Goal: Task Accomplishment & Management: Use online tool/utility

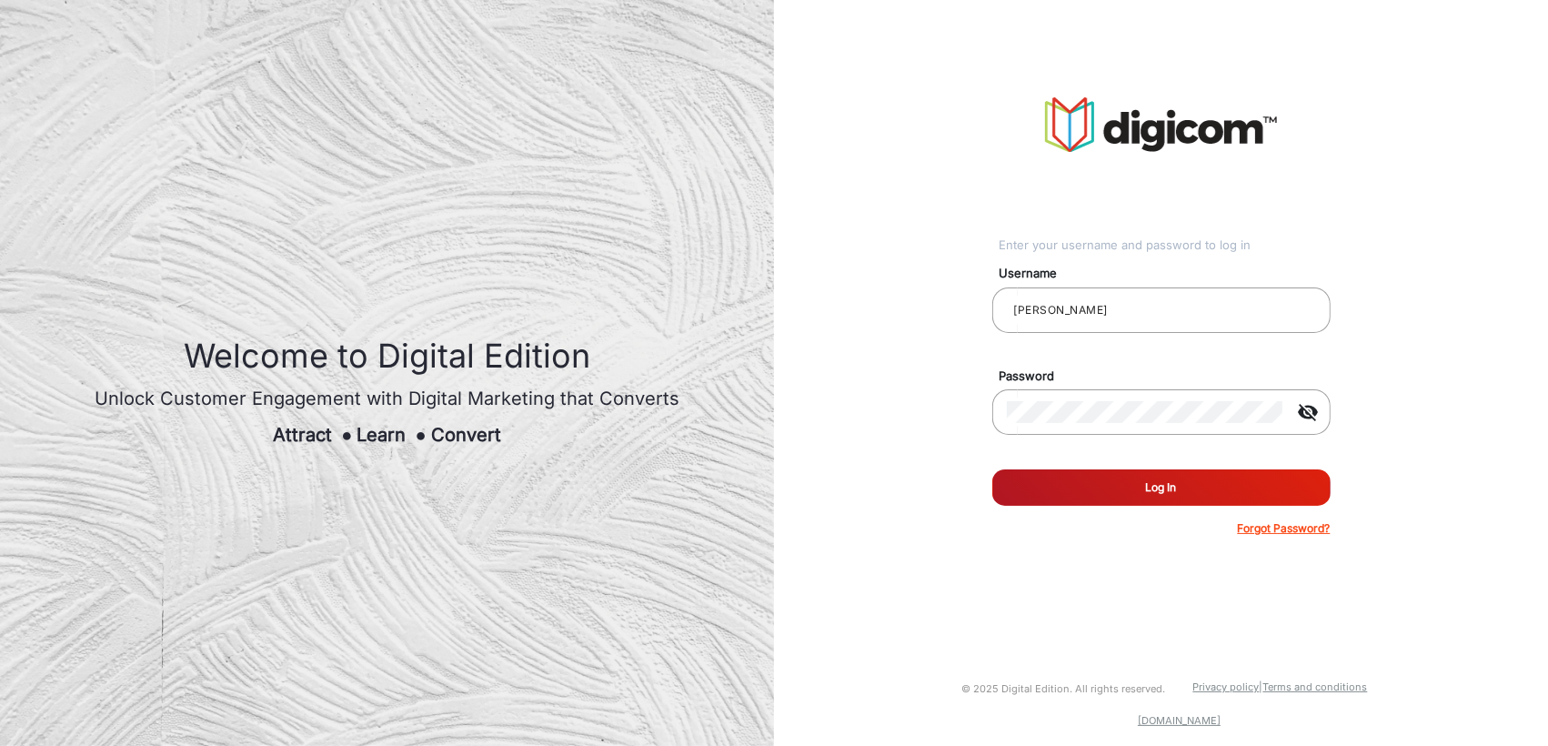
click at [1077, 500] on button "Log In" at bounding box center [1161, 487] width 338 height 36
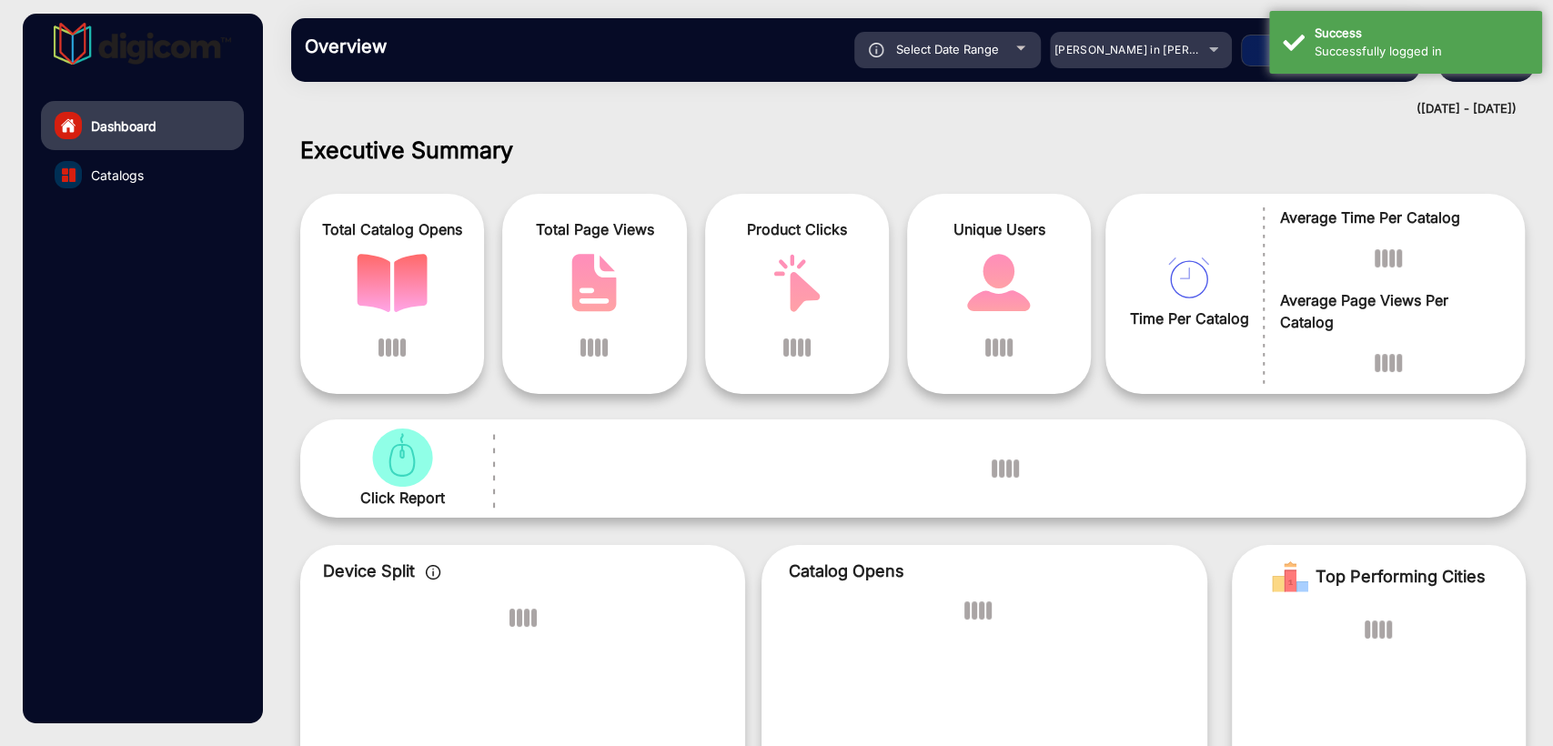
scroll to position [14, 0]
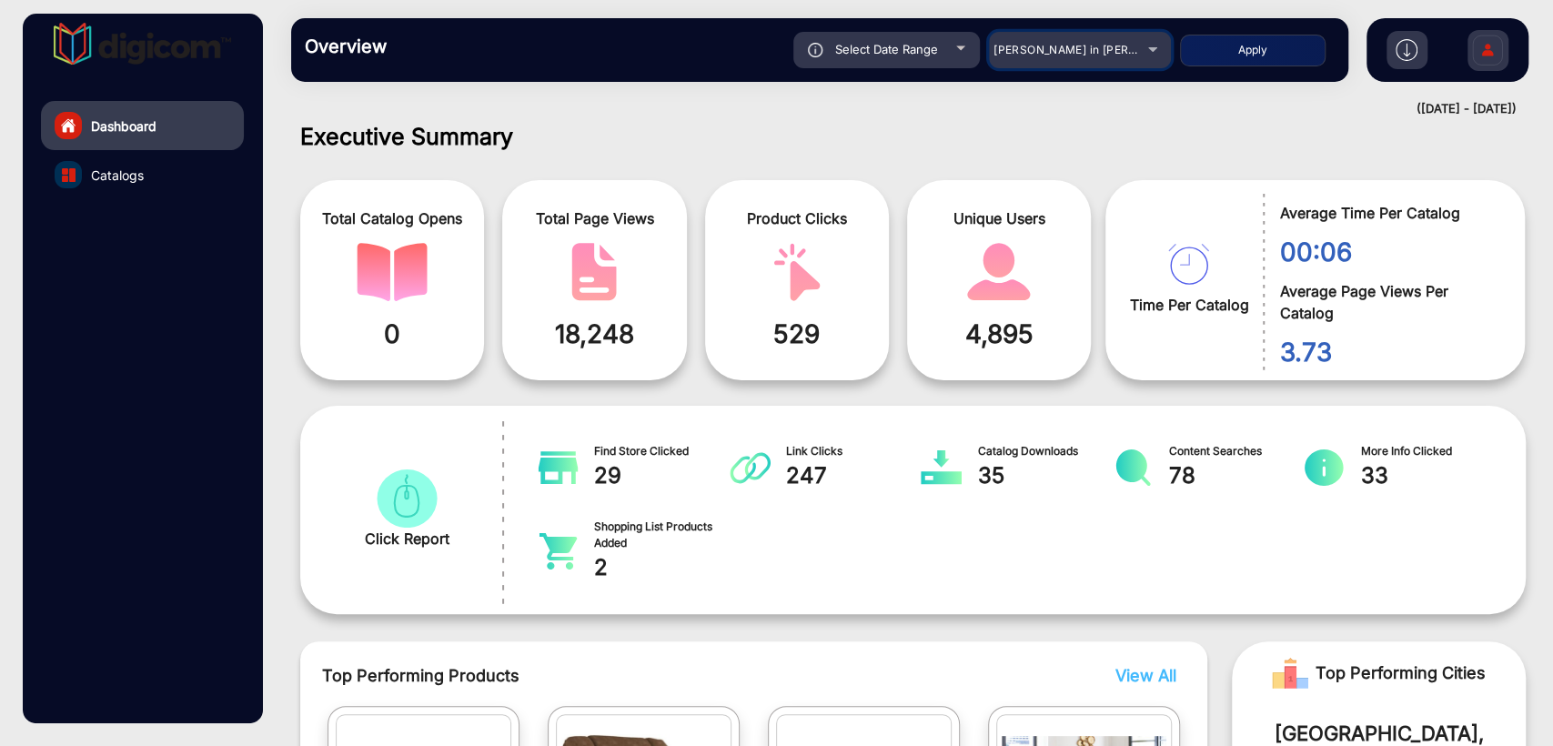
click at [1083, 60] on mat-select "[PERSON_NAME] in [PERSON_NAME]" at bounding box center [1080, 50] width 182 height 36
click at [1083, 60] on div "[PERSON_NAME] in [PERSON_NAME]" at bounding box center [1066, 50] width 146 height 22
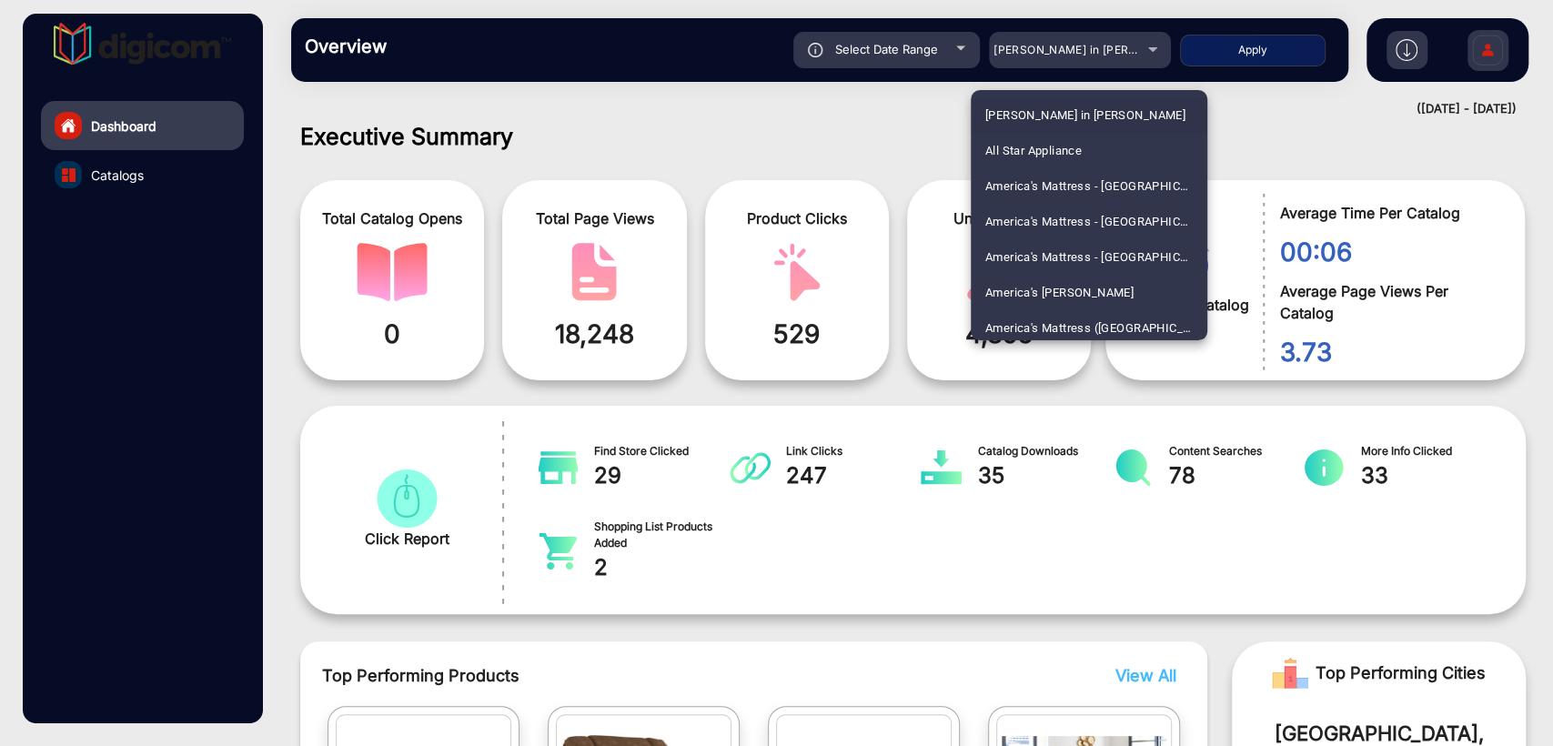
click at [1079, 60] on div at bounding box center [776, 373] width 1553 height 746
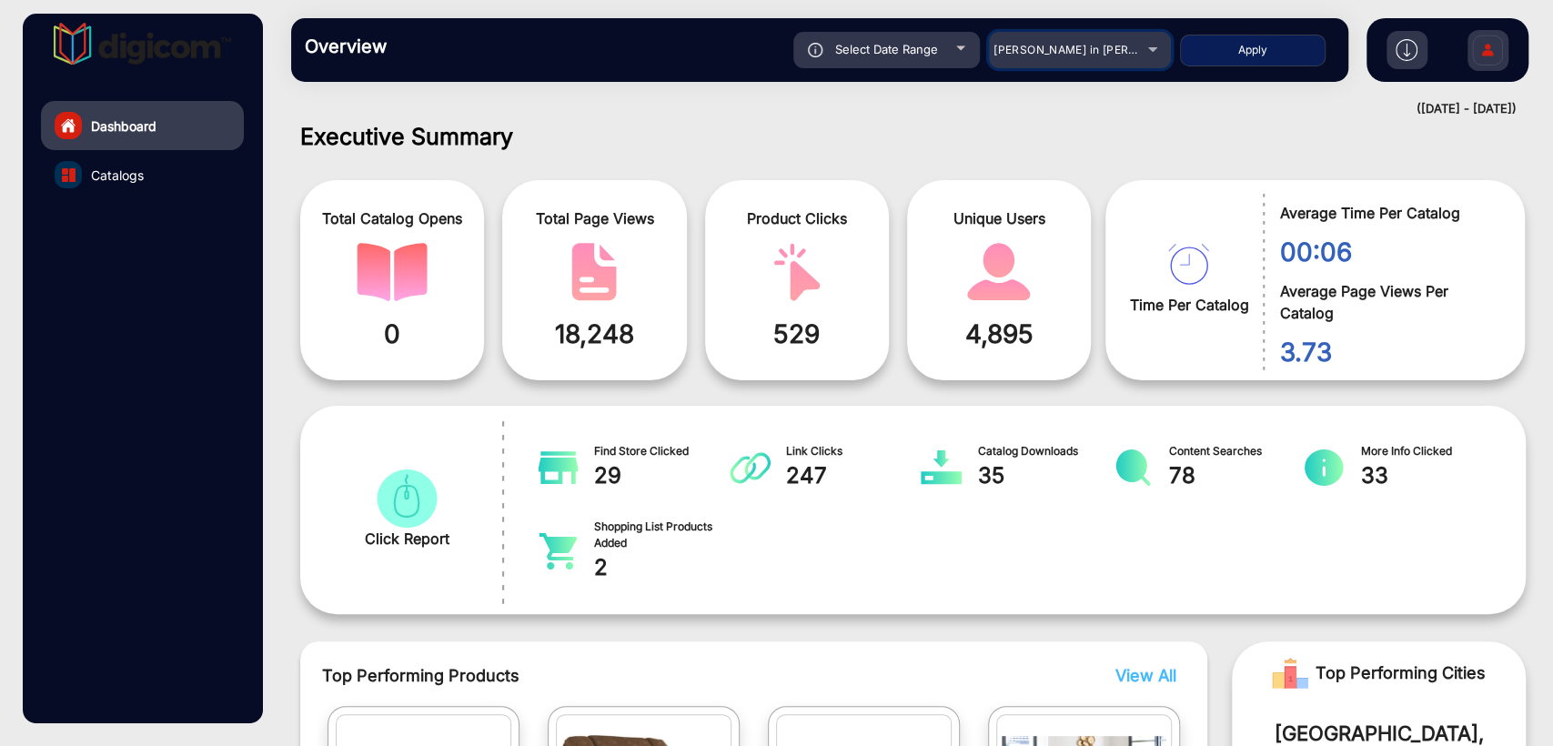
click at [1079, 60] on div "[PERSON_NAME] in [PERSON_NAME]" at bounding box center [1066, 50] width 146 height 22
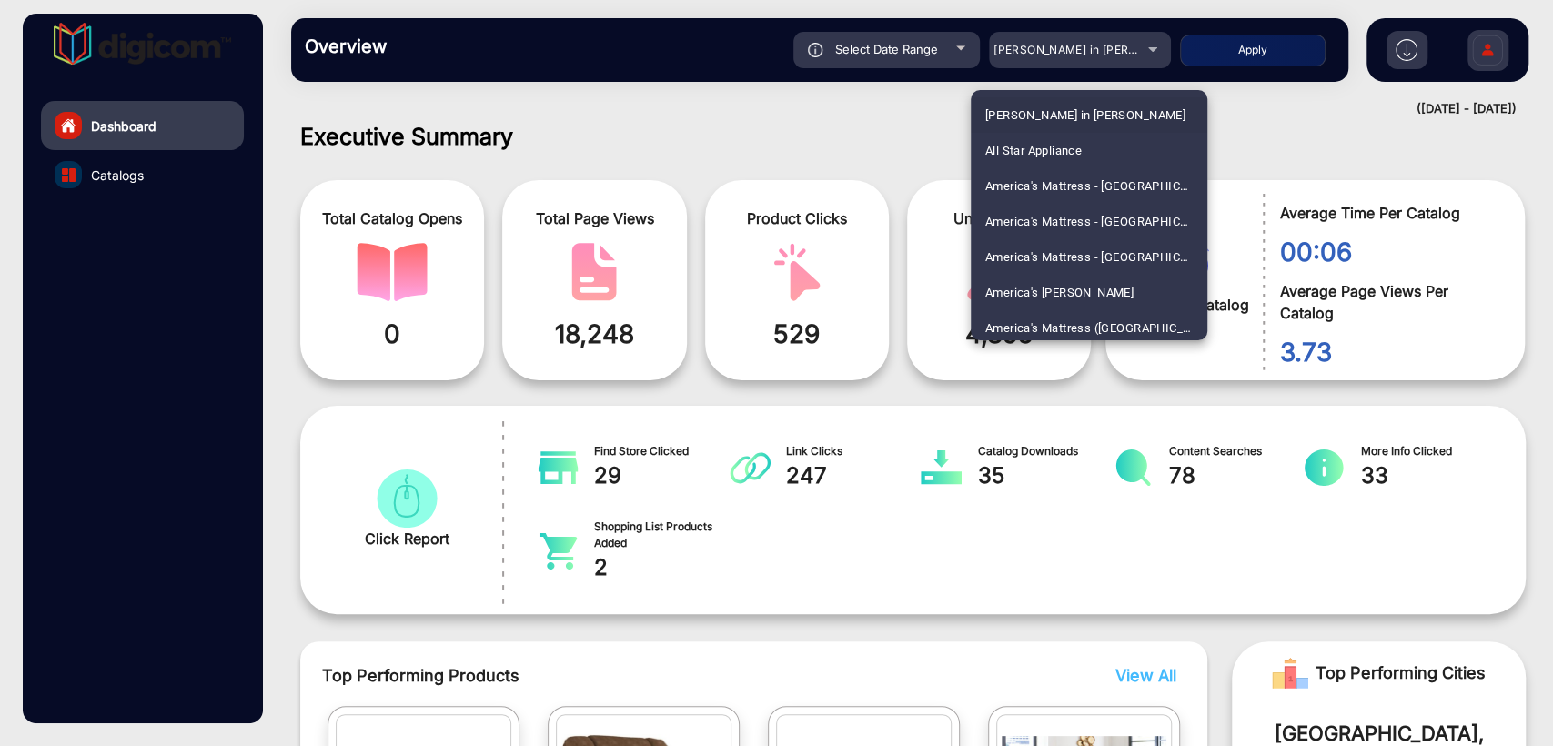
scroll to position [4192, 0]
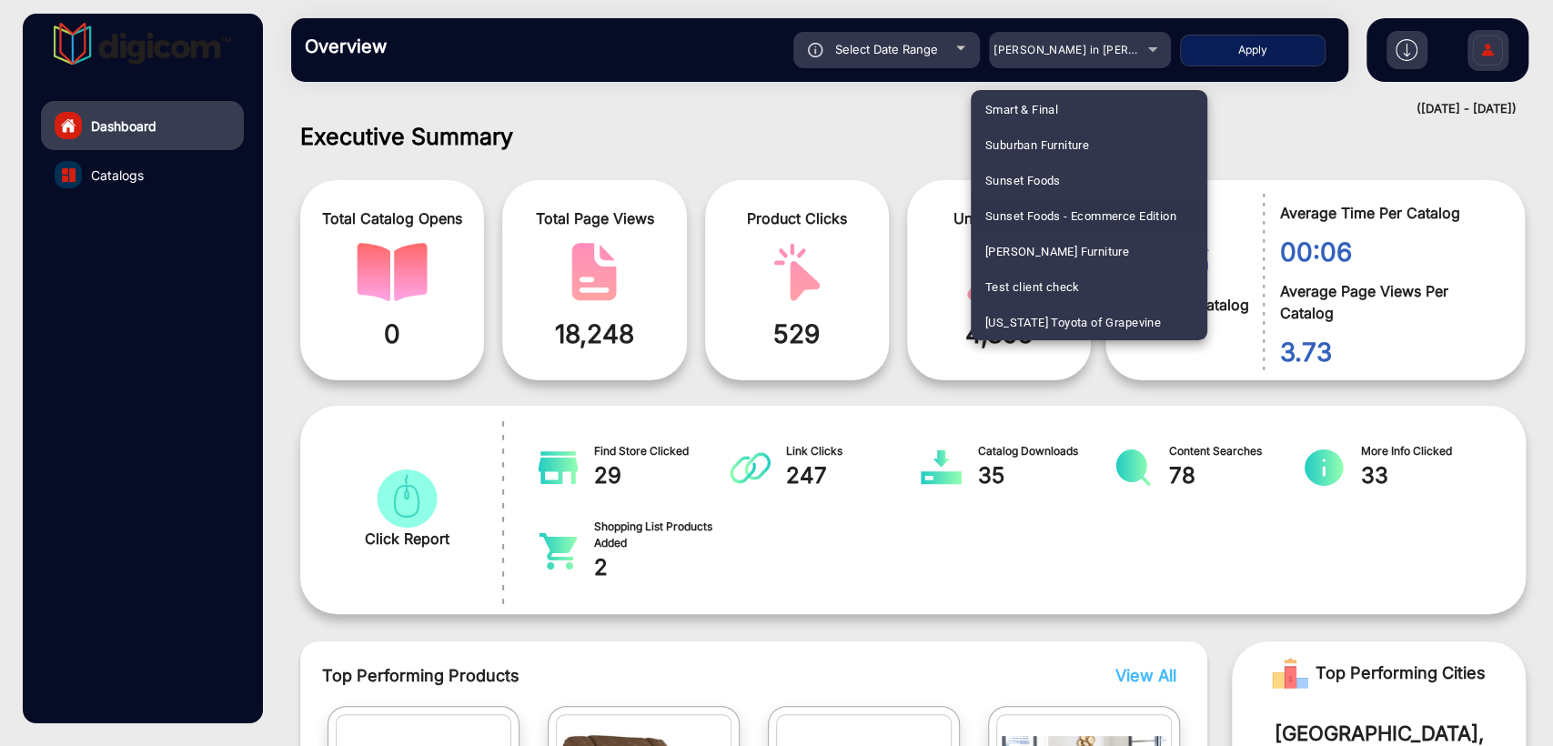
click at [1113, 217] on span "Sunset Foods - Ecommerce Edition" at bounding box center [1080, 215] width 191 height 35
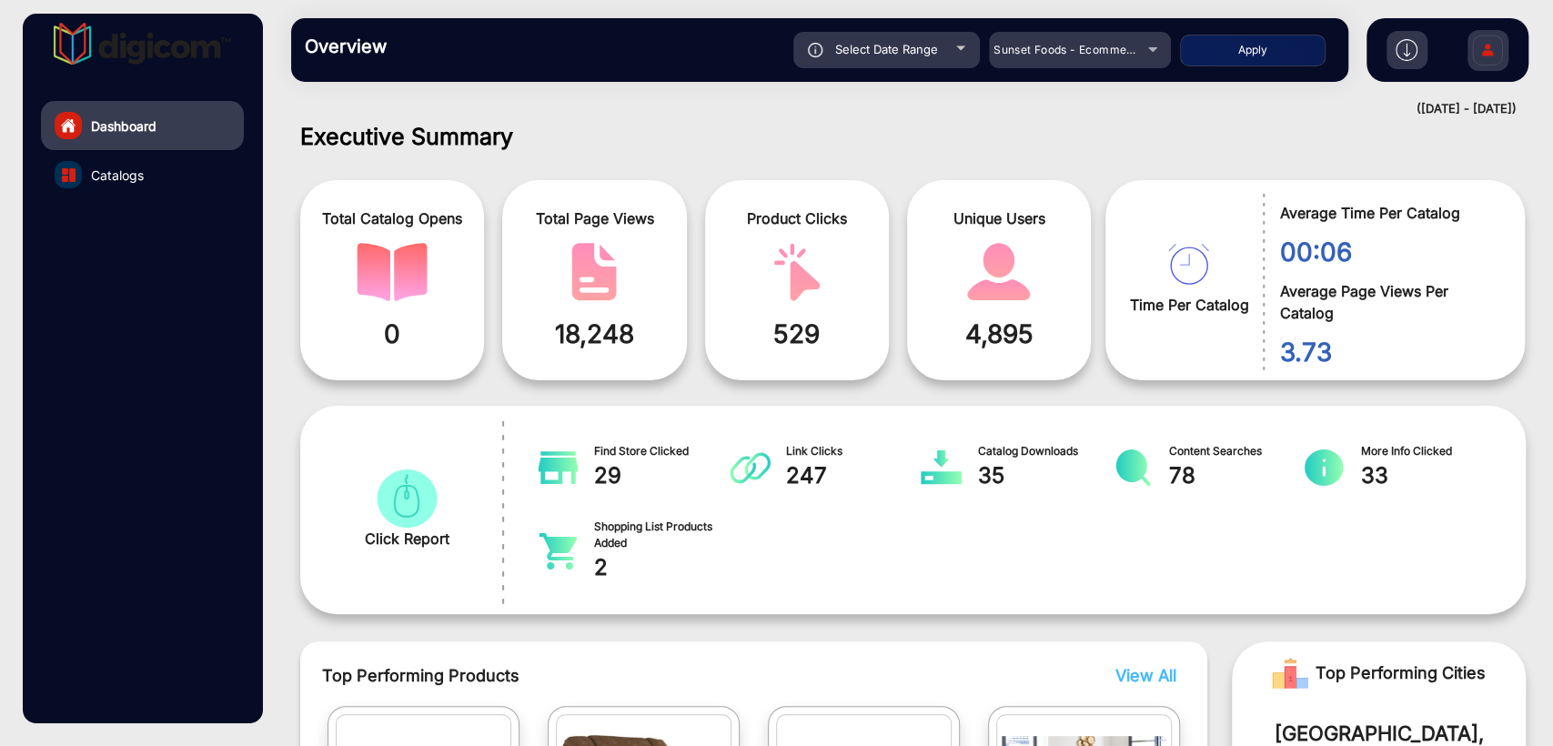
click at [891, 45] on span "Select Date Range" at bounding box center [886, 49] width 103 height 15
type input "[DATE]"
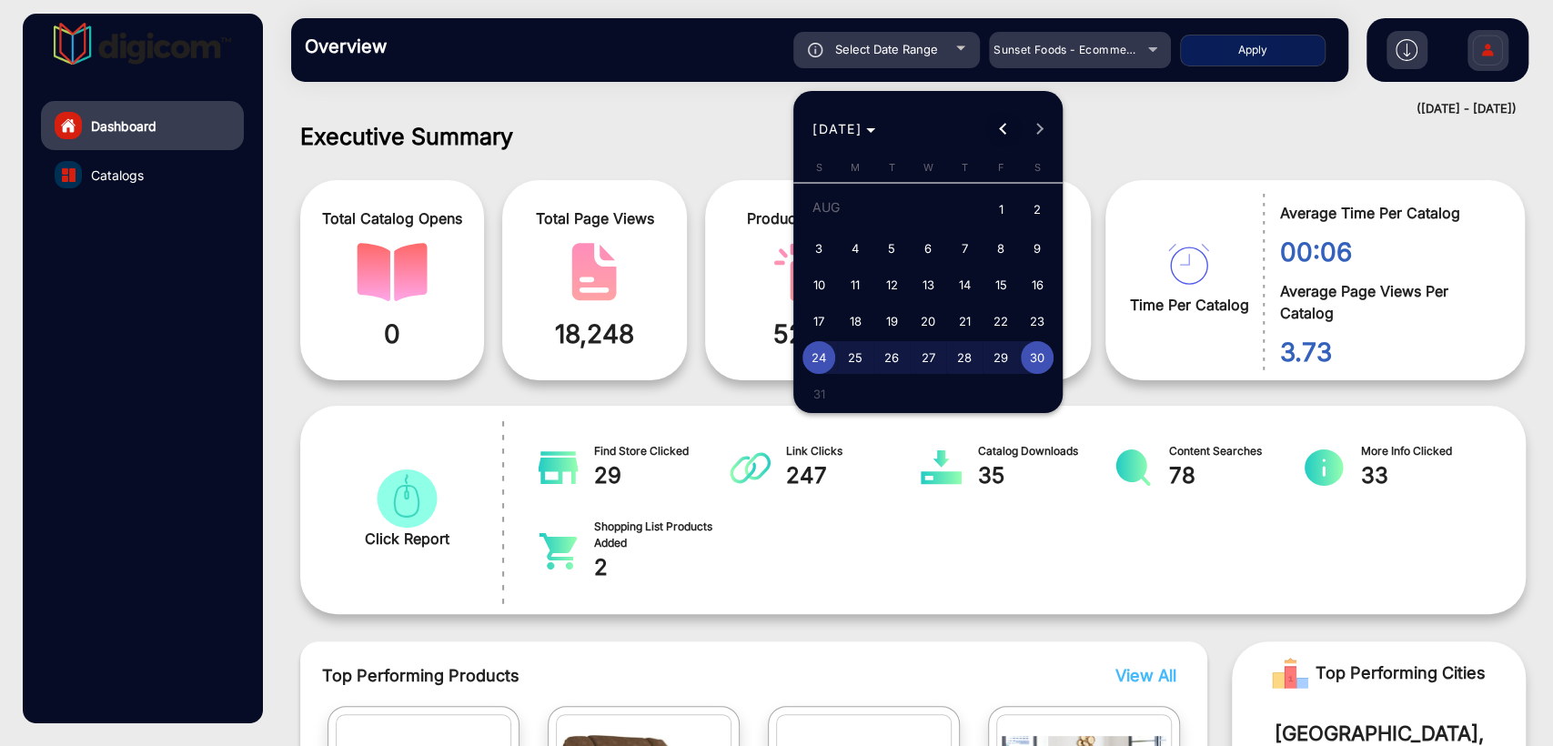
click at [1003, 119] on span "Previous month" at bounding box center [1003, 129] width 36 height 36
click at [978, 199] on span "1" at bounding box center [964, 210] width 33 height 37
type input "5/1/2025"
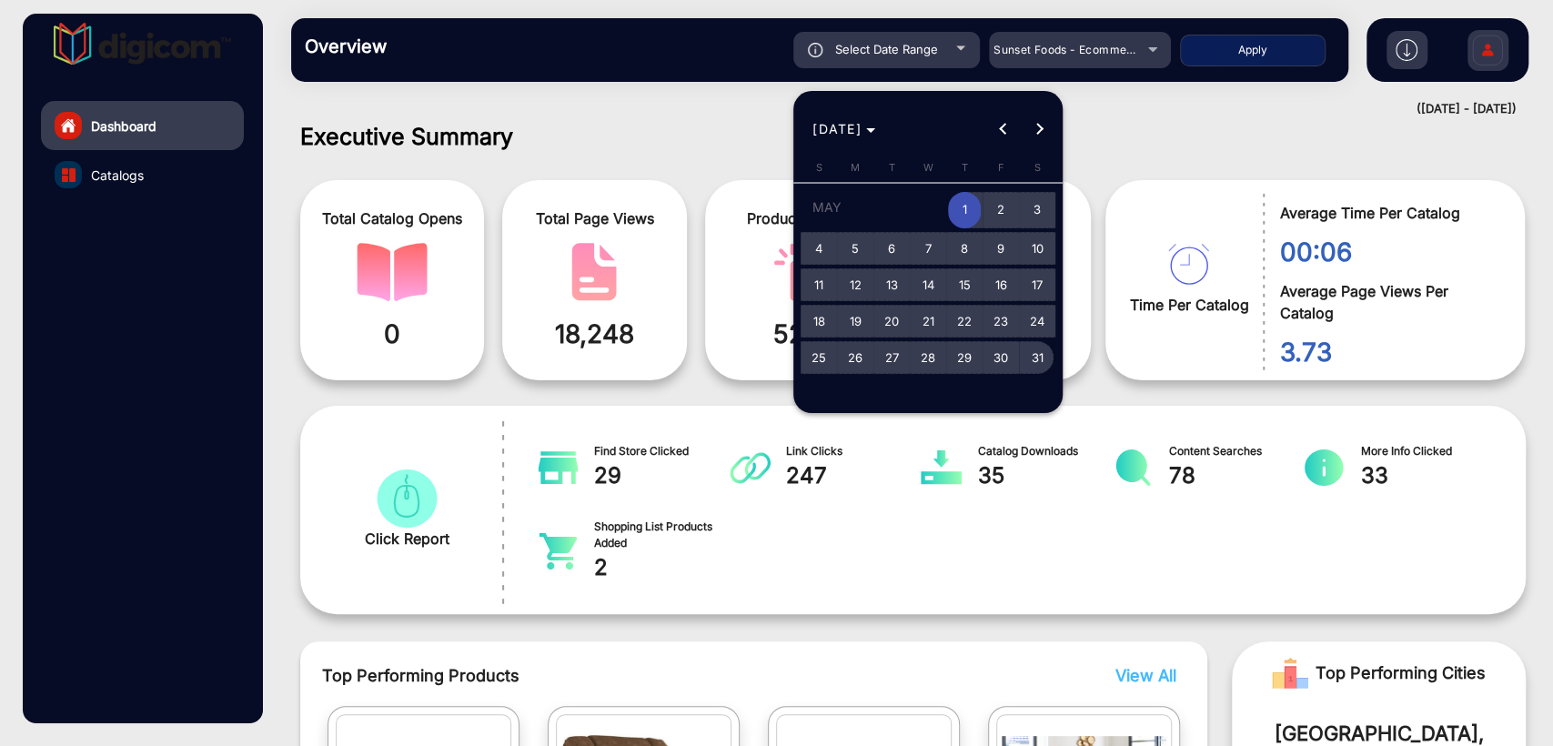
click at [1034, 349] on span "31" at bounding box center [1037, 357] width 33 height 33
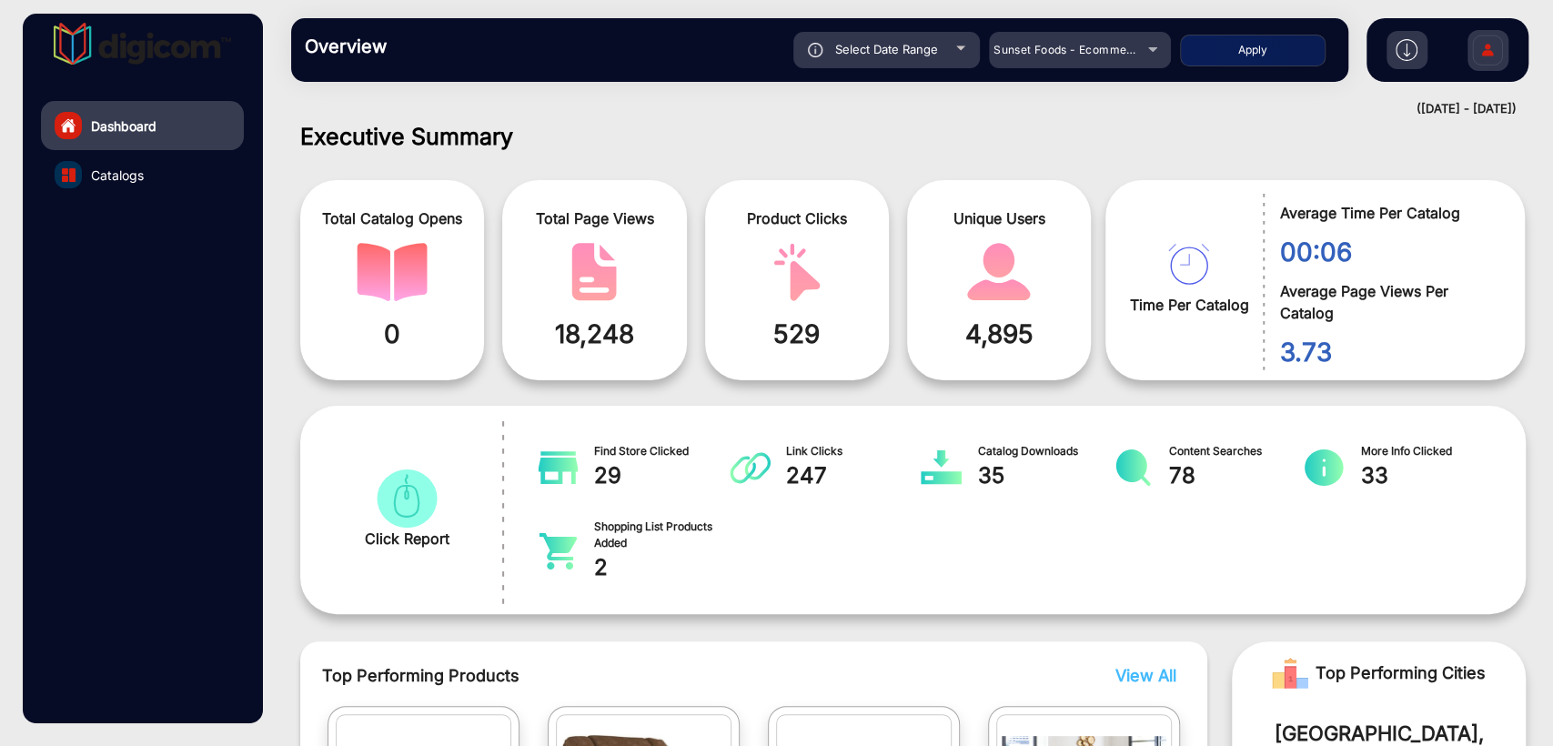
type input "5/31/2025"
click at [1226, 49] on button "Apply" at bounding box center [1253, 51] width 146 height 32
type input "5/1/2025"
type input "5/31/2025"
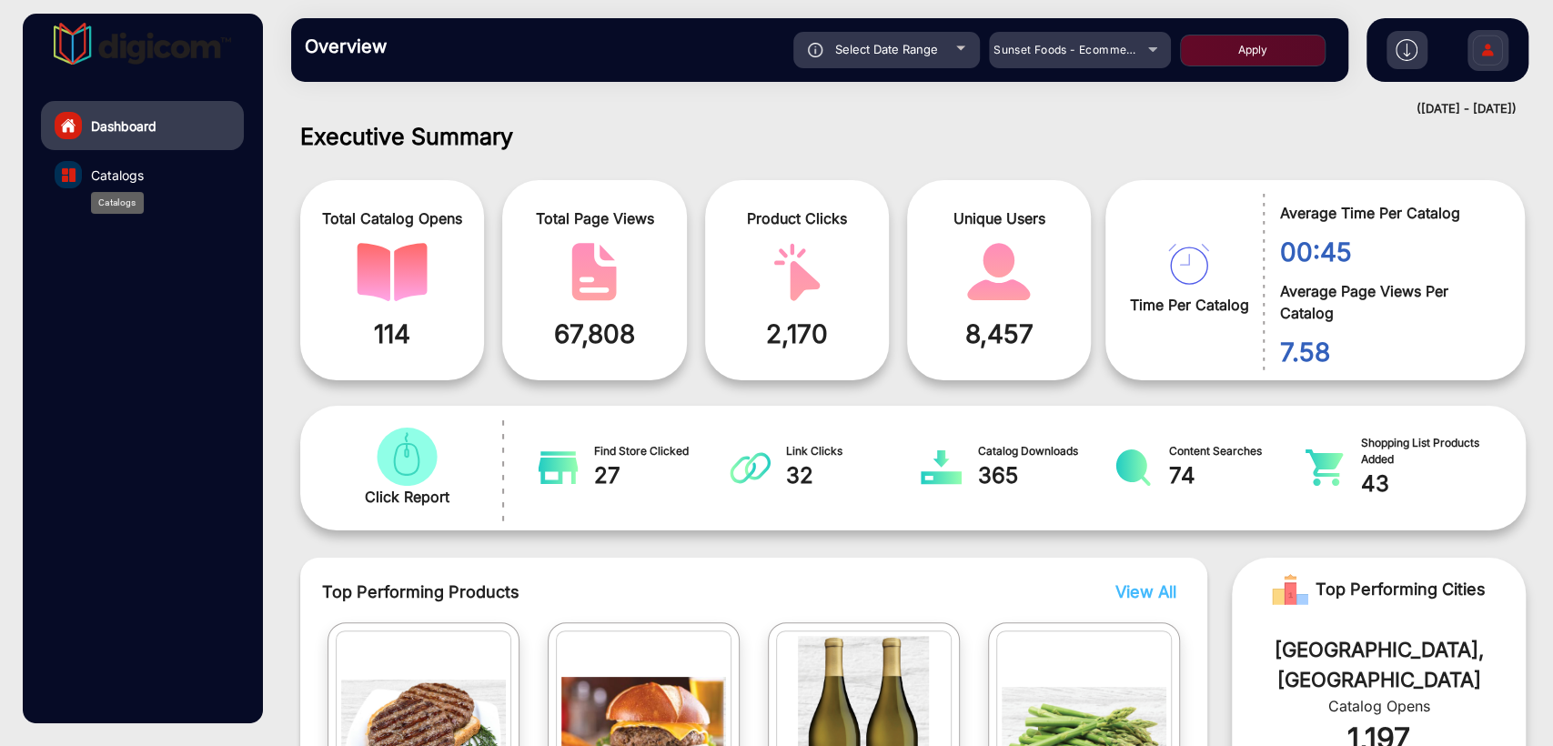
click at [129, 170] on span "Catalogs" at bounding box center [117, 175] width 53 height 19
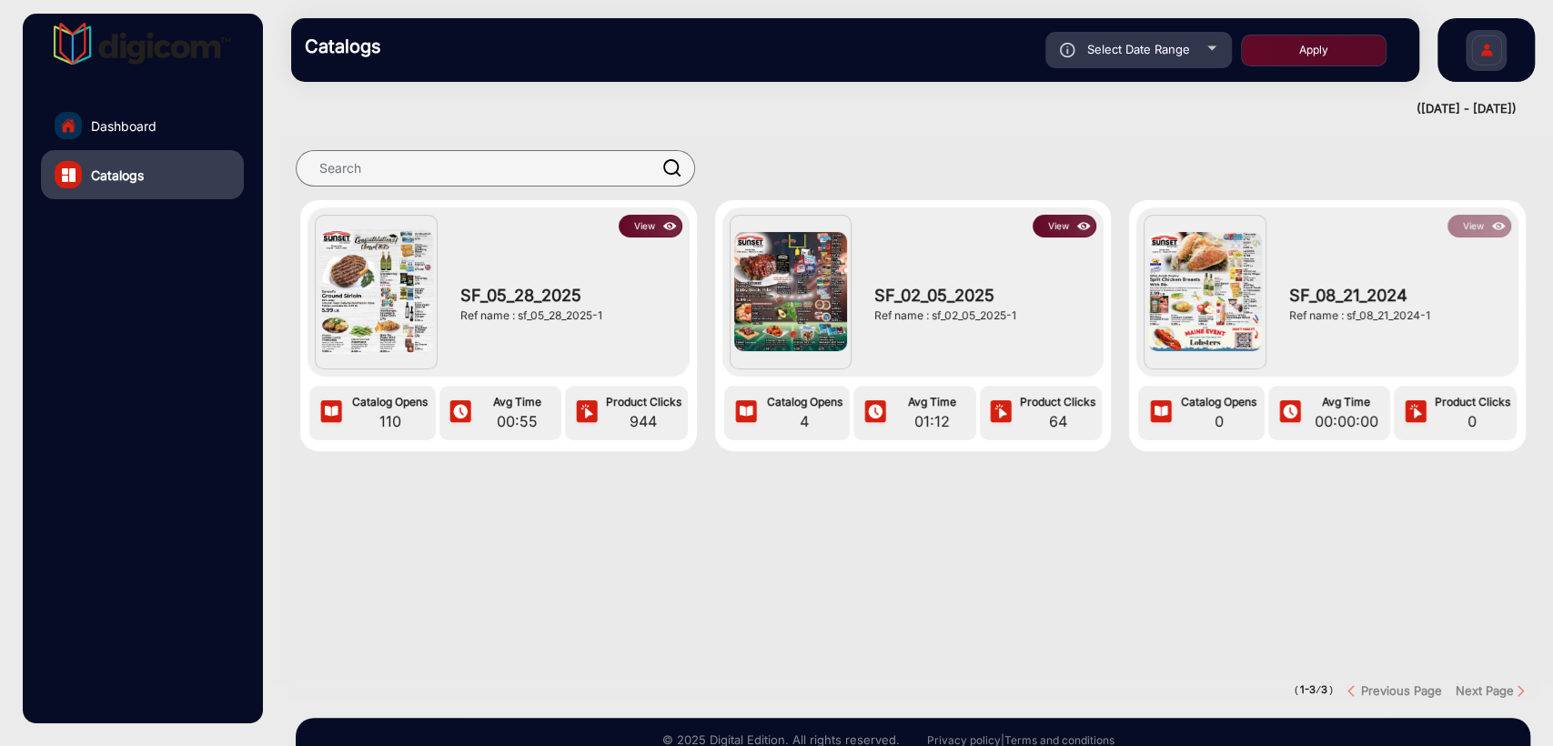
drag, startPoint x: 518, startPoint y: 308, endPoint x: 611, endPoint y: 313, distance: 93.8
click at [611, 313] on div "Ref name : sf_05_28_2025-1" at bounding box center [566, 315] width 213 height 16
copy div "sf_05_28_2025-1"
click at [1103, 56] on div "Select Date Range" at bounding box center [1138, 50] width 186 height 36
type input "5/1/2025"
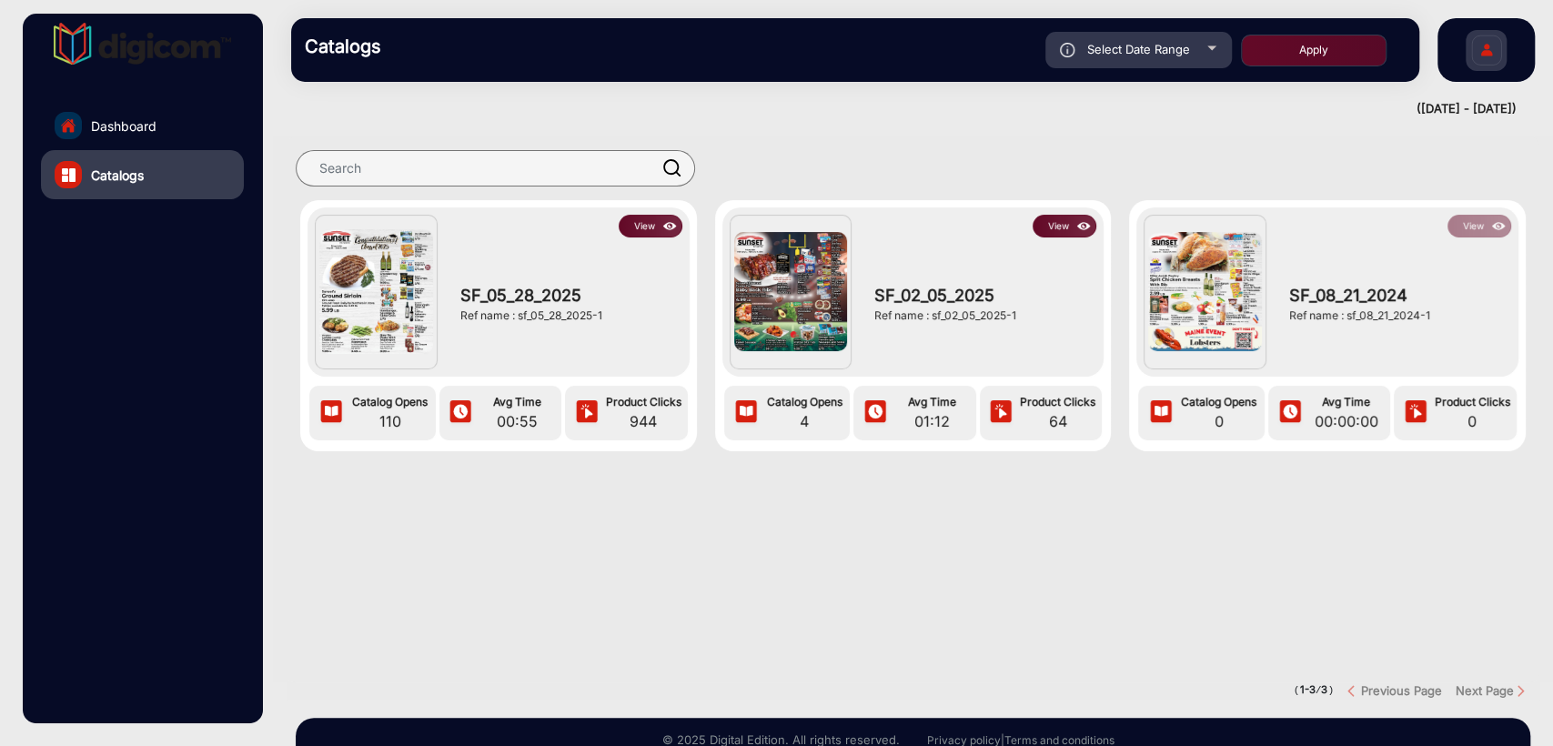
type input "5/31/2025"
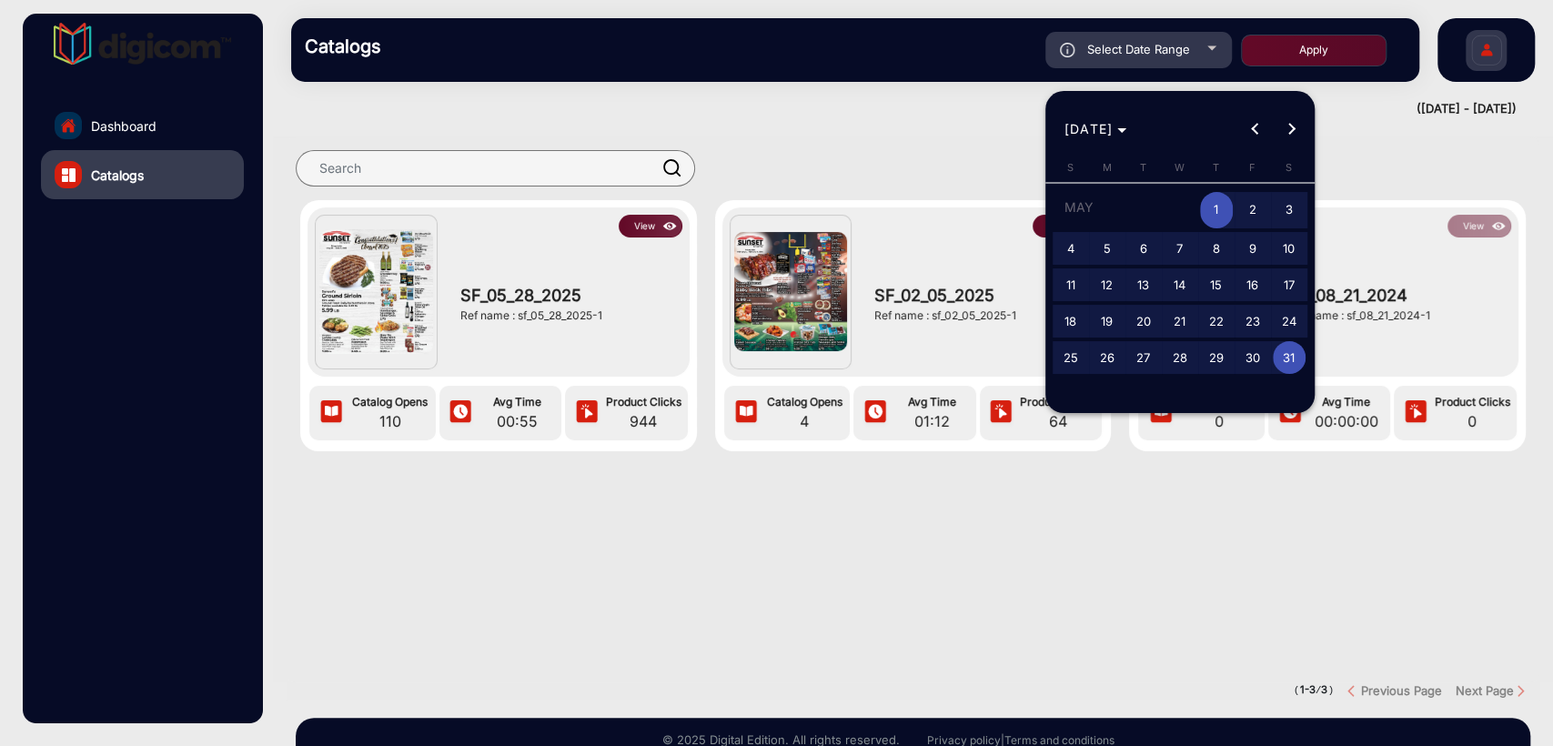
click at [1214, 207] on span "1" at bounding box center [1216, 210] width 33 height 37
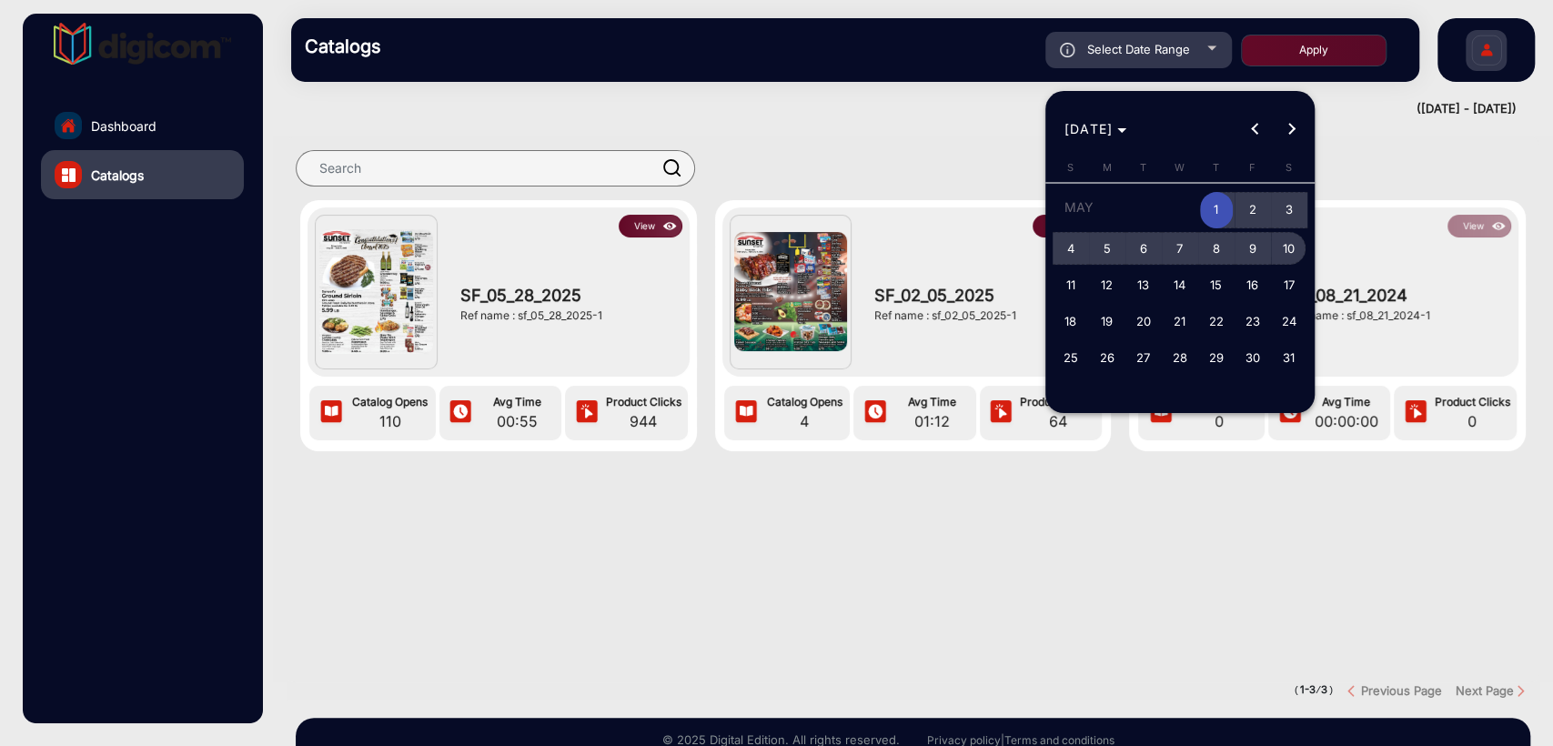
click at [1284, 249] on span "10" at bounding box center [1289, 248] width 33 height 33
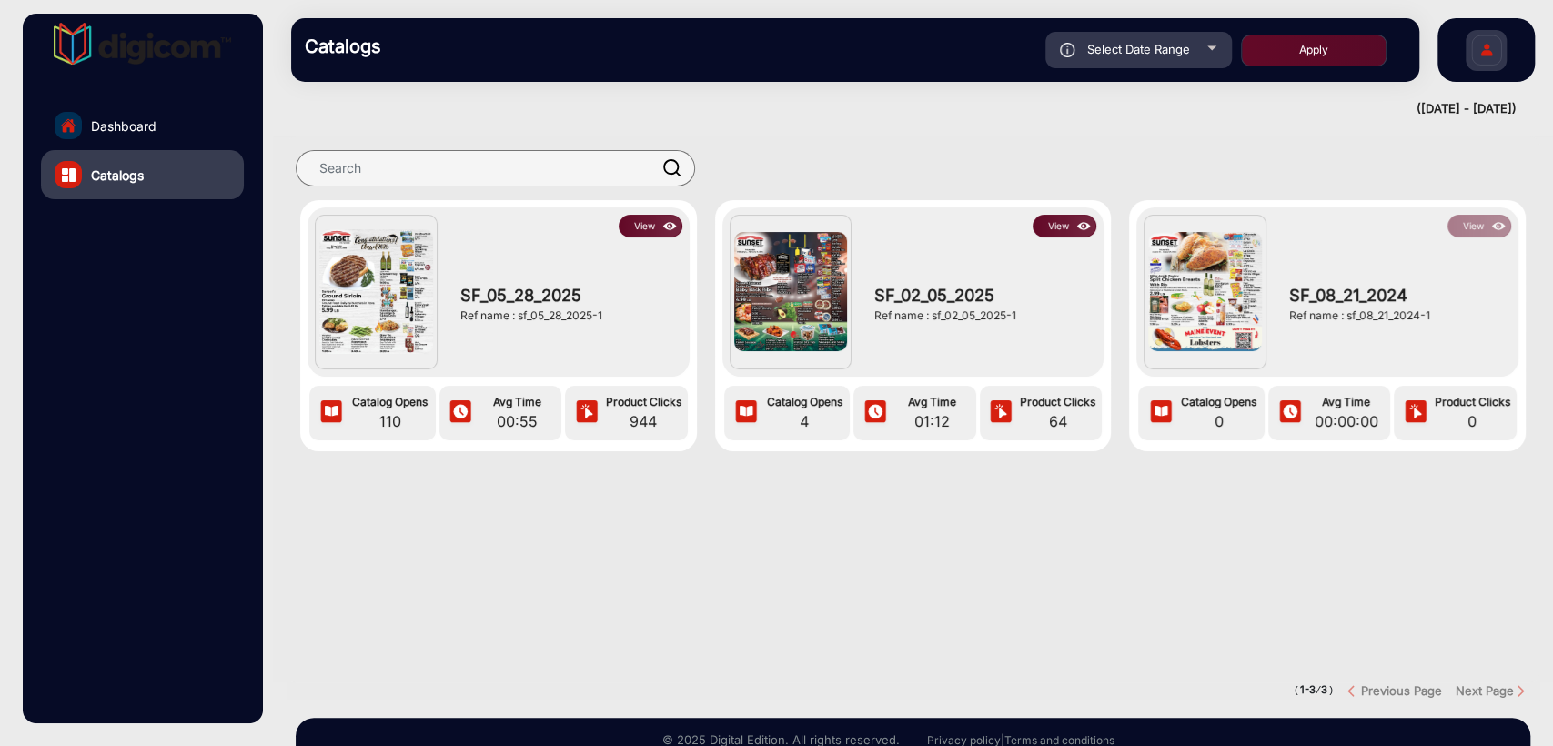
type input "5/10/2025"
click at [1303, 53] on button "Apply" at bounding box center [1314, 51] width 146 height 32
type input "5/1/2025"
type input "5/10/2025"
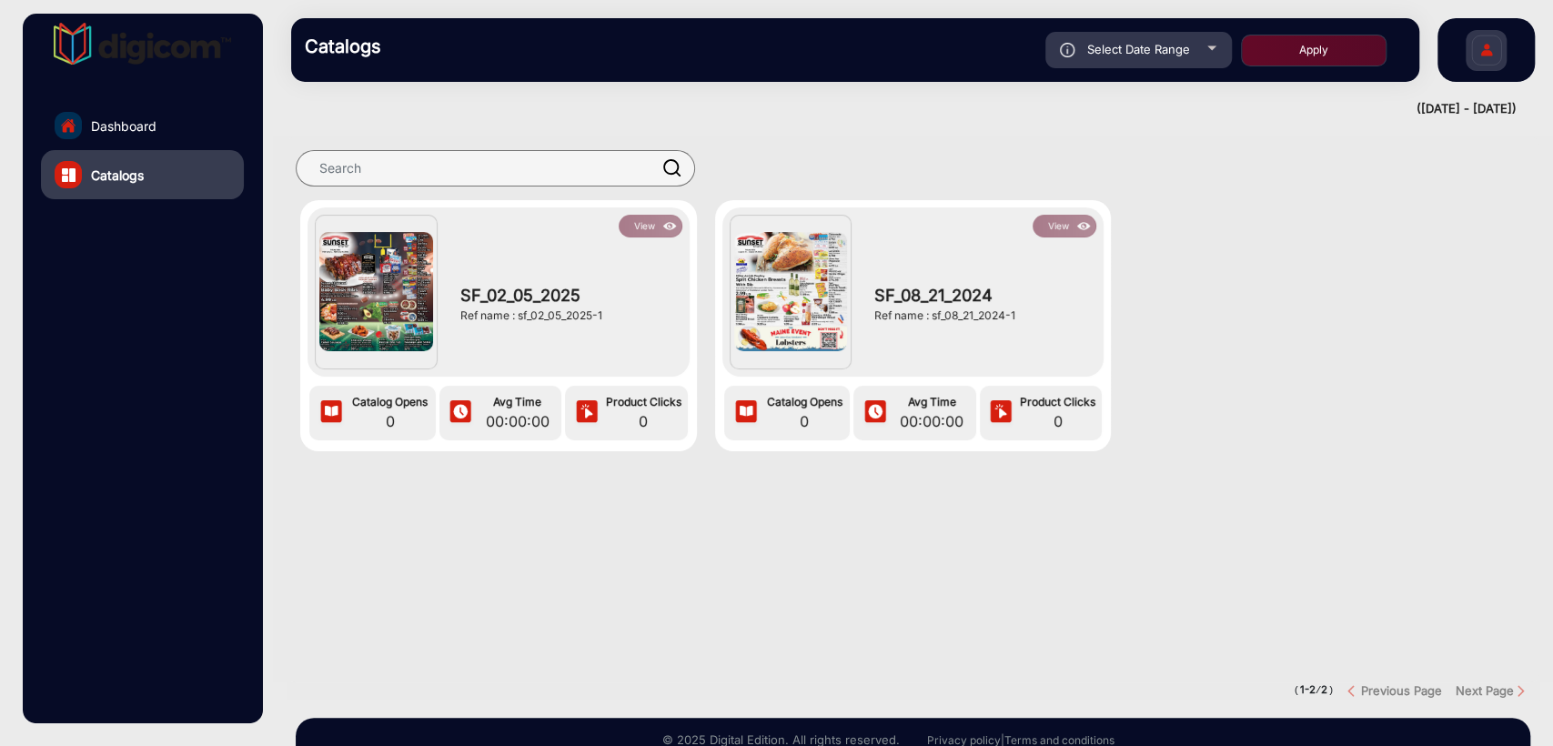
click at [1128, 50] on span "Select Date Range" at bounding box center [1138, 49] width 103 height 15
type input "5/1/2025"
type input "5/10/2025"
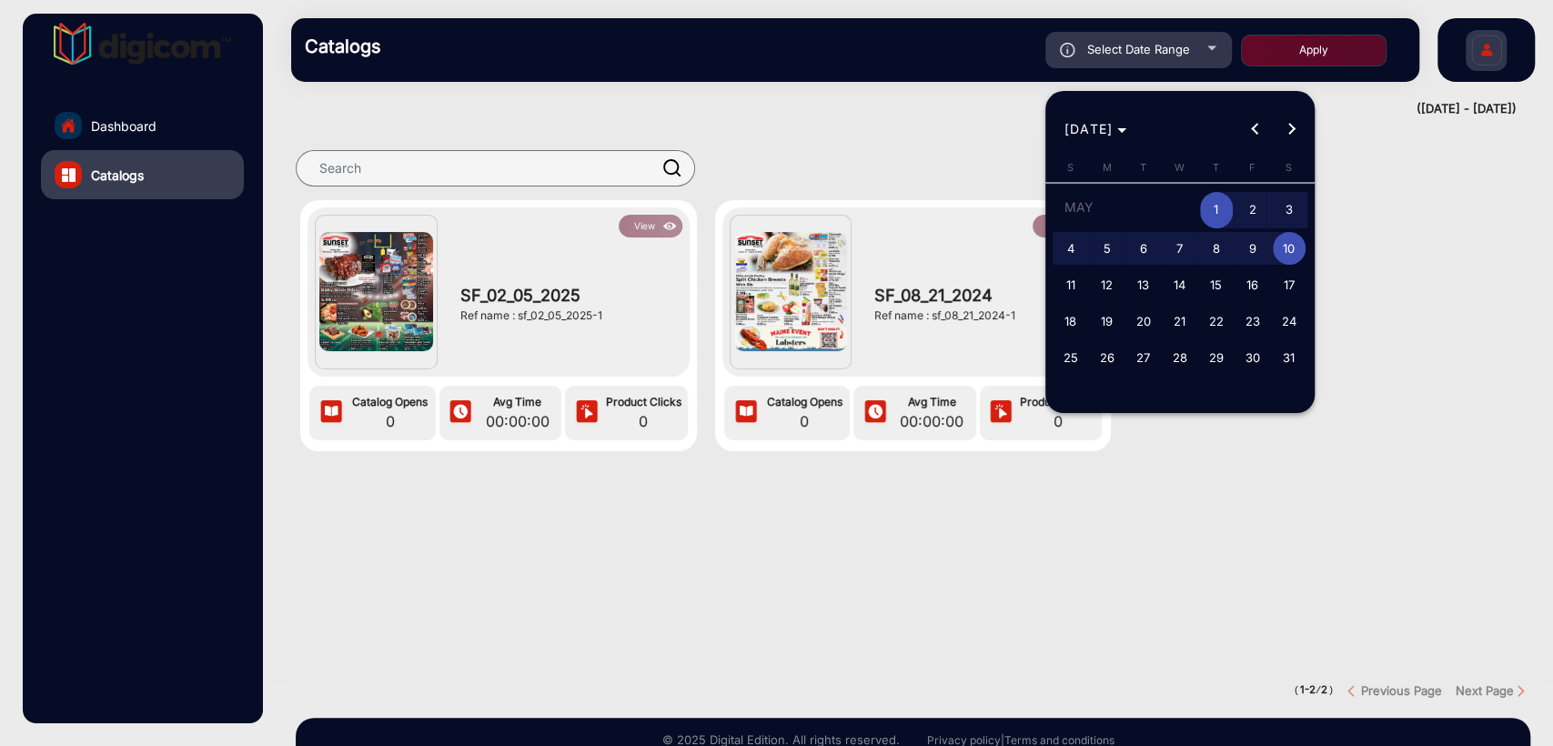
click at [1077, 281] on span "11" at bounding box center [1070, 284] width 33 height 33
type input "5/11/2025"
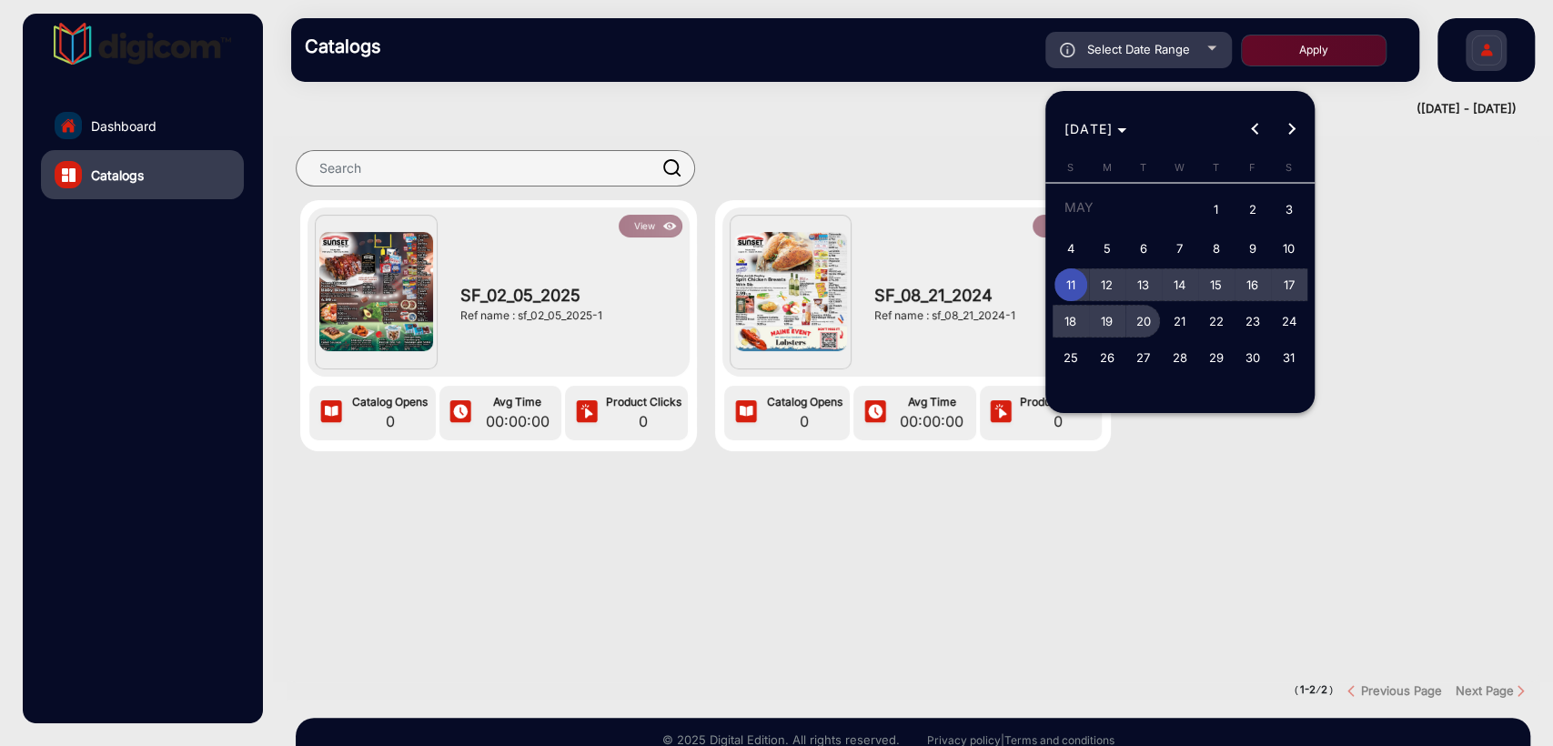
click at [1141, 319] on span "20" at bounding box center [1143, 321] width 33 height 33
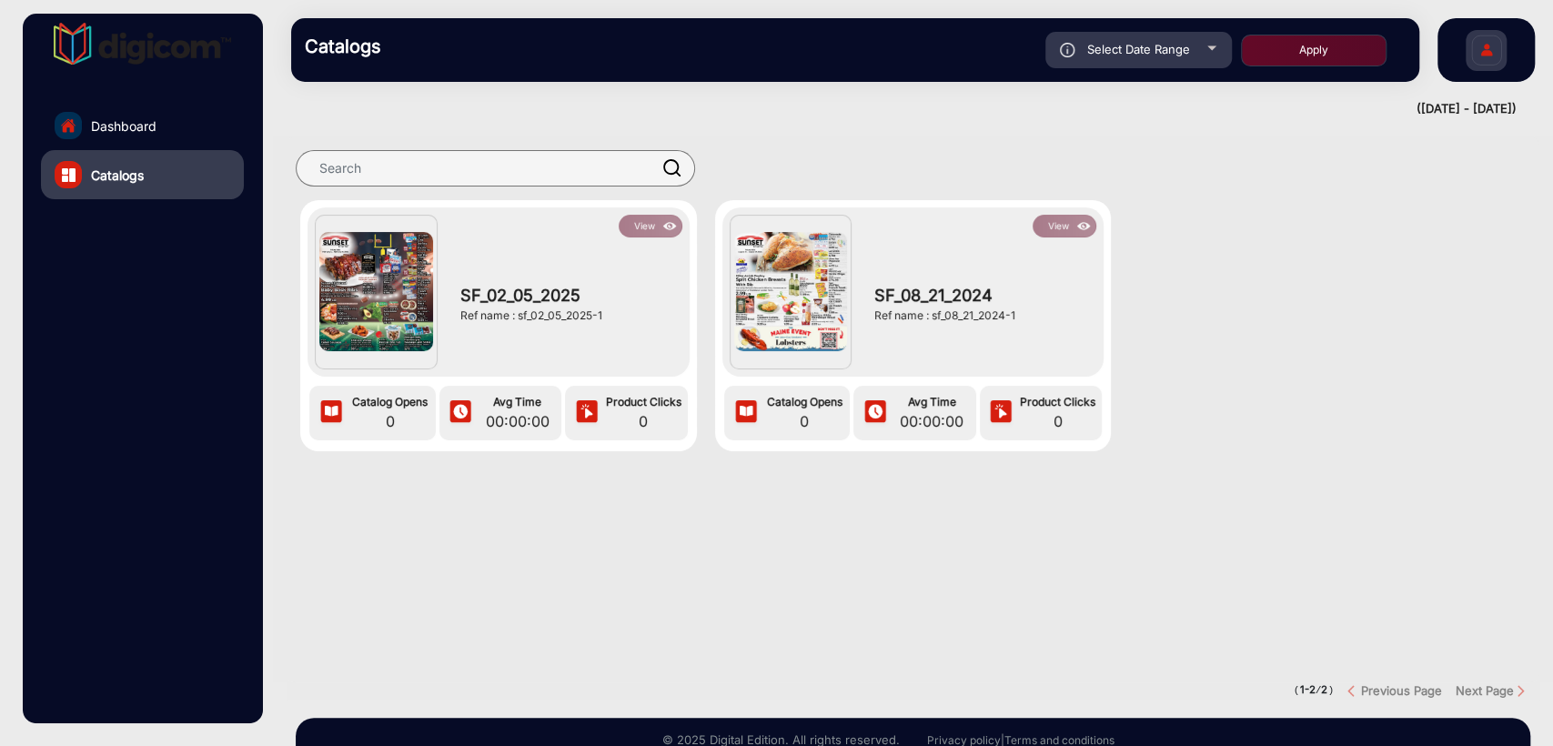
type input "5/20/2025"
click at [1273, 50] on button "Apply" at bounding box center [1314, 51] width 146 height 32
type input "5/11/2025"
type input "5/20/2025"
click at [1102, 57] on div "Select Date Range" at bounding box center [1138, 50] width 186 height 36
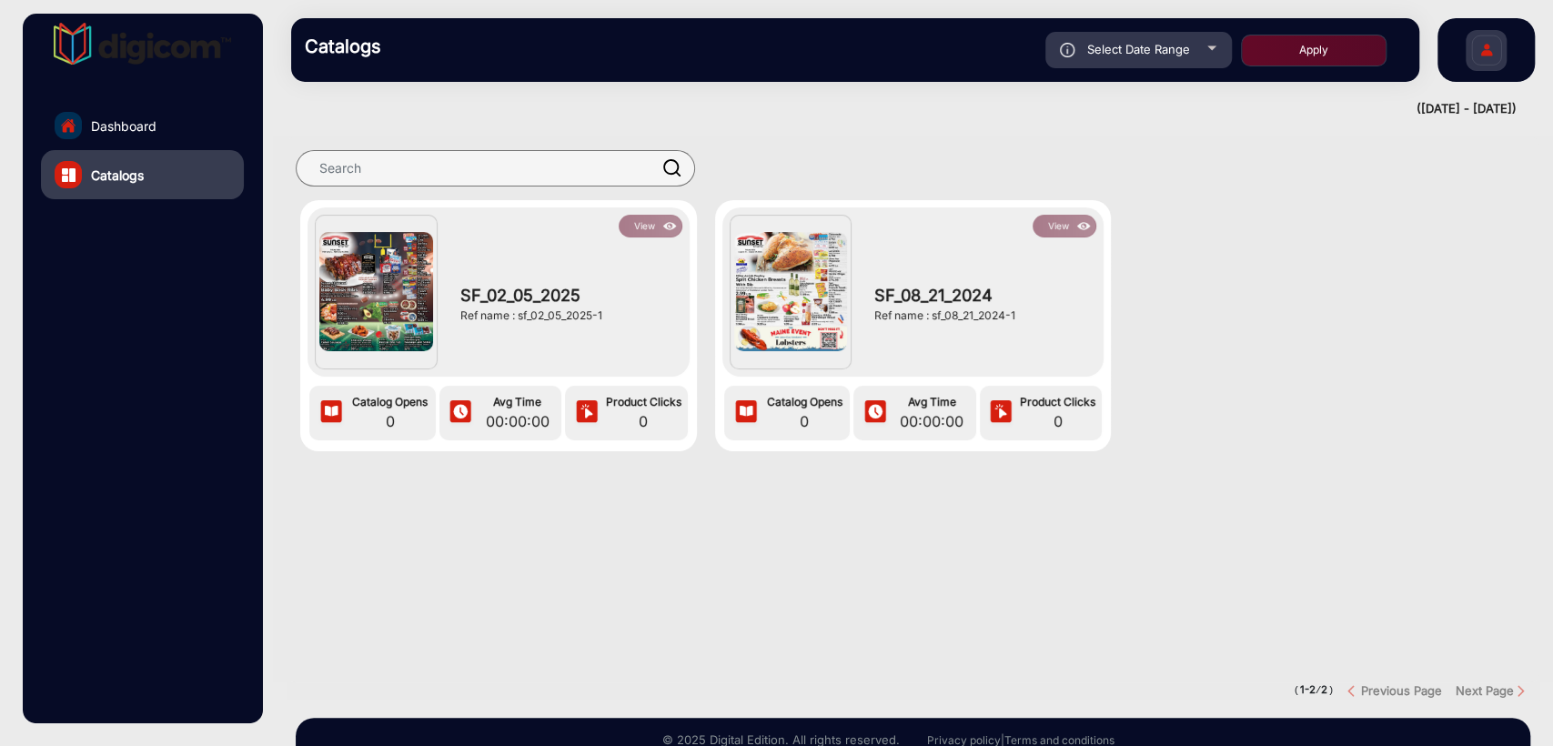
type input "5/11/2025"
type input "5/20/2025"
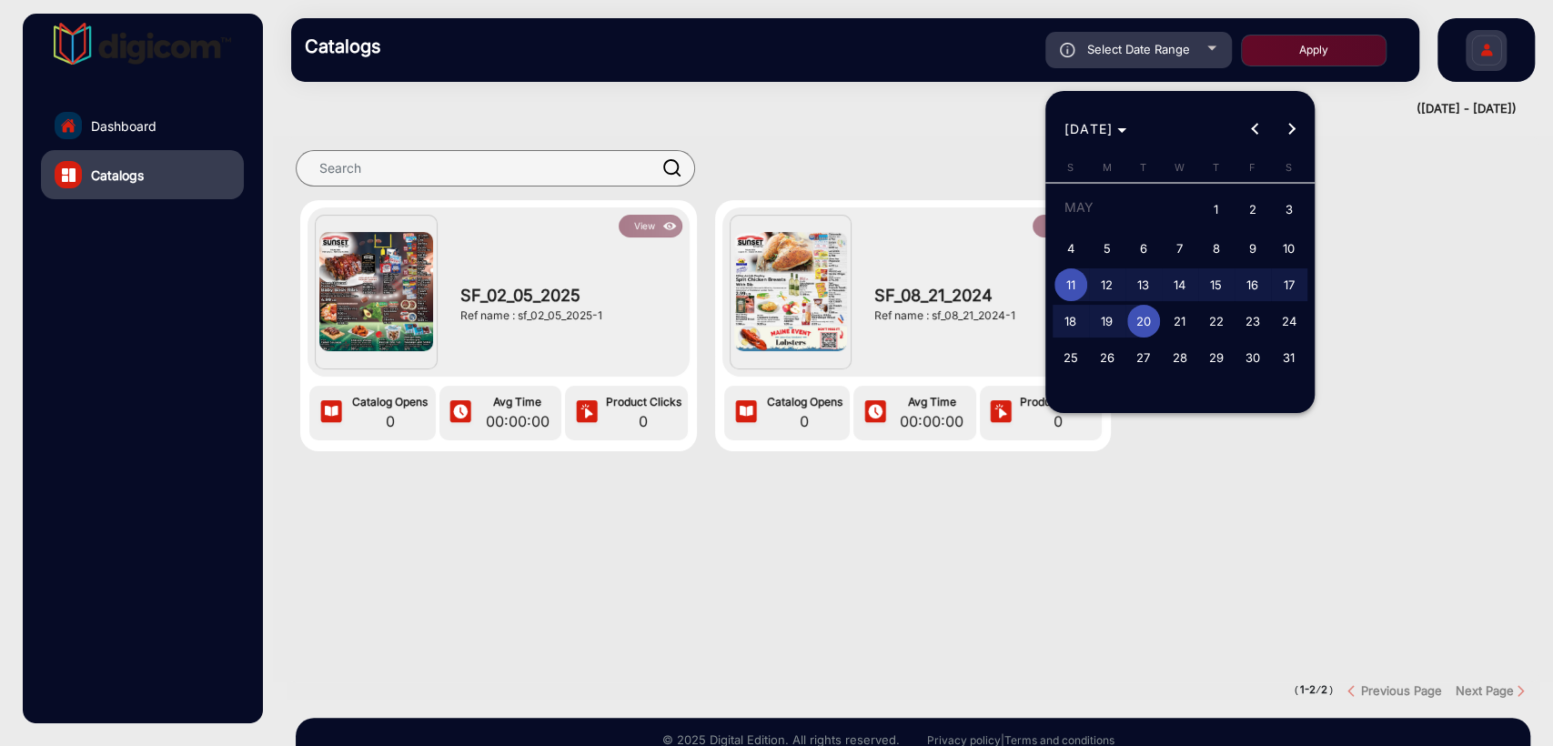
click at [1183, 322] on span "21" at bounding box center [1179, 321] width 33 height 33
type input "5/21/2025"
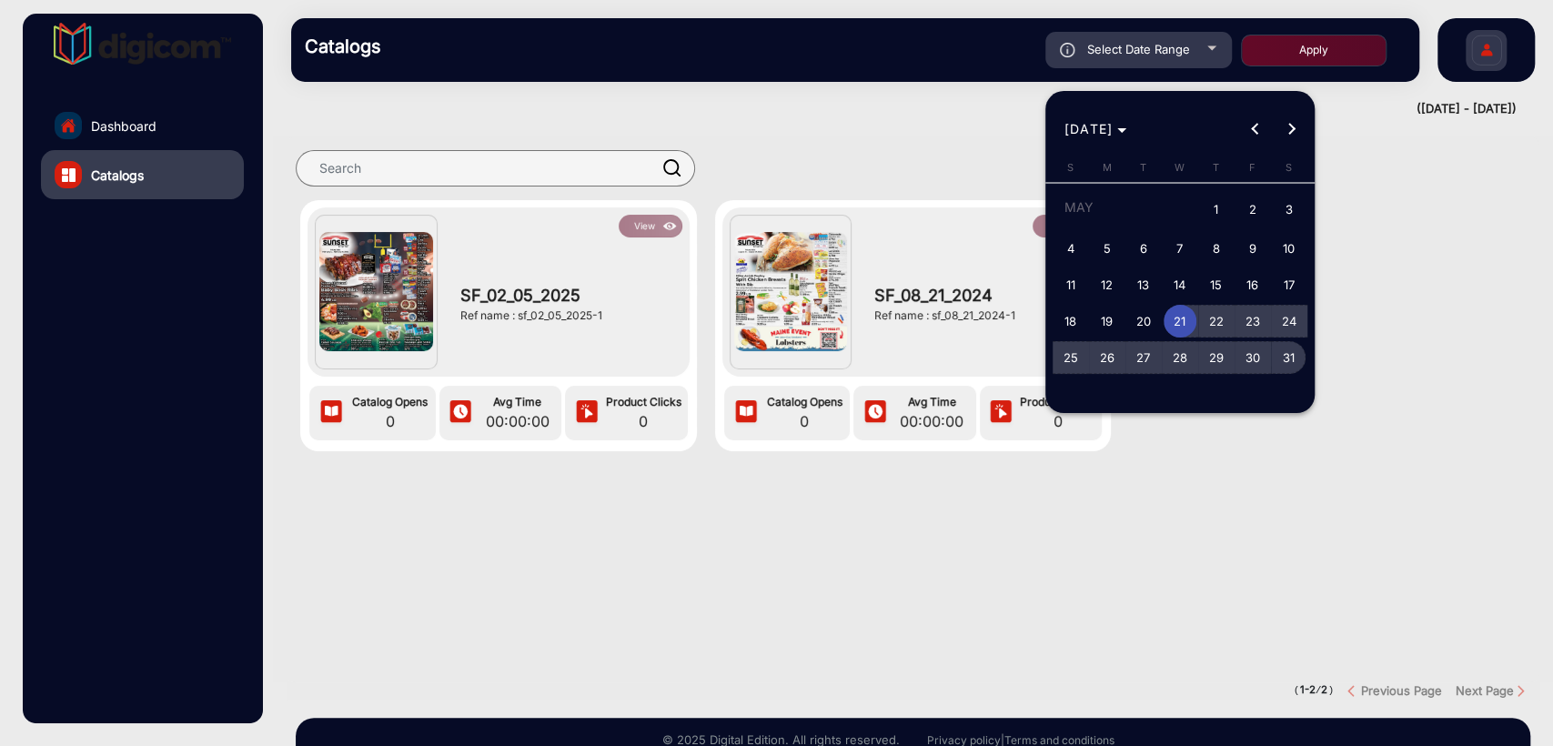
click at [1287, 356] on span "31" at bounding box center [1289, 357] width 33 height 33
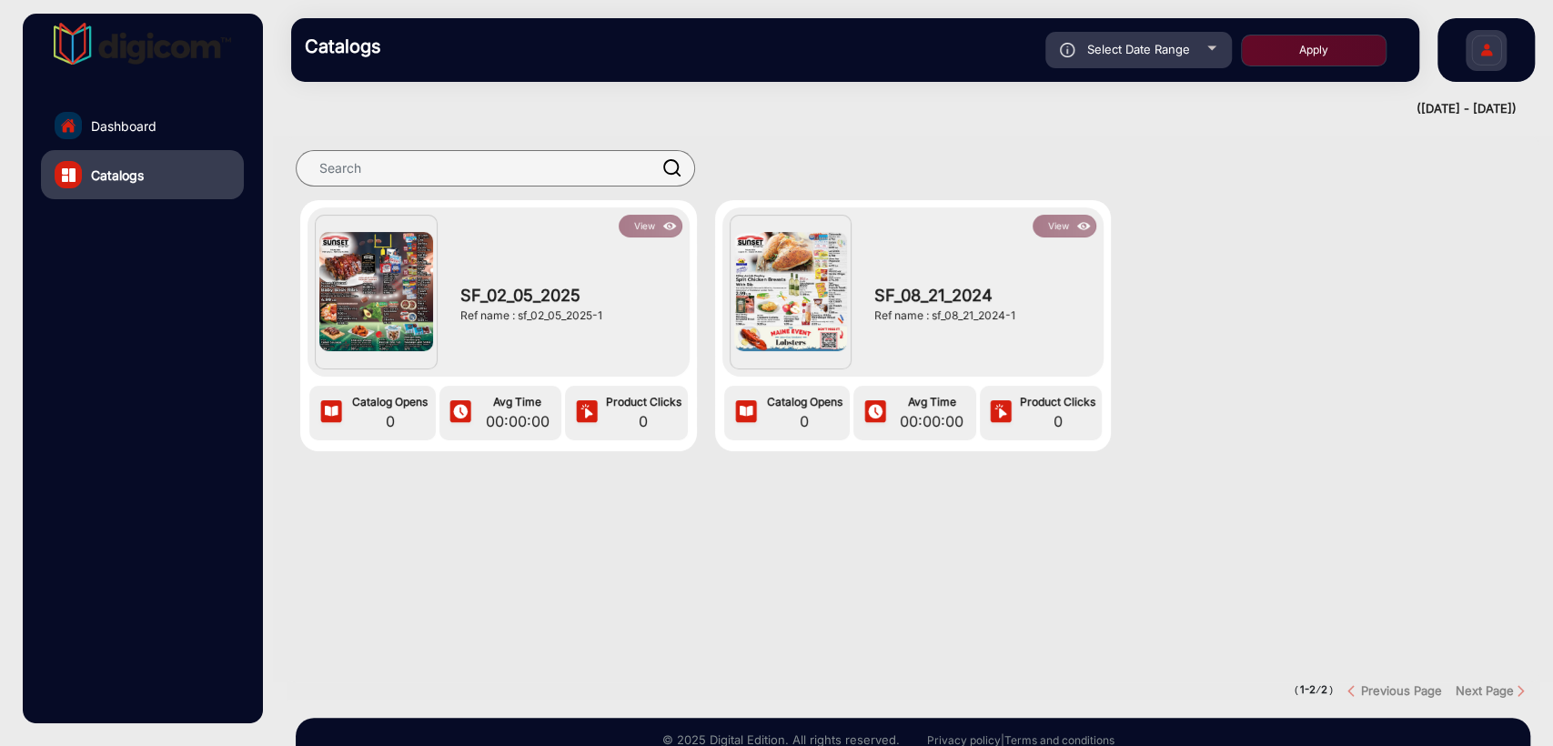
type input "5/31/2025"
click at [1304, 62] on button "Apply" at bounding box center [1314, 51] width 146 height 32
type input "5/21/2025"
type input "5/31/2025"
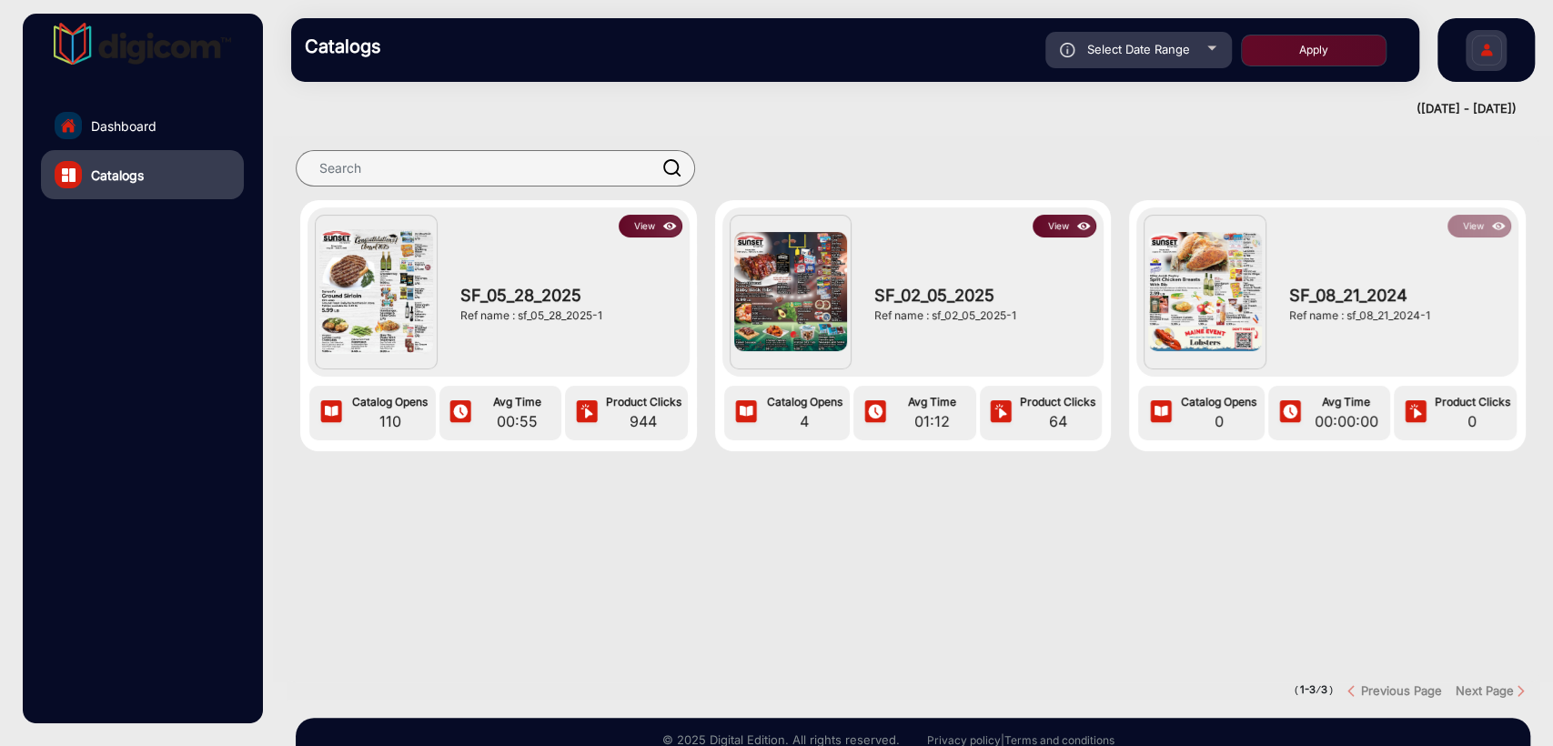
drag, startPoint x: 1343, startPoint y: 315, endPoint x: 1459, endPoint y: 317, distance: 116.5
click at [1459, 317] on div "Ref name : sf_08_21_2024-1" at bounding box center [1395, 315] width 213 height 16
copy div "sf_08_21_2024-1"
click at [1143, 55] on span "Select Date Range" at bounding box center [1138, 49] width 103 height 15
type input "5/21/2025"
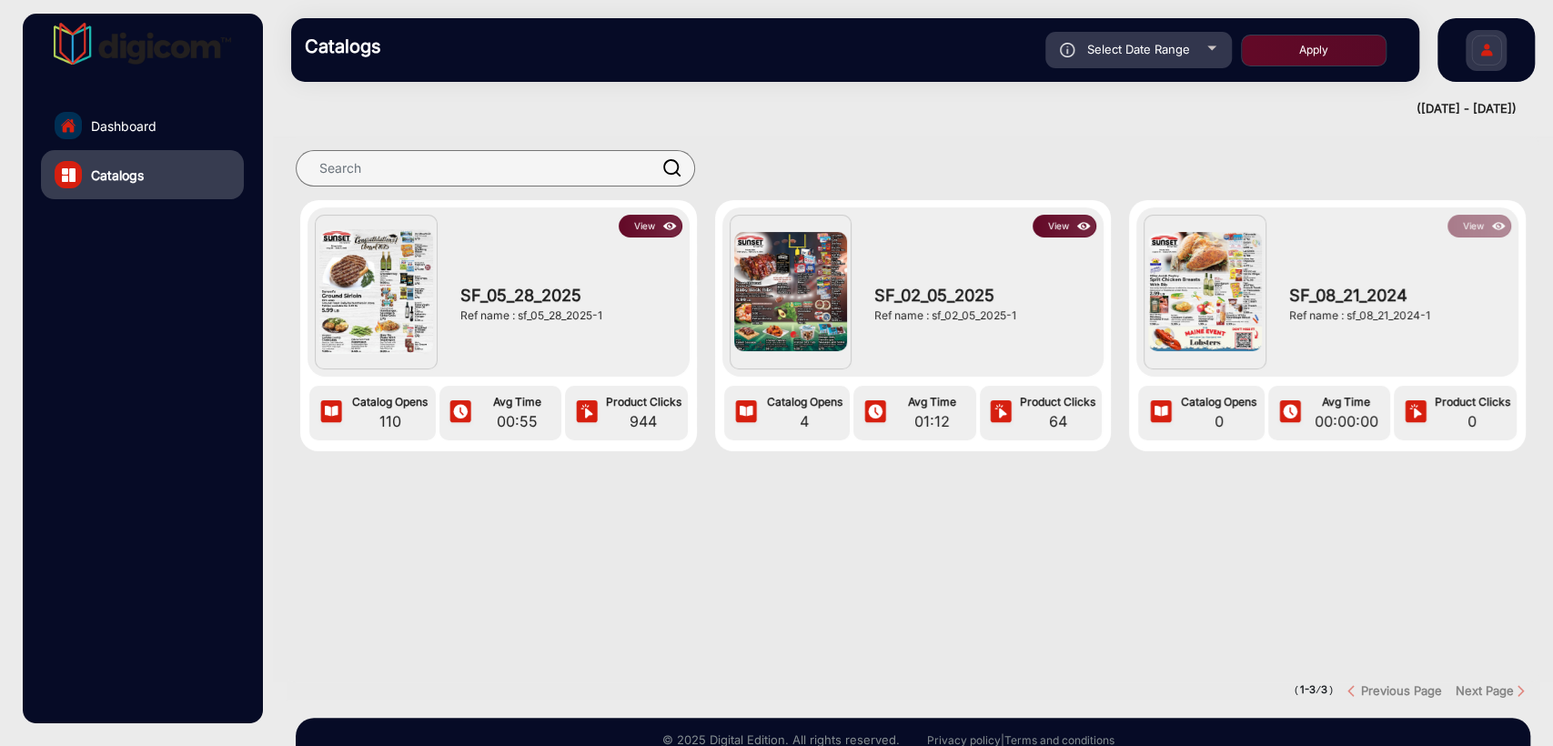
type input "5/31/2025"
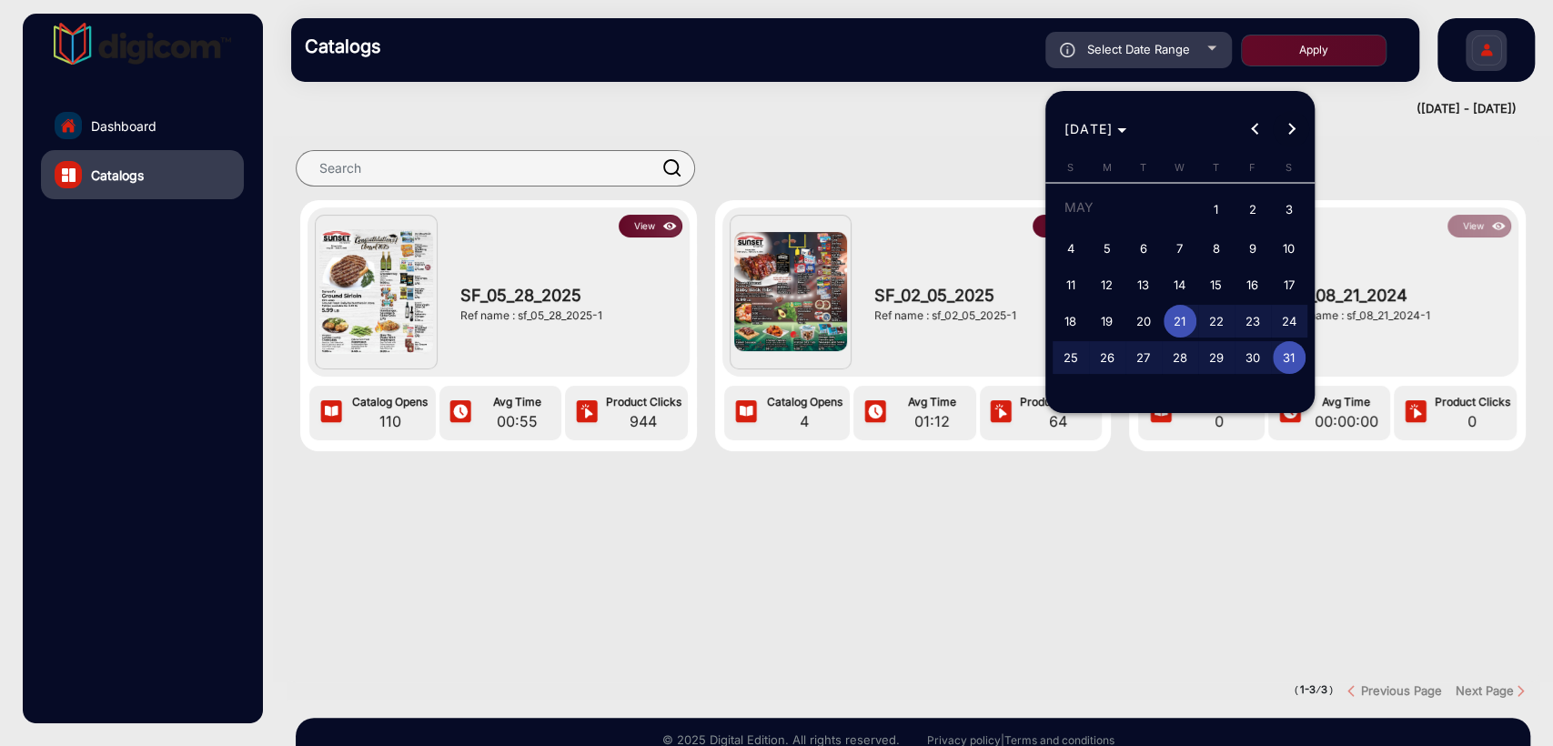
click at [1297, 140] on span "Next month" at bounding box center [1291, 129] width 36 height 36
click at [1073, 252] on span "1" at bounding box center [1070, 243] width 33 height 33
type input "6/1/2025"
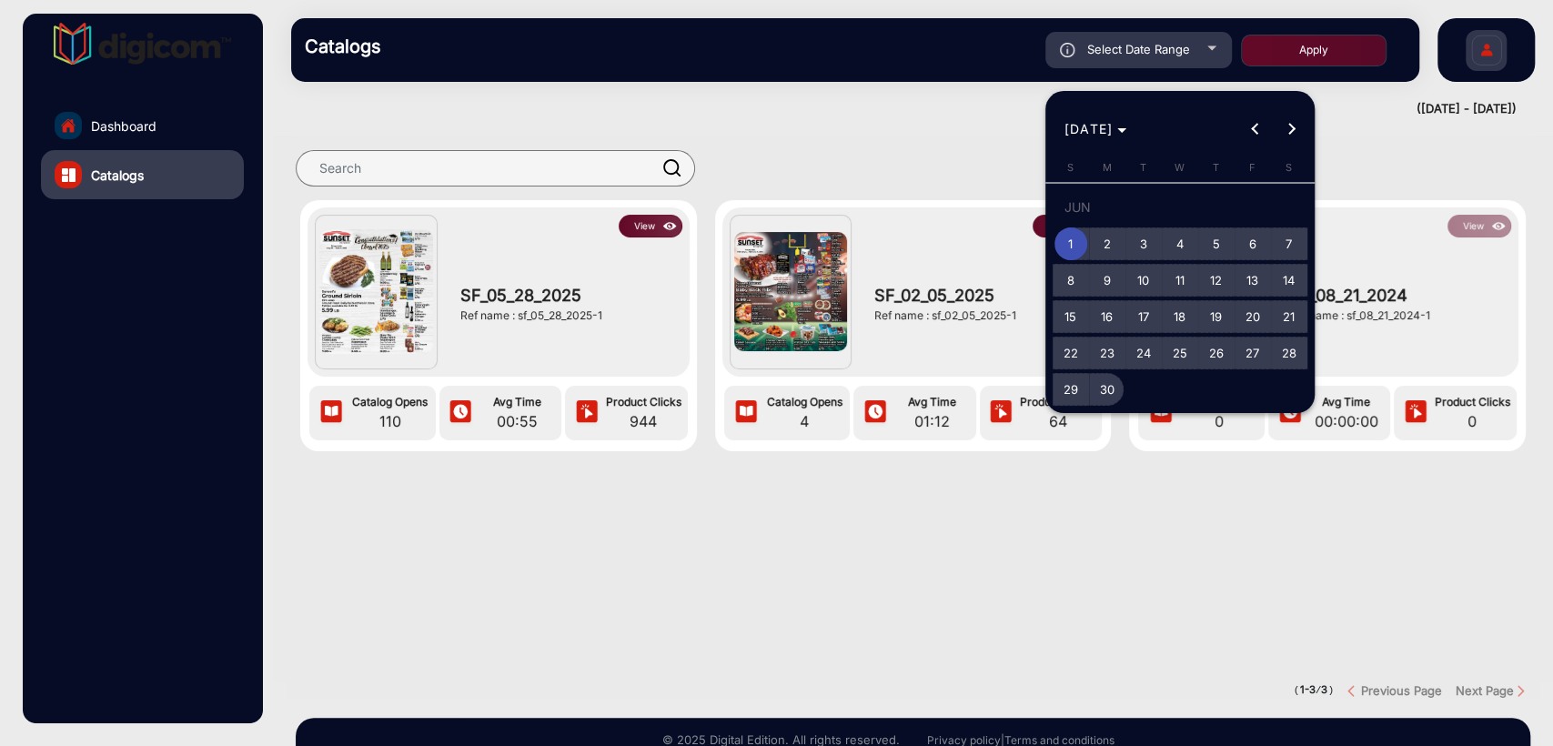
click at [1099, 403] on span "30" at bounding box center [1107, 389] width 33 height 33
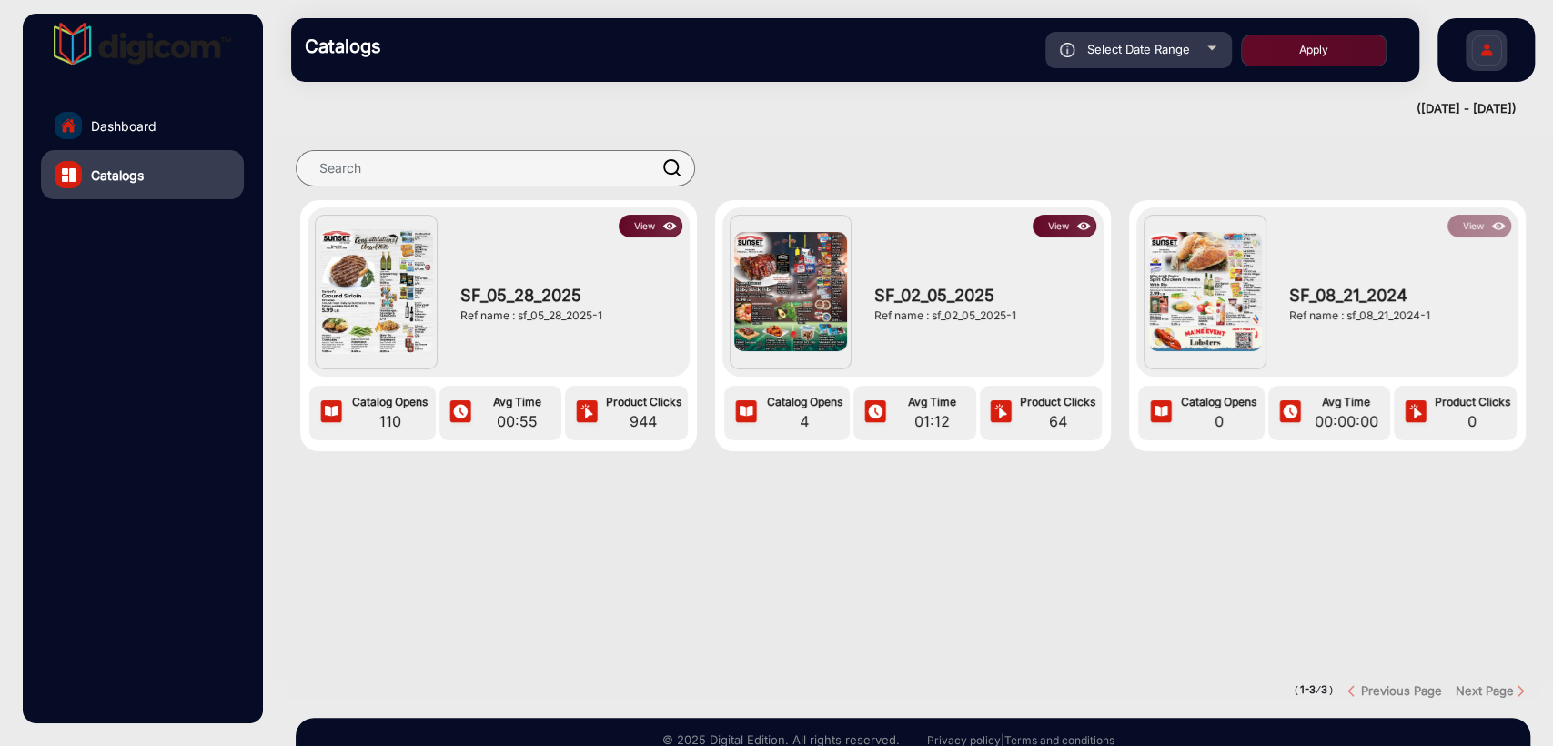
type input "6/30/2025"
click at [1310, 55] on button "Apply" at bounding box center [1314, 51] width 146 height 32
type input "6/1/2025"
type input "6/30/2025"
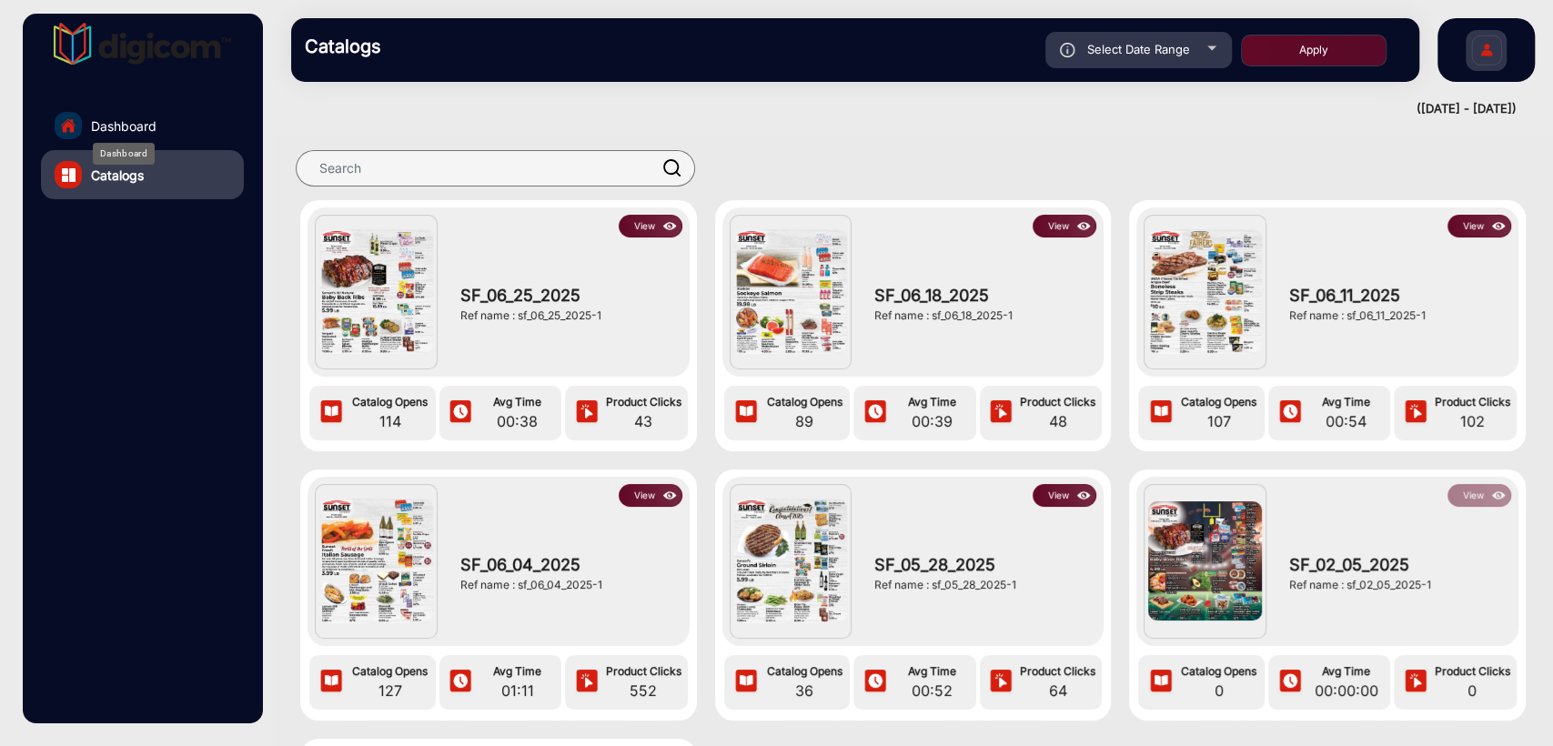
click at [131, 131] on span "Dashboard" at bounding box center [123, 125] width 65 height 19
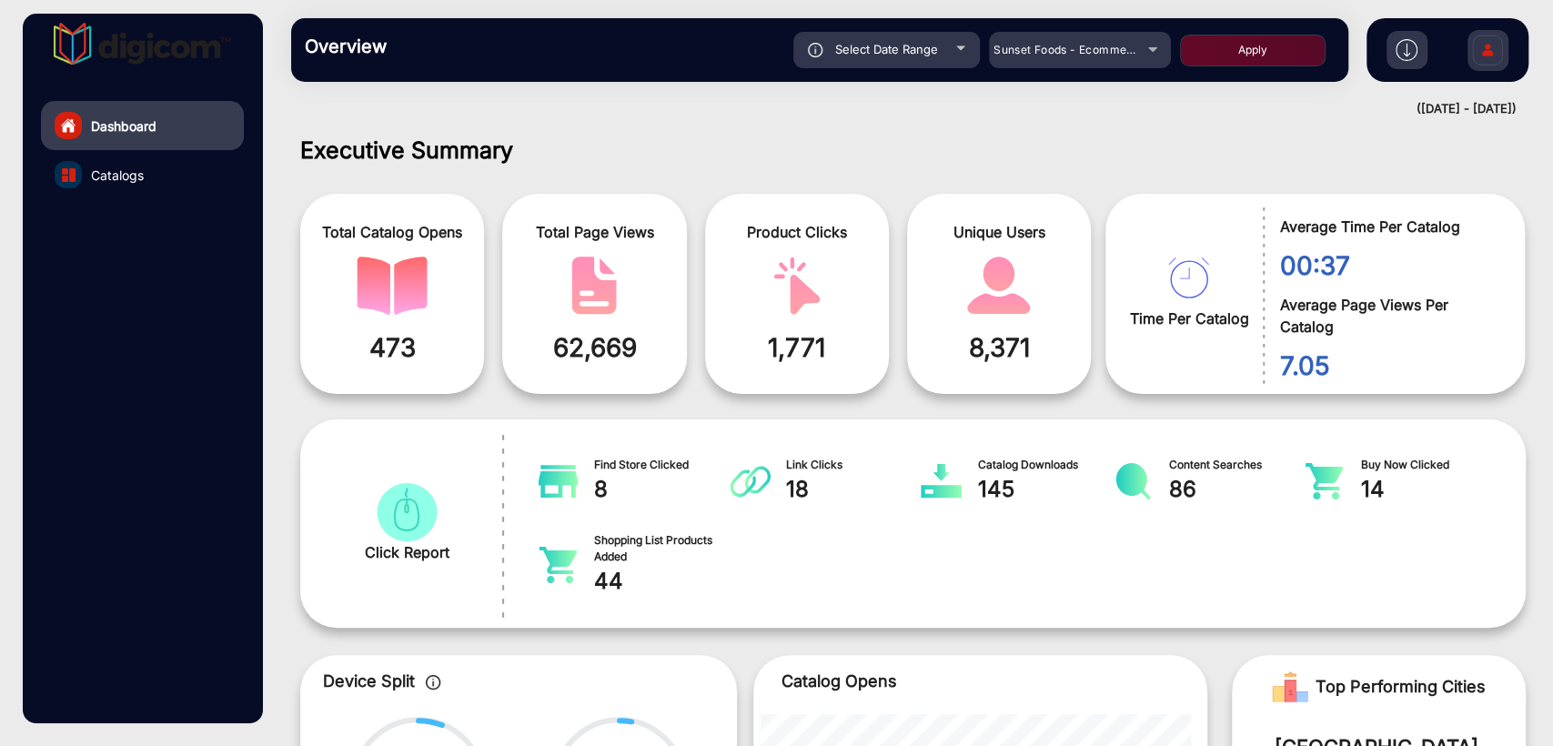
scroll to position [14, 0]
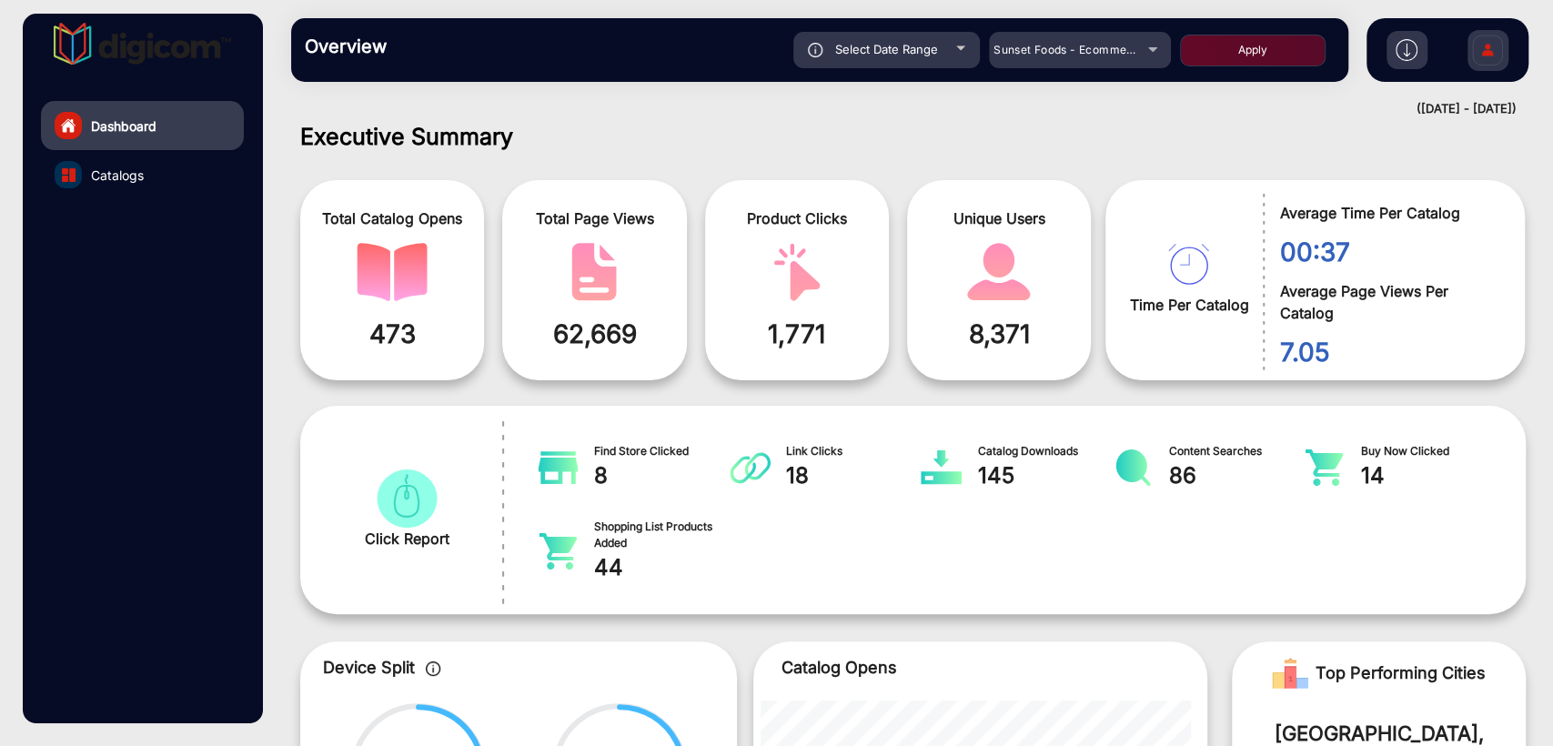
click at [937, 62] on div "Select Date Range" at bounding box center [886, 50] width 186 height 36
type input "6/1/2025"
type input "6/30/2025"
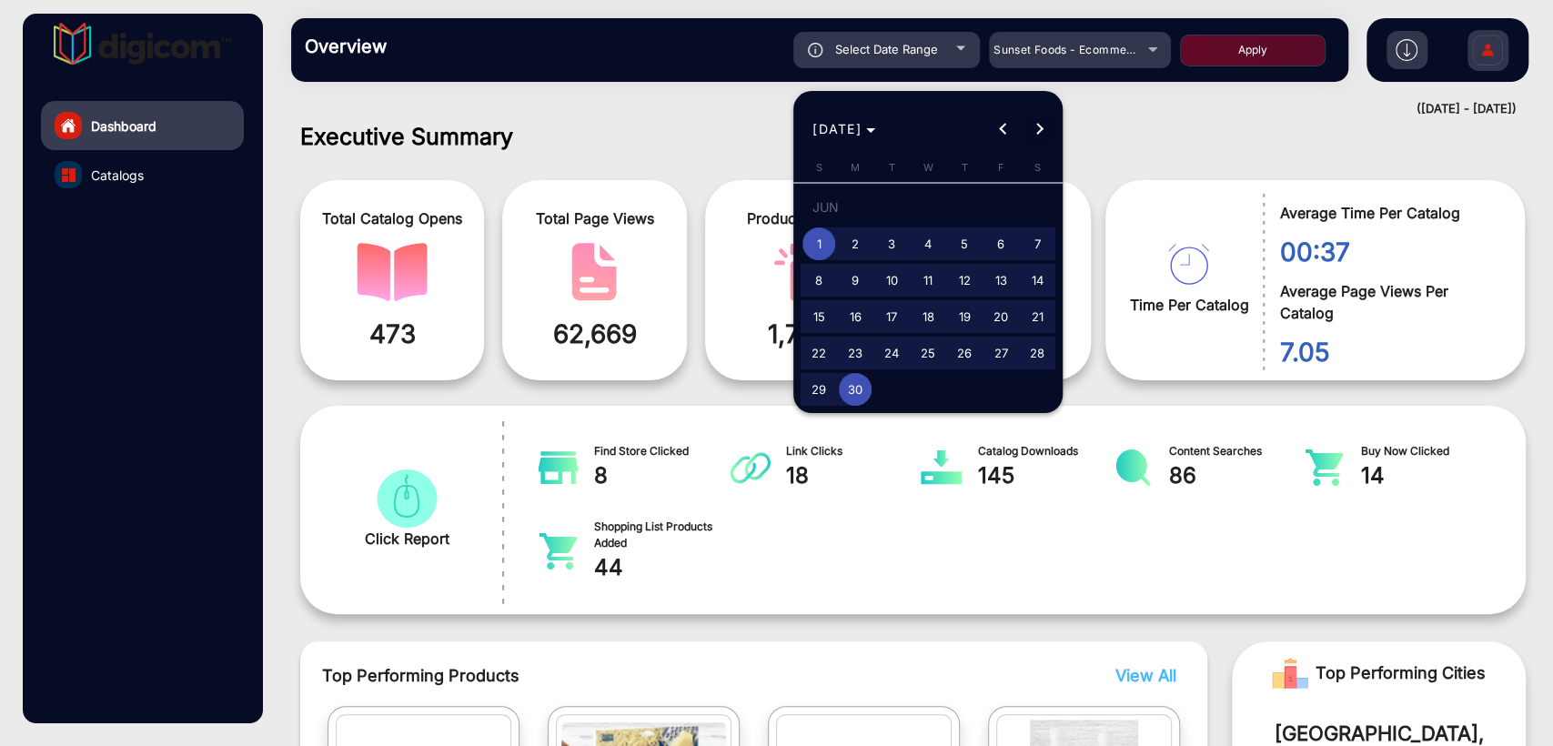
click at [1030, 113] on span "Next month" at bounding box center [1040, 129] width 36 height 36
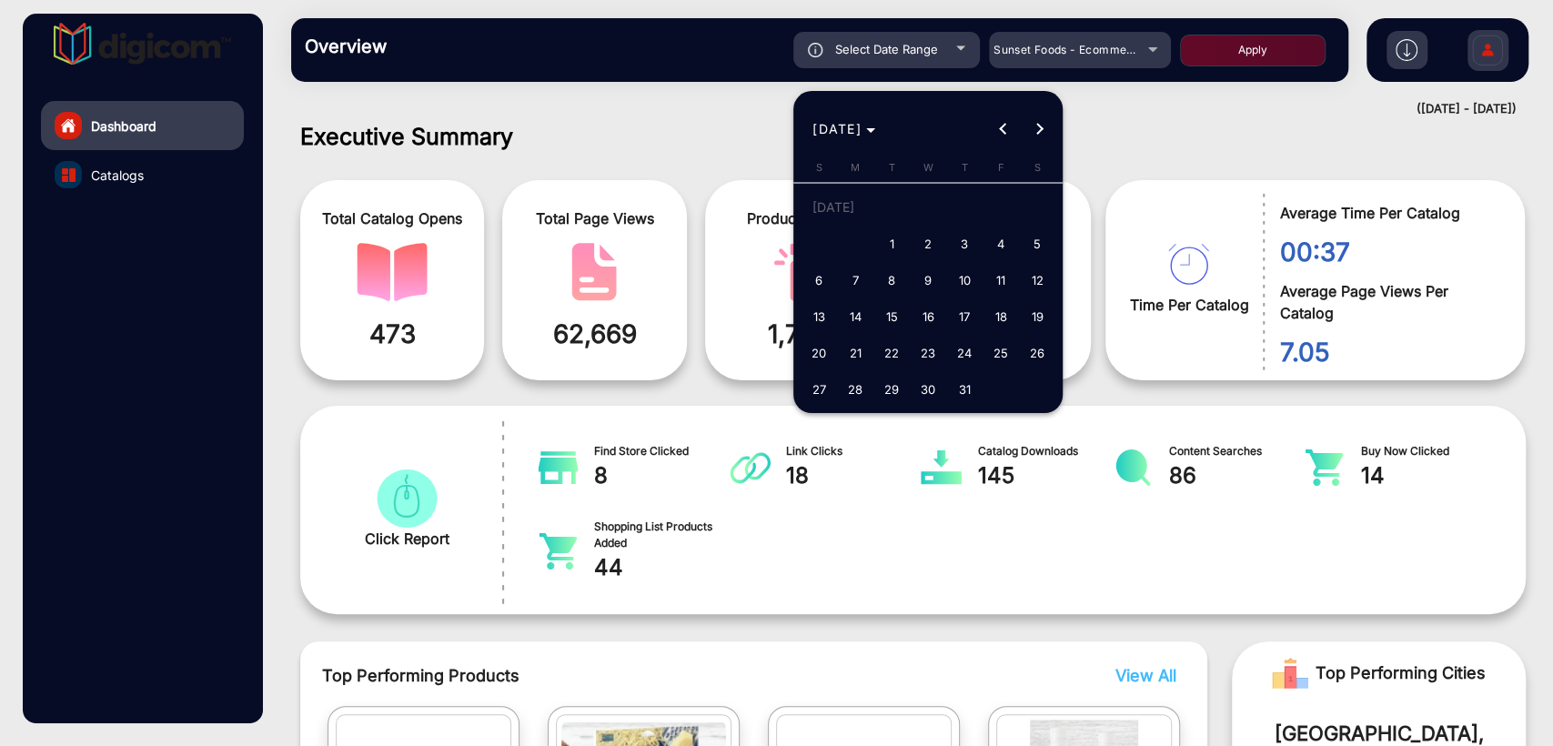
click at [1033, 117] on span "Next month" at bounding box center [1040, 129] width 36 height 36
click at [1033, 117] on div "[DATE] [DATE]" at bounding box center [928, 129] width 260 height 36
click at [995, 208] on span "1" at bounding box center [1000, 210] width 33 height 37
type input "8/1/2025"
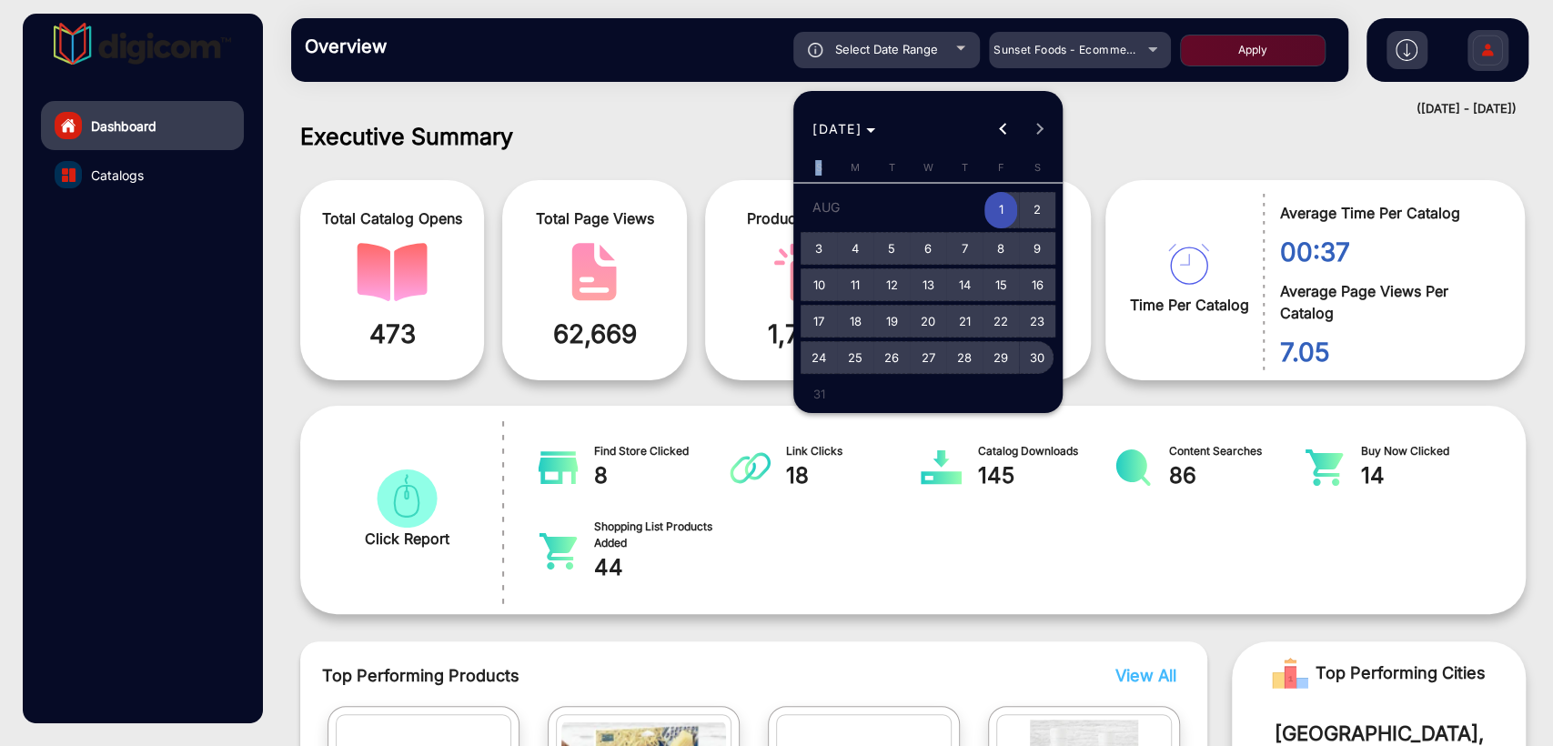
click at [1039, 366] on span "30" at bounding box center [1037, 357] width 33 height 33
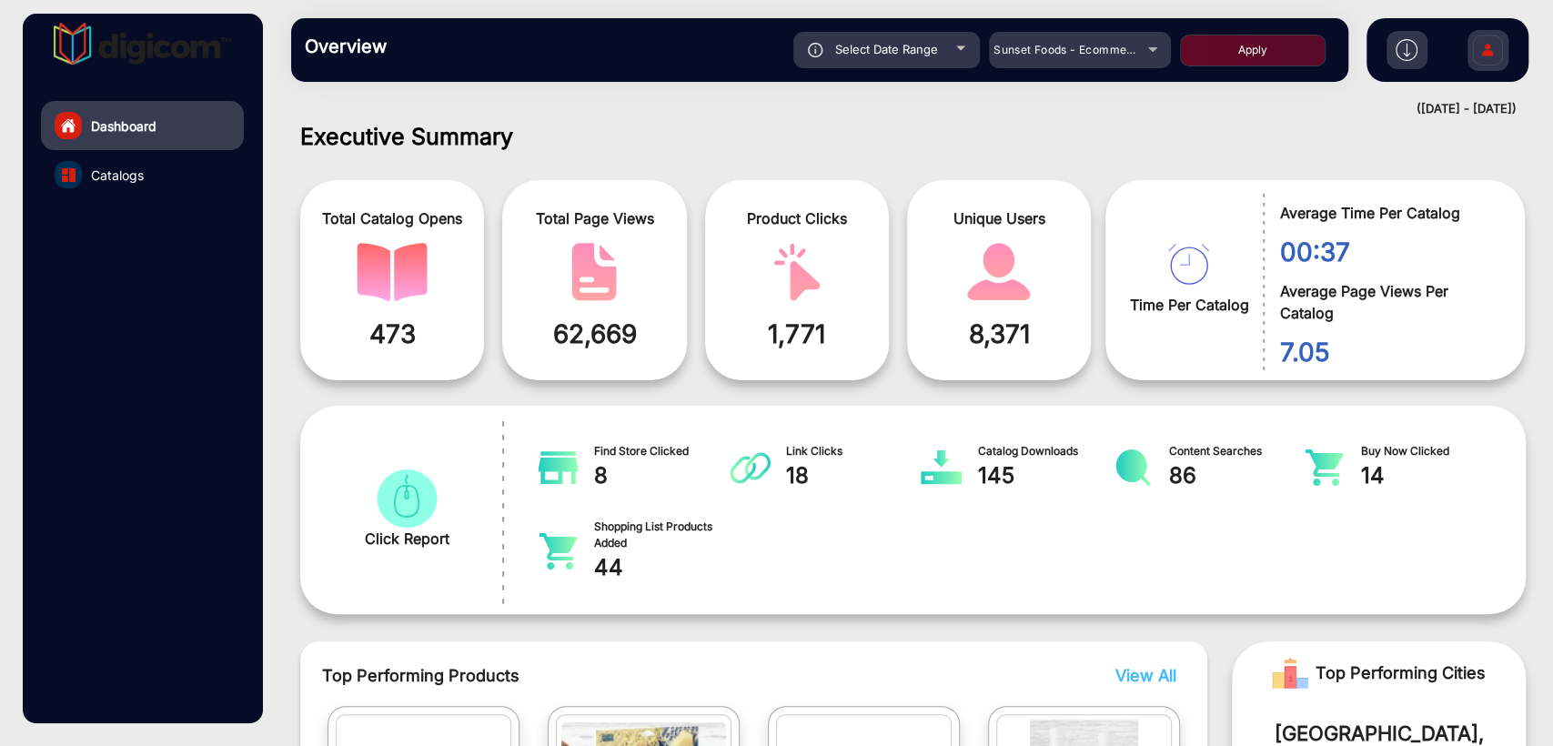
type input "[DATE]"
click at [1235, 45] on button "Apply" at bounding box center [1253, 51] width 146 height 32
type input "8/1/2025"
type input "[DATE]"
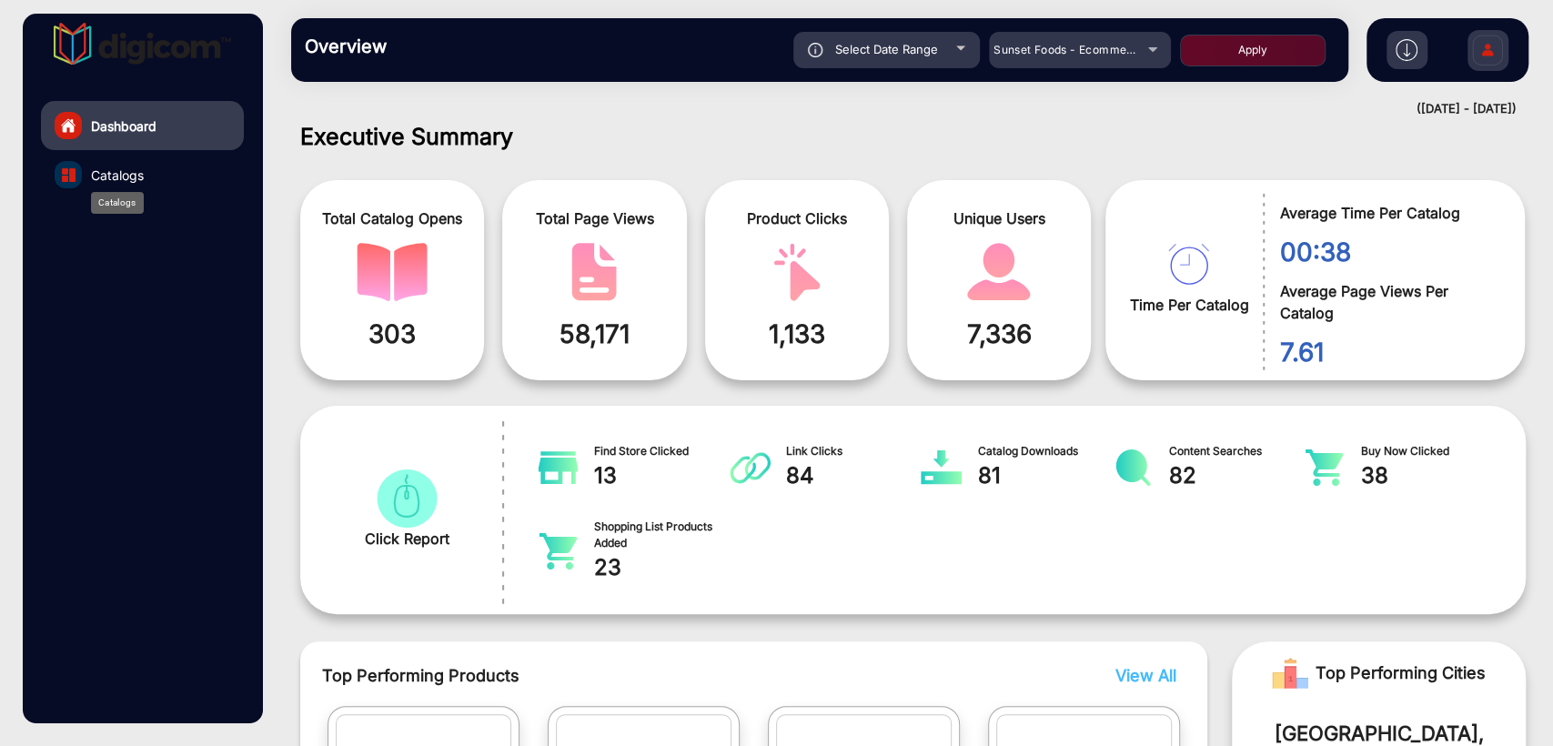
click at [138, 182] on span "Catalogs" at bounding box center [117, 175] width 53 height 19
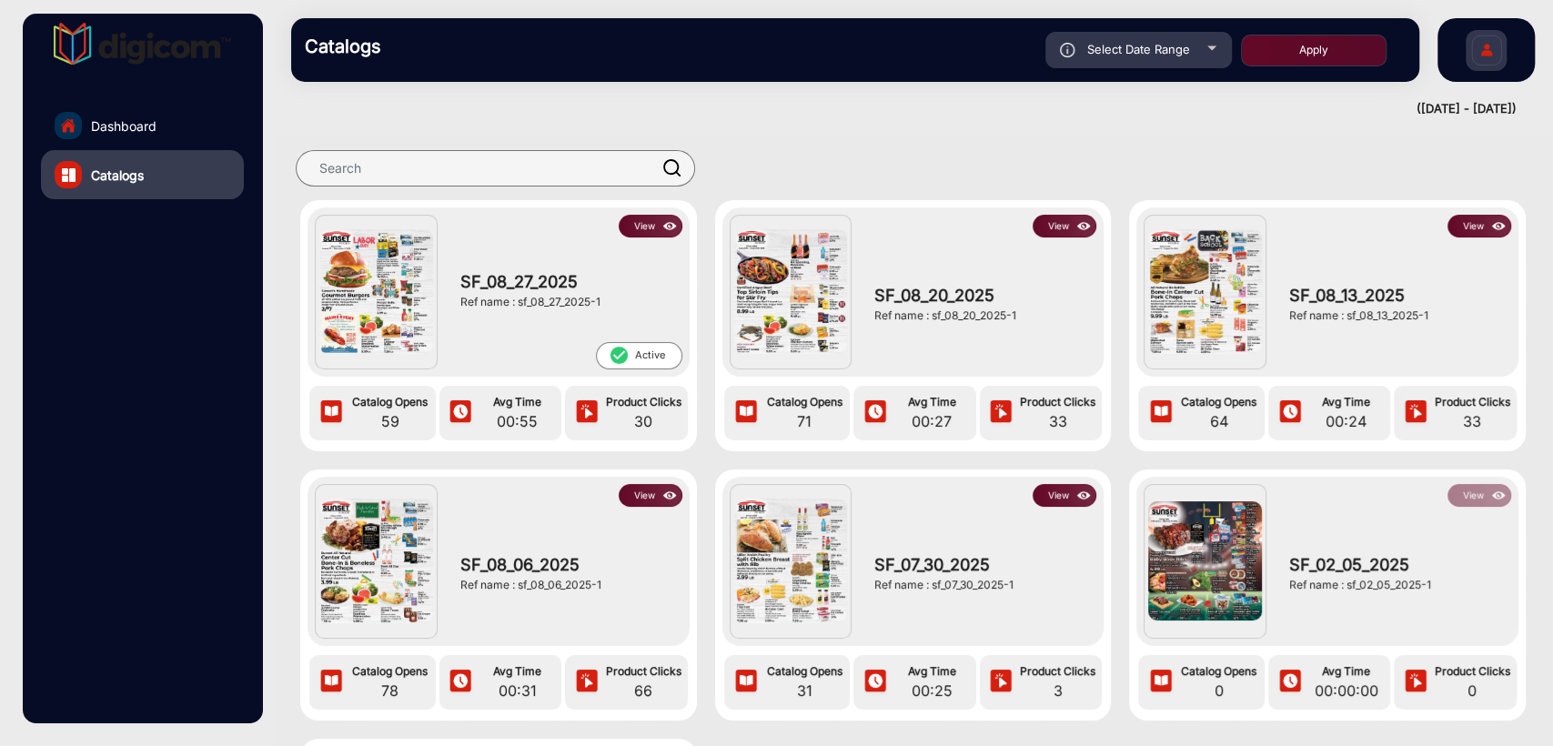
drag, startPoint x: 519, startPoint y: 305, endPoint x: 610, endPoint y: 299, distance: 92.0
click at [610, 299] on div "Ref name : sf_08_27_2025-1" at bounding box center [566, 302] width 213 height 16
copy div "sf_08_27_2025-1"
click at [662, 222] on img at bounding box center [670, 227] width 21 height 20
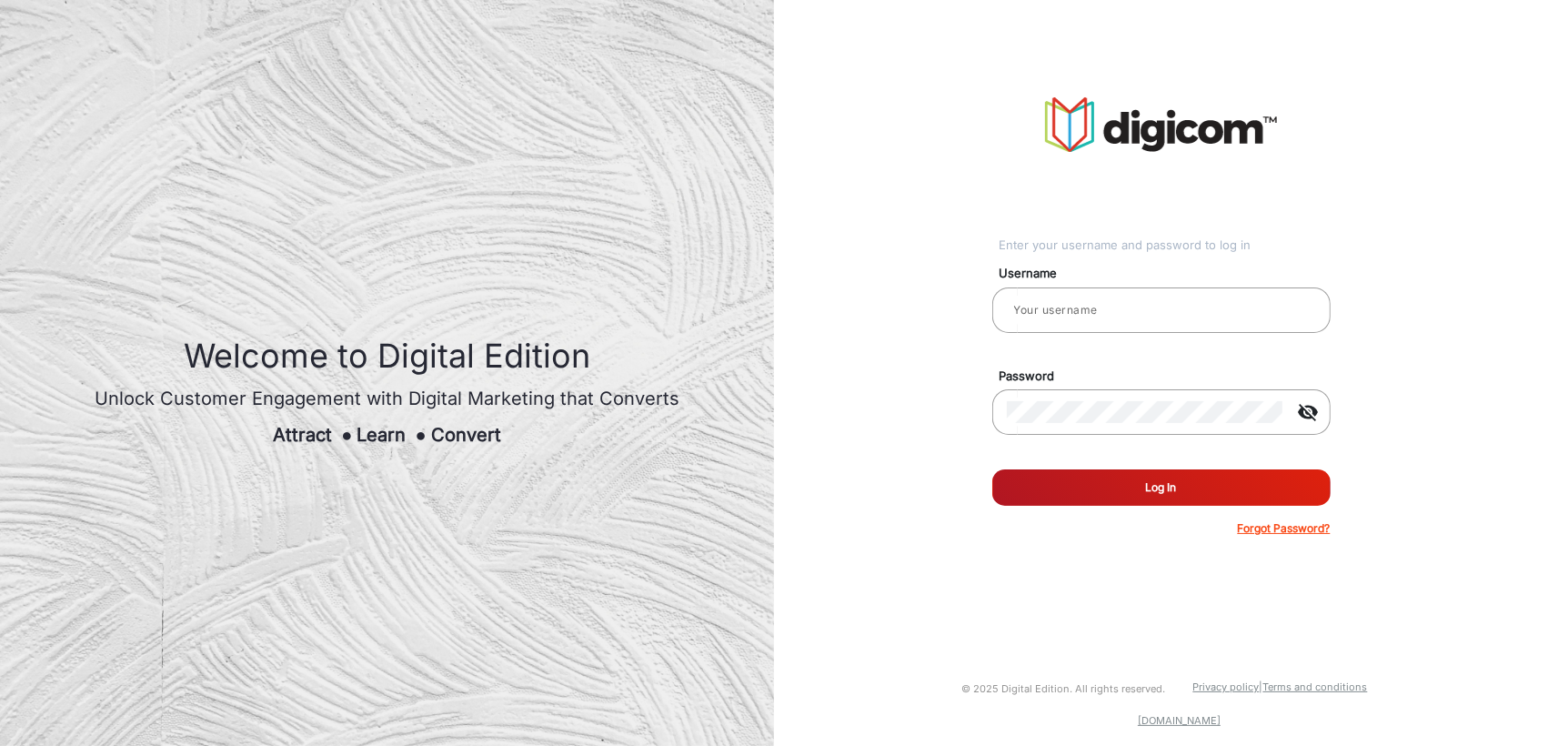
type input "[PERSON_NAME]"
click at [1104, 500] on button "Log In" at bounding box center [1161, 487] width 338 height 36
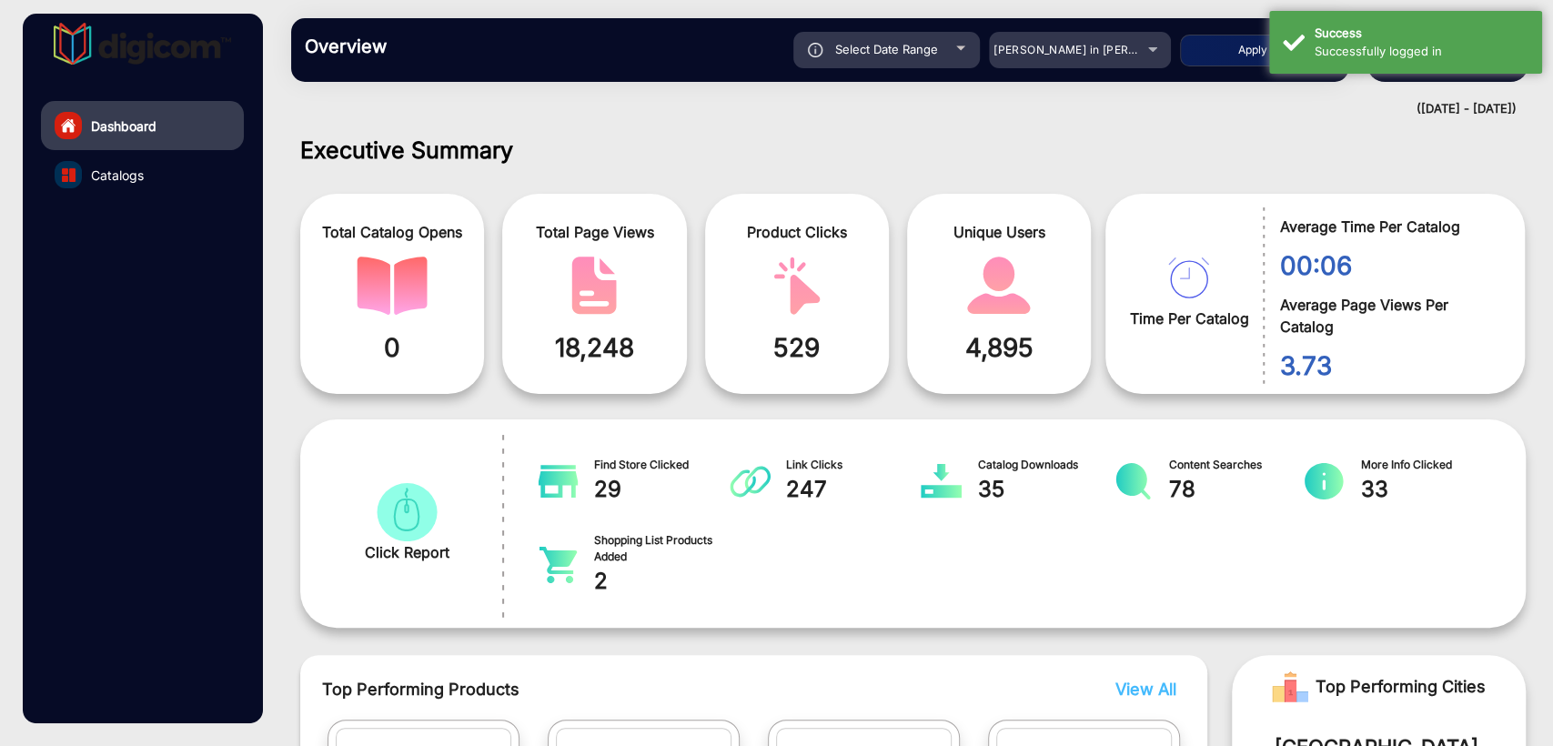
scroll to position [14, 0]
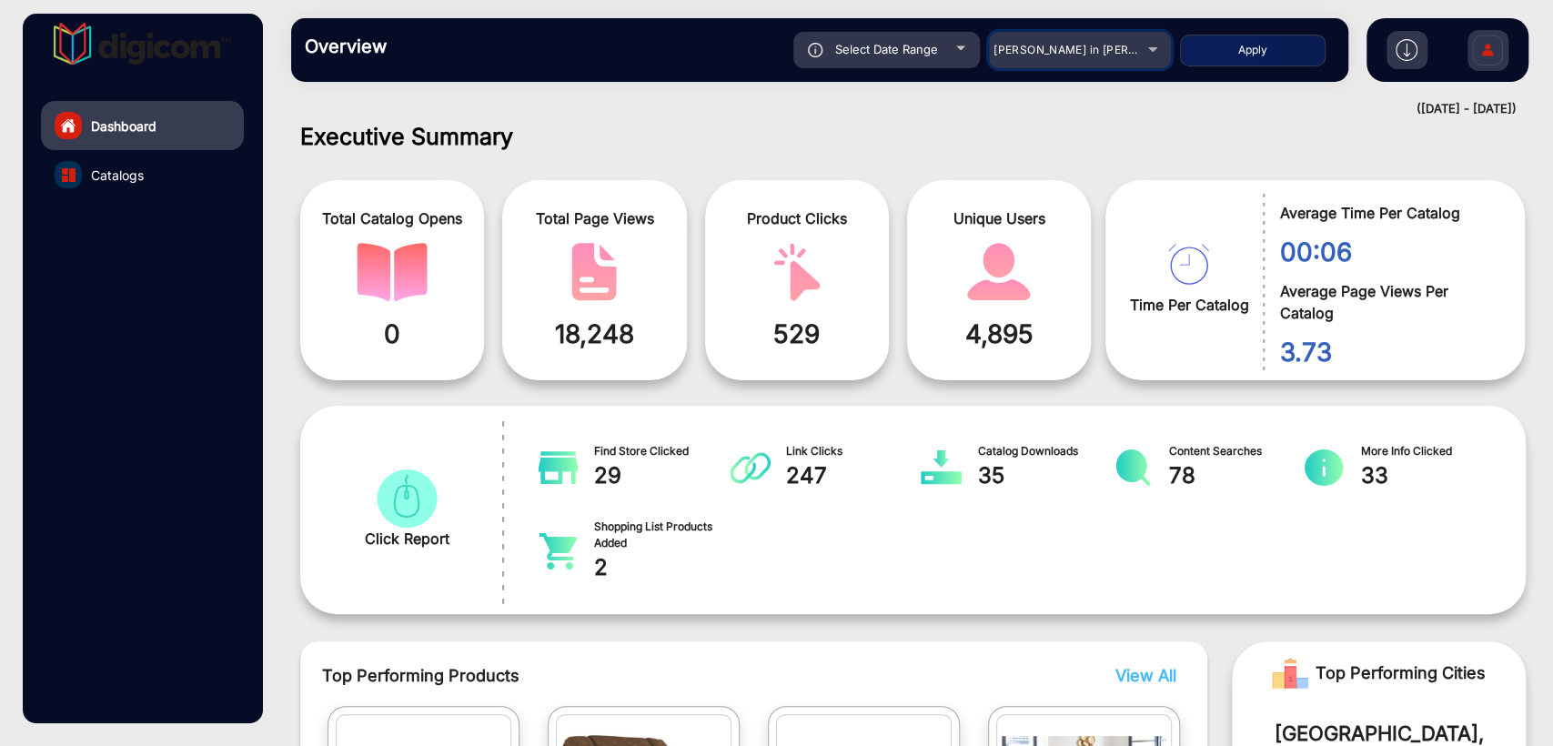
click at [1031, 63] on mat-select "[PERSON_NAME] in [PERSON_NAME]" at bounding box center [1080, 50] width 182 height 36
click at [1023, 50] on span "[PERSON_NAME] in [PERSON_NAME]" at bounding box center [1093, 50] width 201 height 14
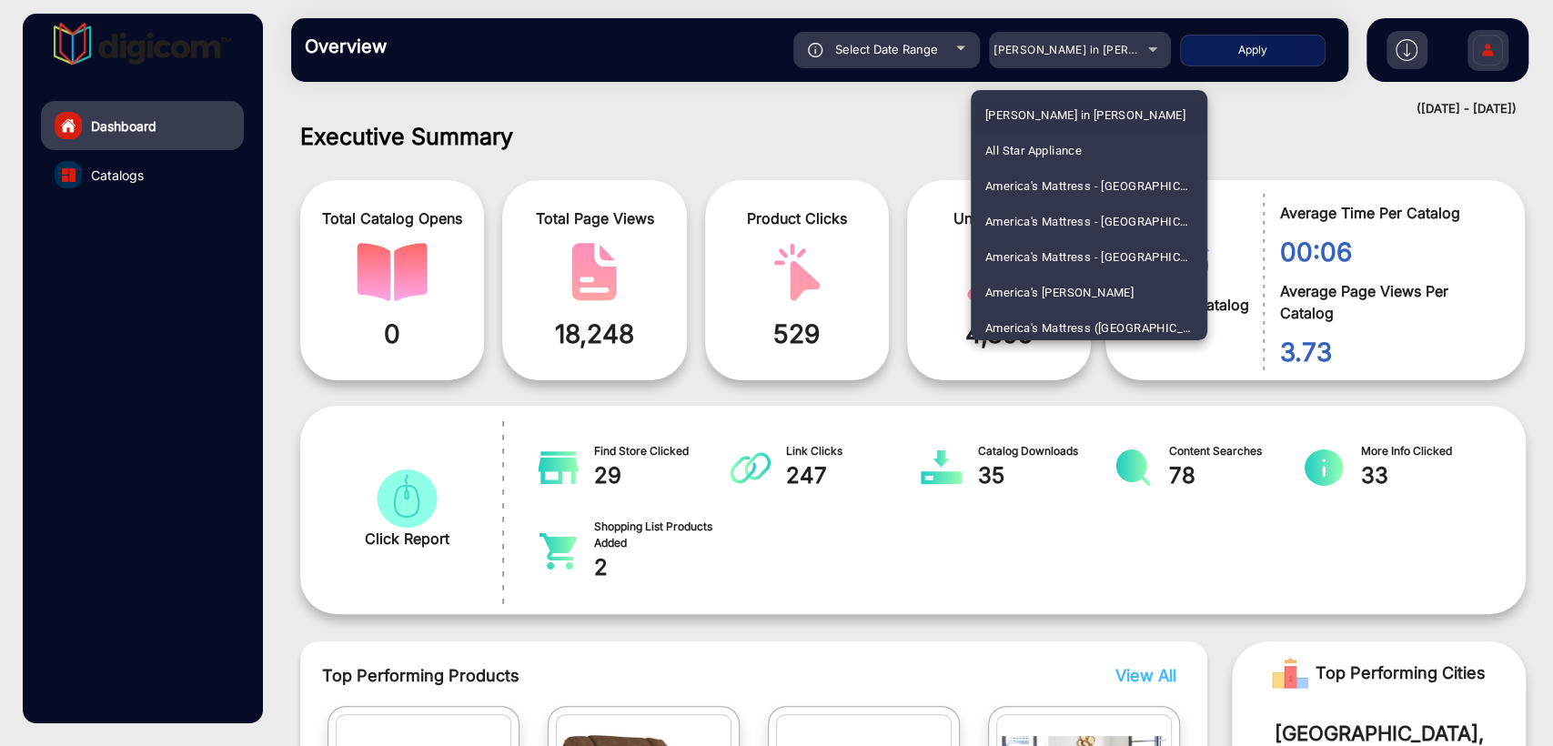
scroll to position [4192, 0]
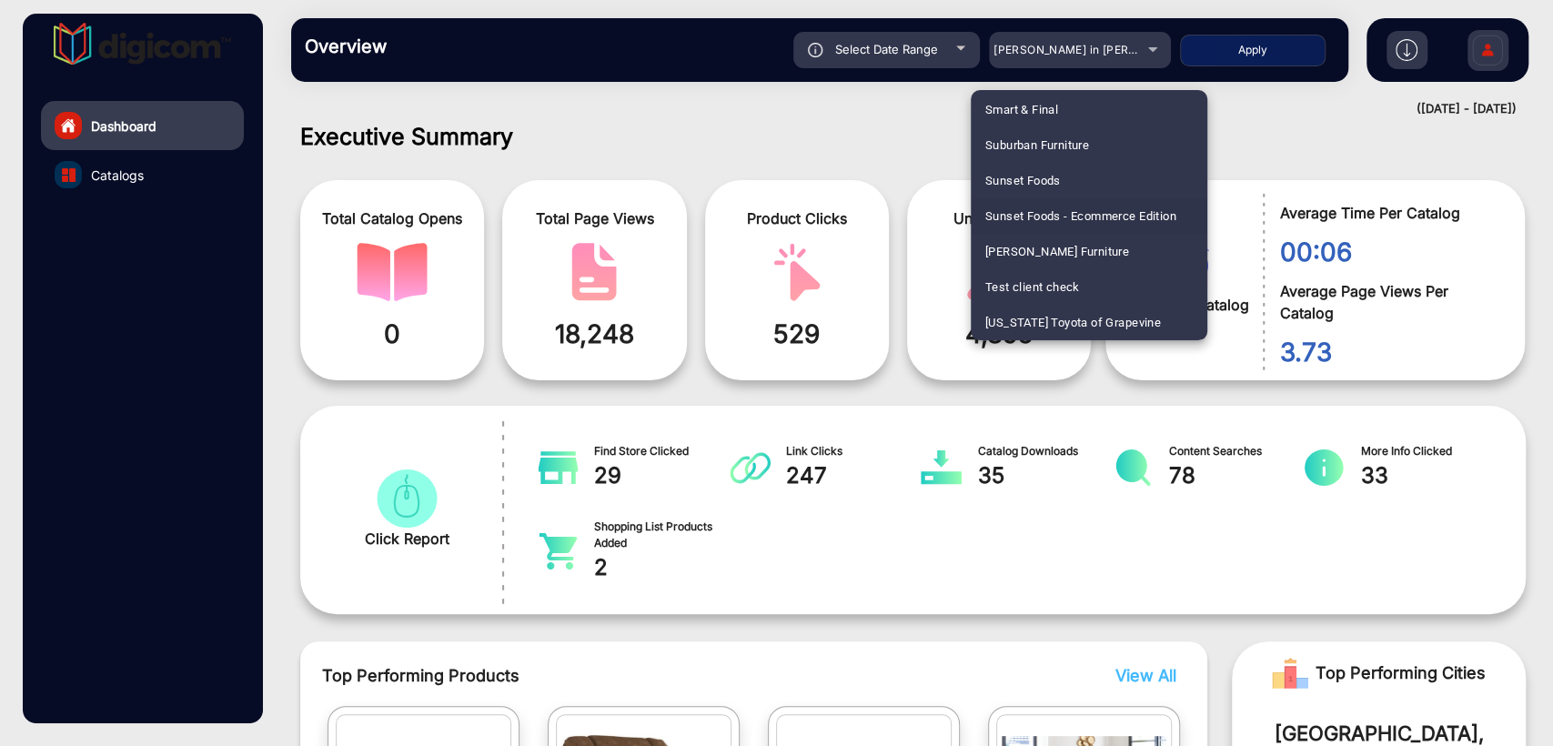
click at [1062, 207] on span "Sunset Foods - Ecommerce Edition" at bounding box center [1080, 215] width 191 height 35
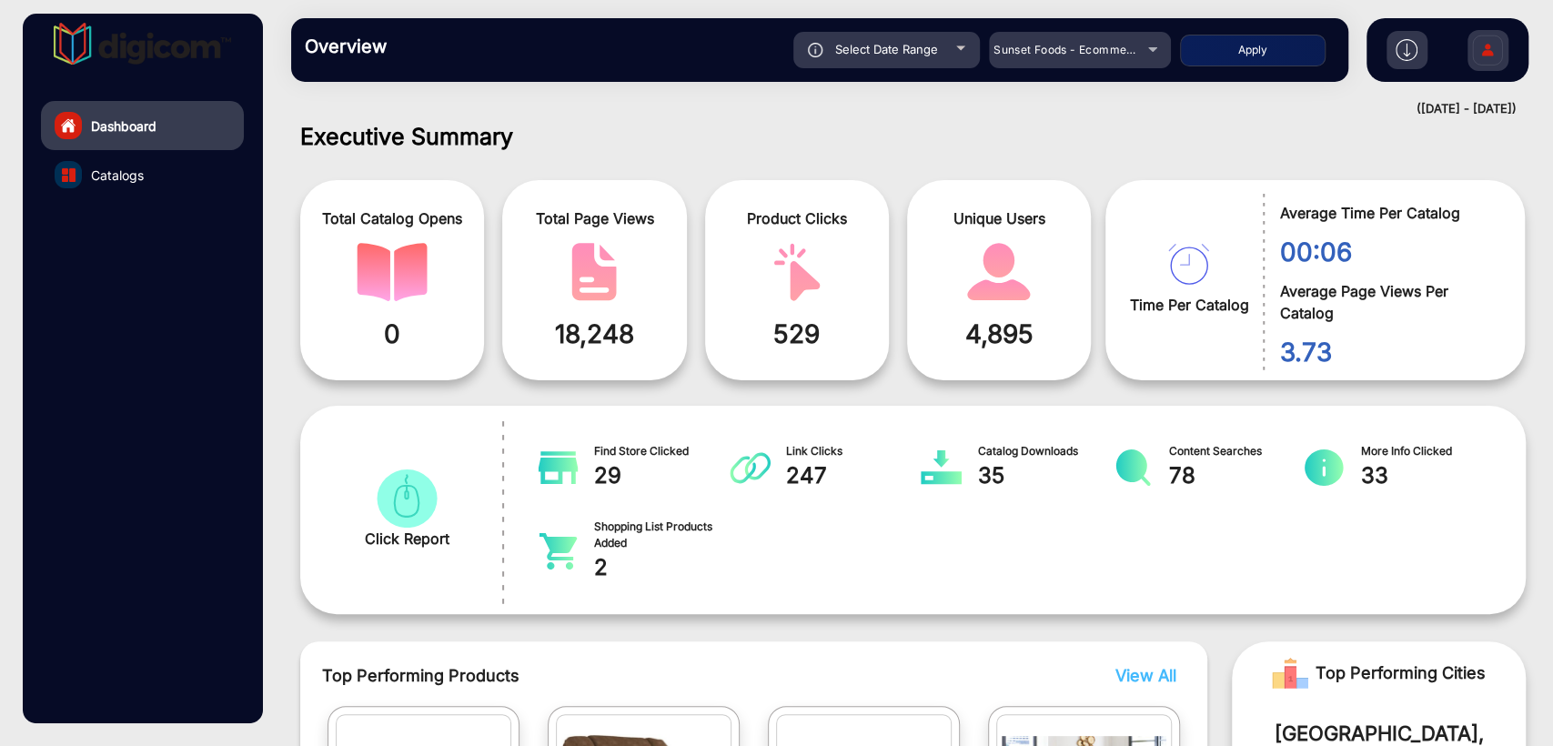
click at [907, 62] on div "Select Date Range" at bounding box center [886, 50] width 186 height 36
type input "[DATE]"
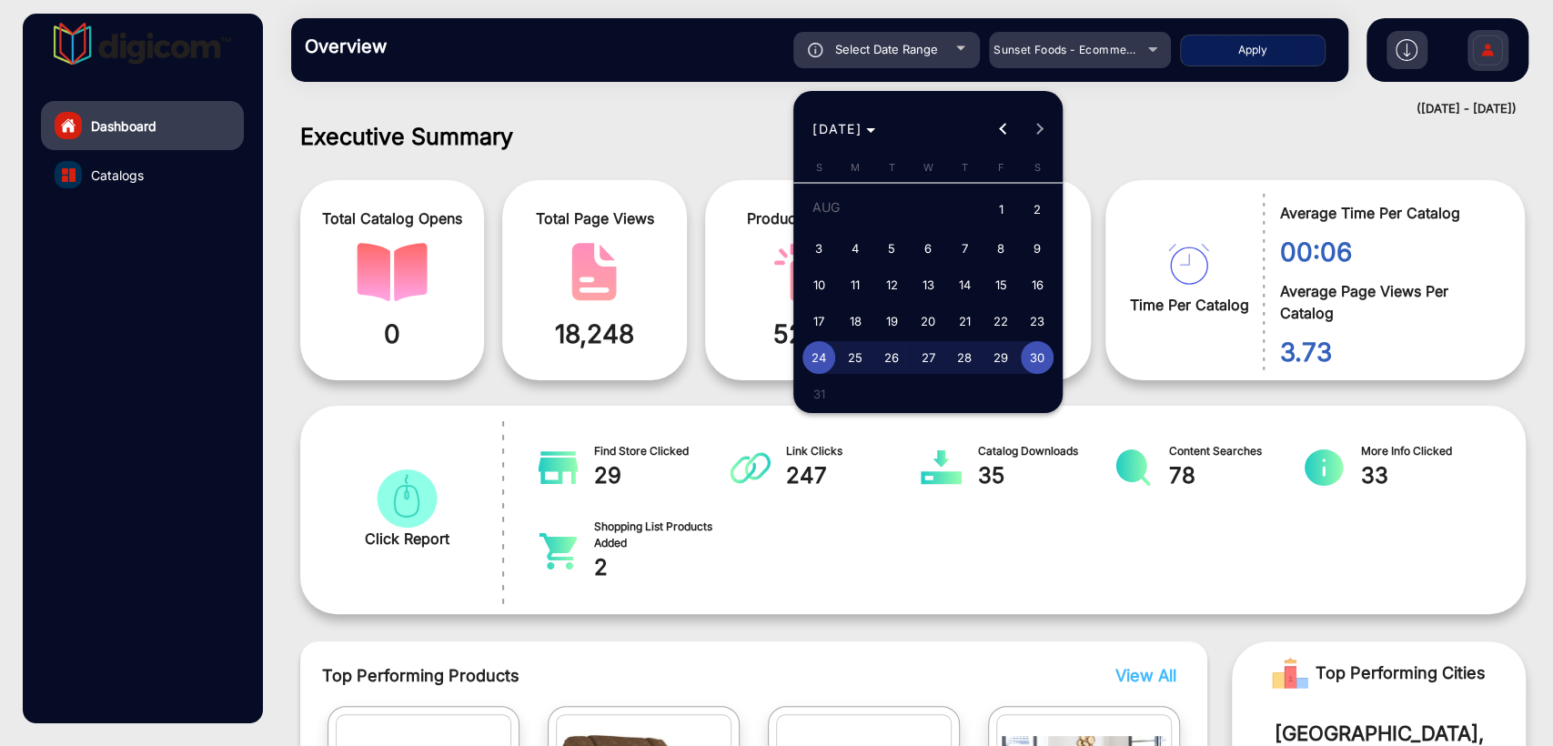
click at [1031, 132] on div "[DATE] [DATE]" at bounding box center [928, 129] width 260 height 36
click at [818, 361] on span "24" at bounding box center [818, 357] width 33 height 33
click at [1030, 356] on span "30" at bounding box center [1037, 357] width 33 height 33
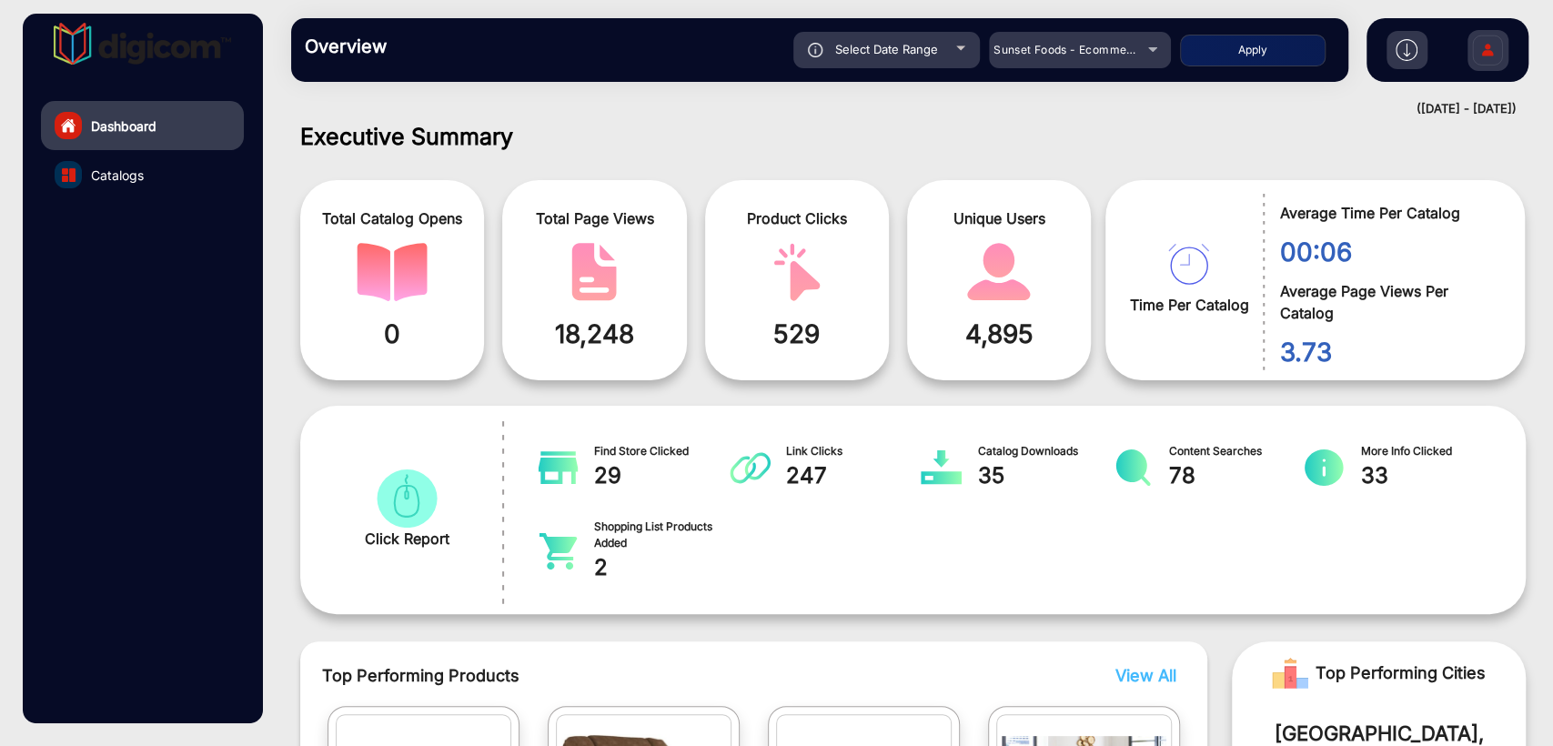
type input "[DATE]"
click at [1213, 53] on button "Apply" at bounding box center [1253, 51] width 146 height 32
type input "[DATE]"
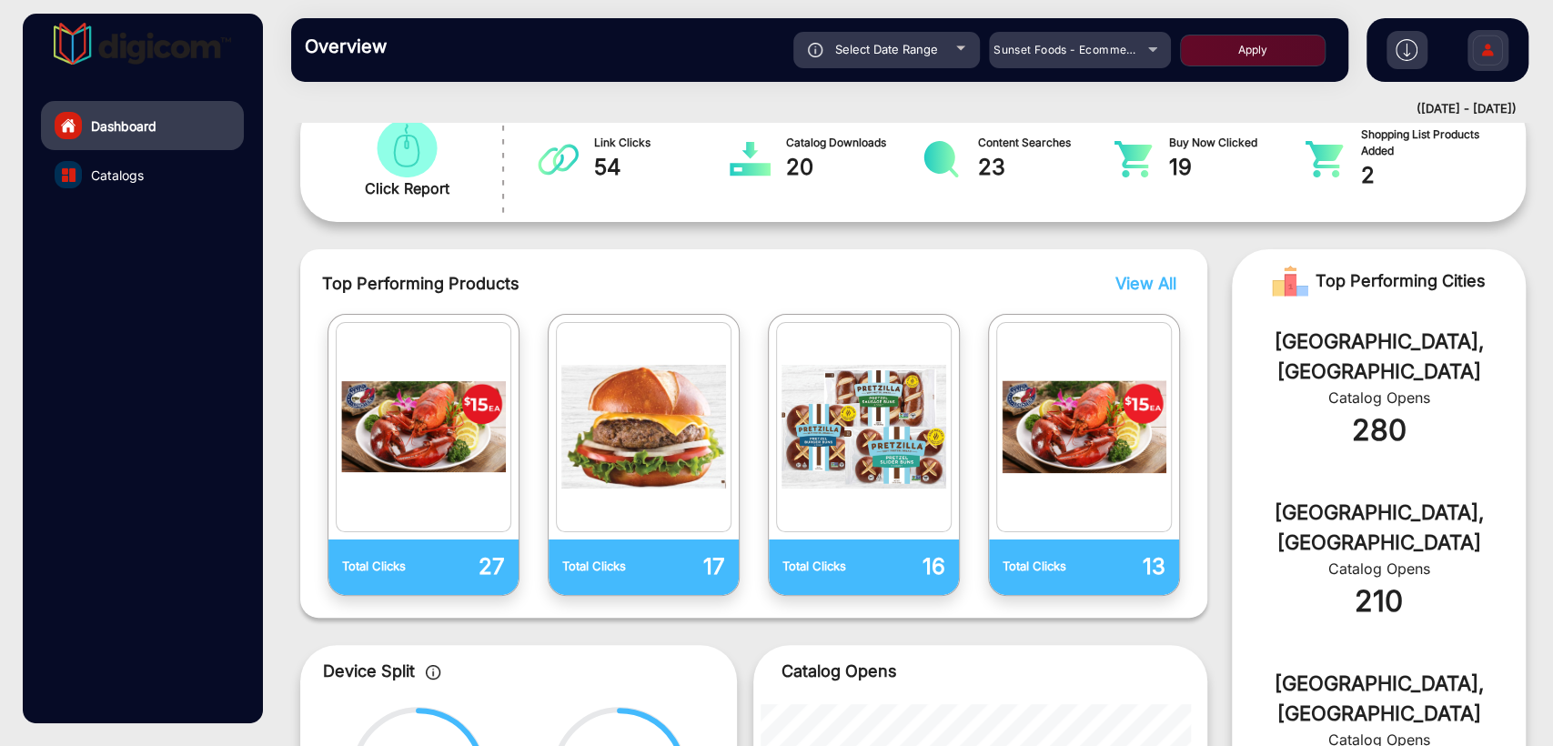
scroll to position [85, 0]
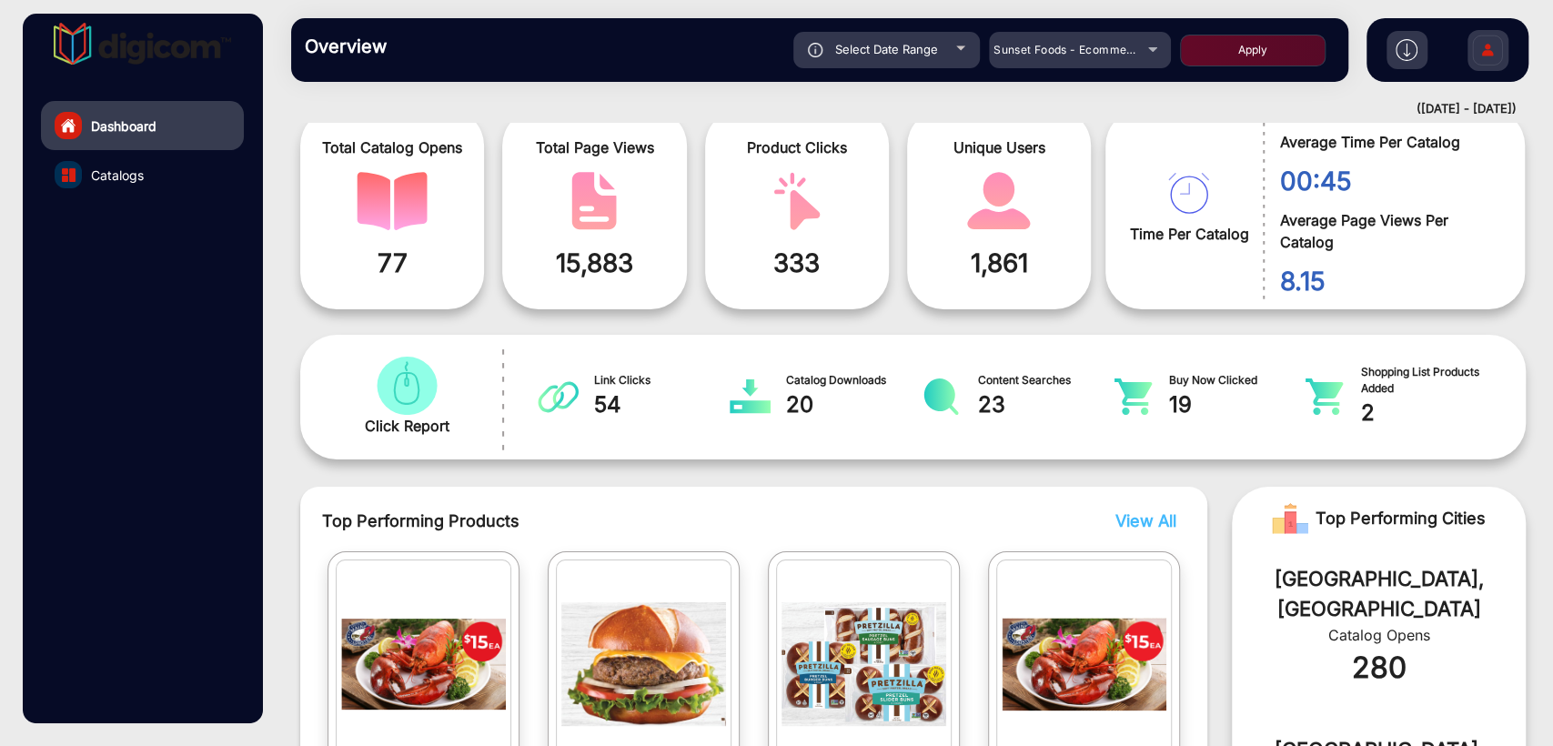
click at [145, 176] on link "Catalogs" at bounding box center [142, 174] width 203 height 49
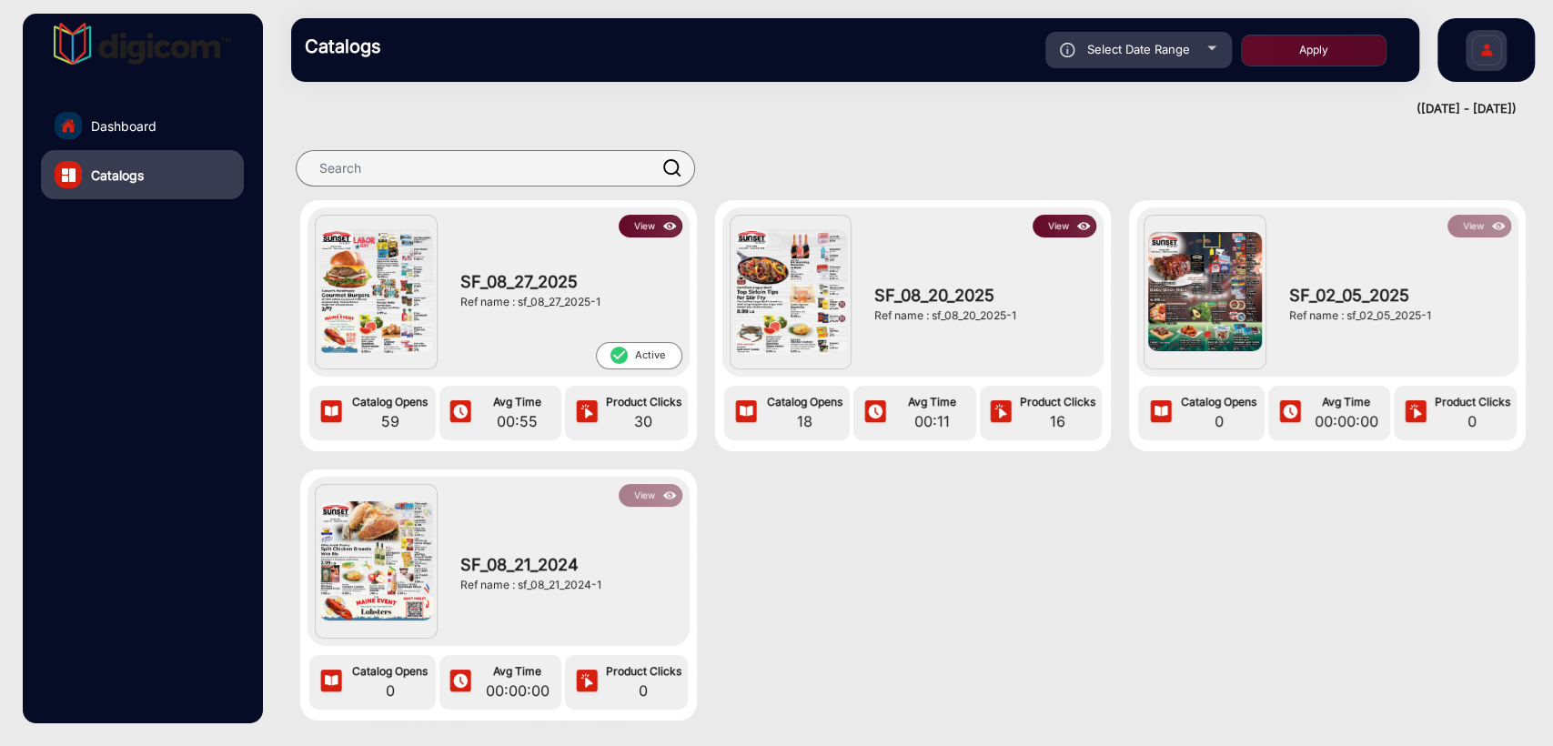
drag, startPoint x: 517, startPoint y: 301, endPoint x: 631, endPoint y: 297, distance: 114.7
click at [631, 297] on div "Ref name : sf_08_27_2025-1" at bounding box center [566, 302] width 213 height 16
copy div "sf_08_27_2025-1"
click at [858, 529] on div "View SF_08_27_2025 Ref name : sf_08_27_2025-1 check_circle Active Catalog Opens…" at bounding box center [913, 478] width 1280 height 557
click at [1130, 55] on span "Select Date Range" at bounding box center [1138, 49] width 103 height 15
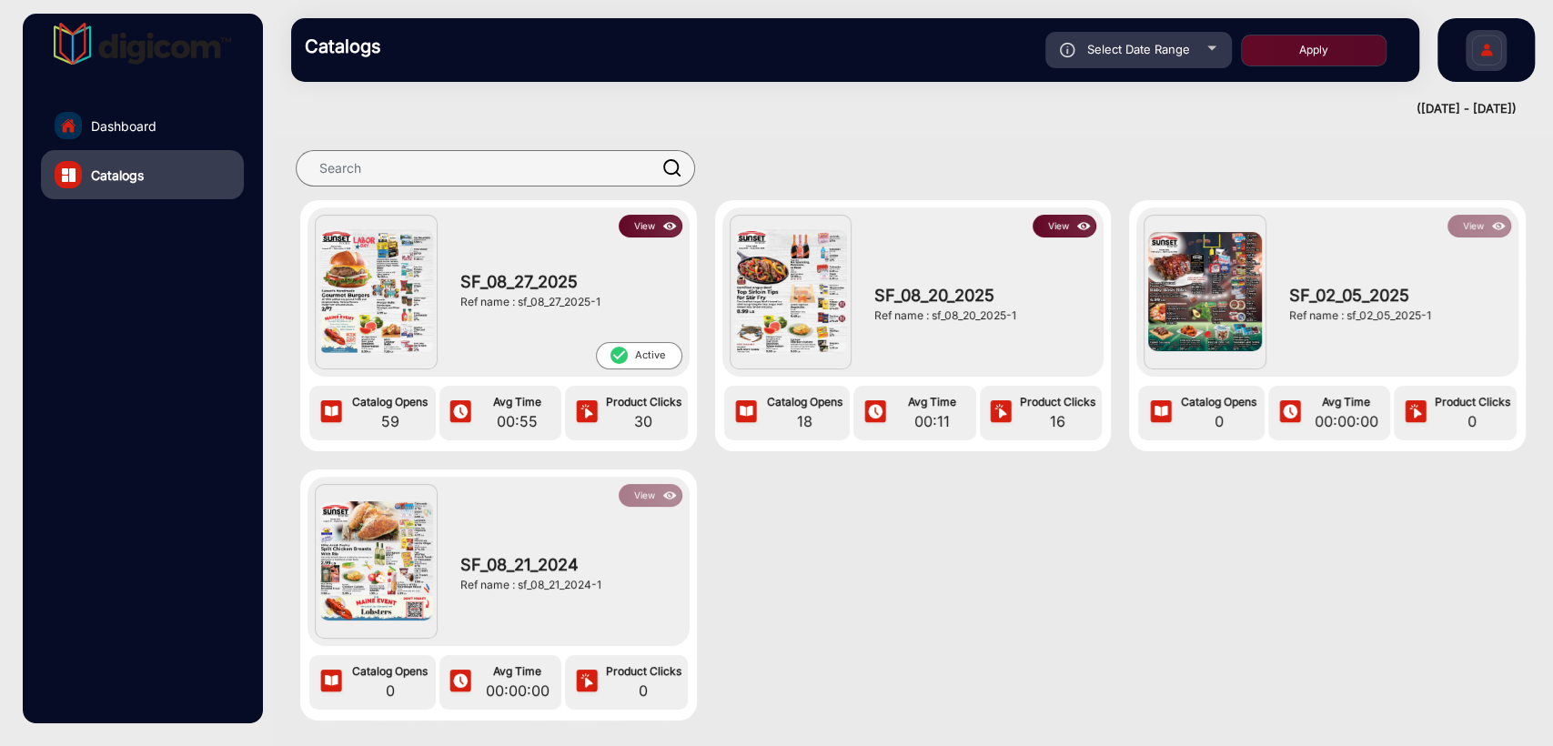
type input "[DATE]"
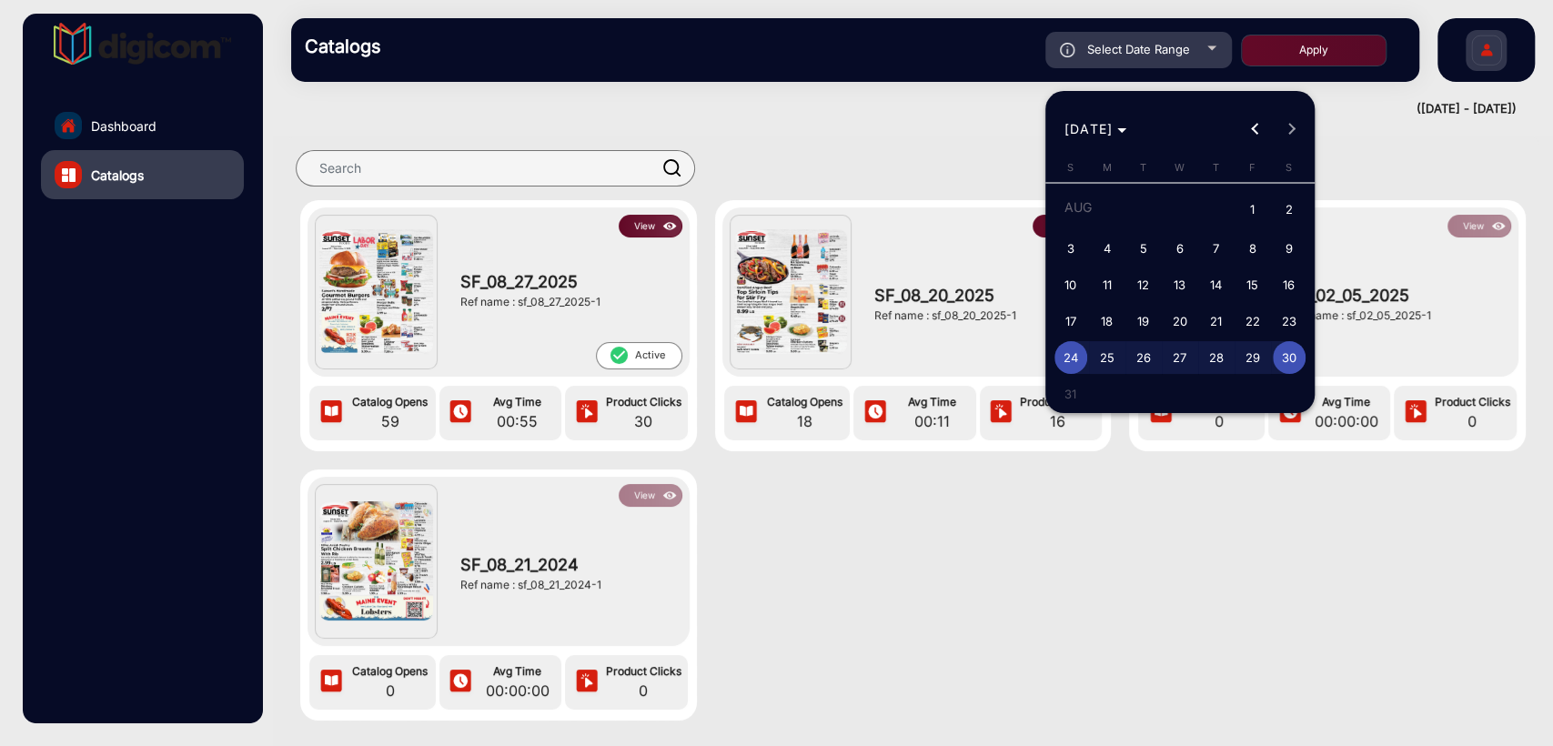
click at [1288, 360] on span "30" at bounding box center [1289, 357] width 33 height 33
type input "[DATE]"
click at [1288, 360] on span "30" at bounding box center [1289, 357] width 33 height 33
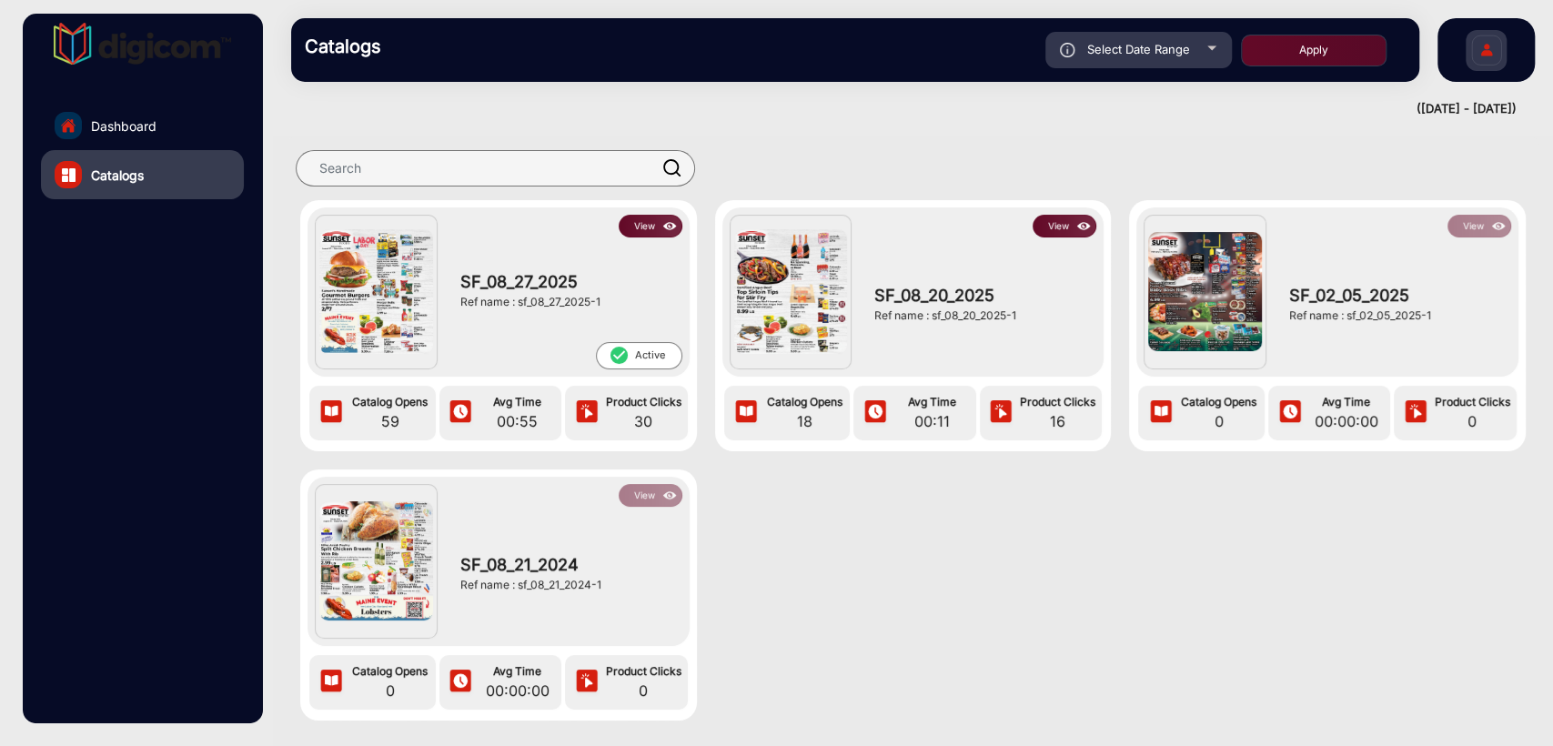
type input "[DATE]"
click at [1348, 51] on button "Apply" at bounding box center [1314, 51] width 146 height 32
type input "[DATE]"
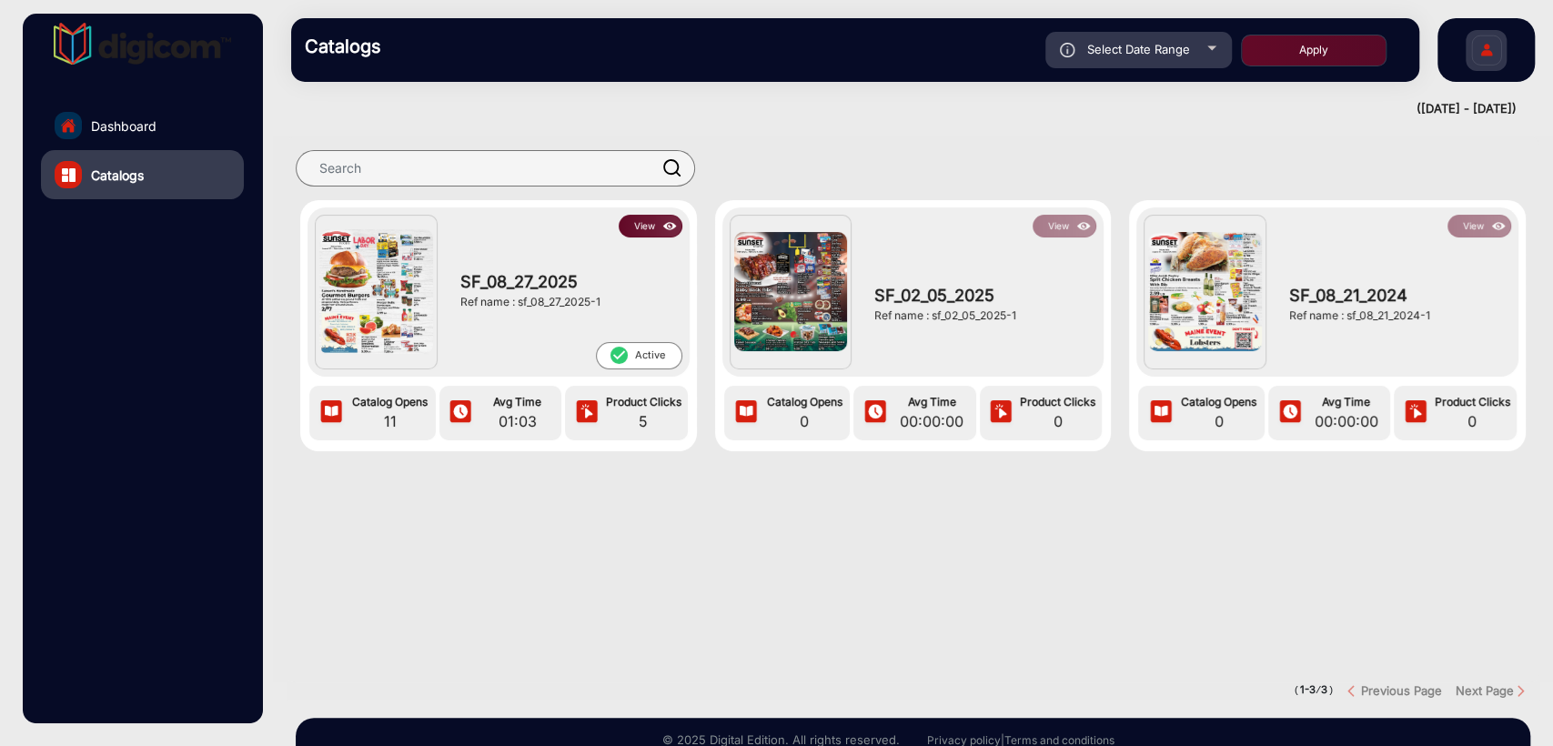
click at [1151, 56] on div "Select Date Range" at bounding box center [1138, 50] width 186 height 36
type input "[DATE]"
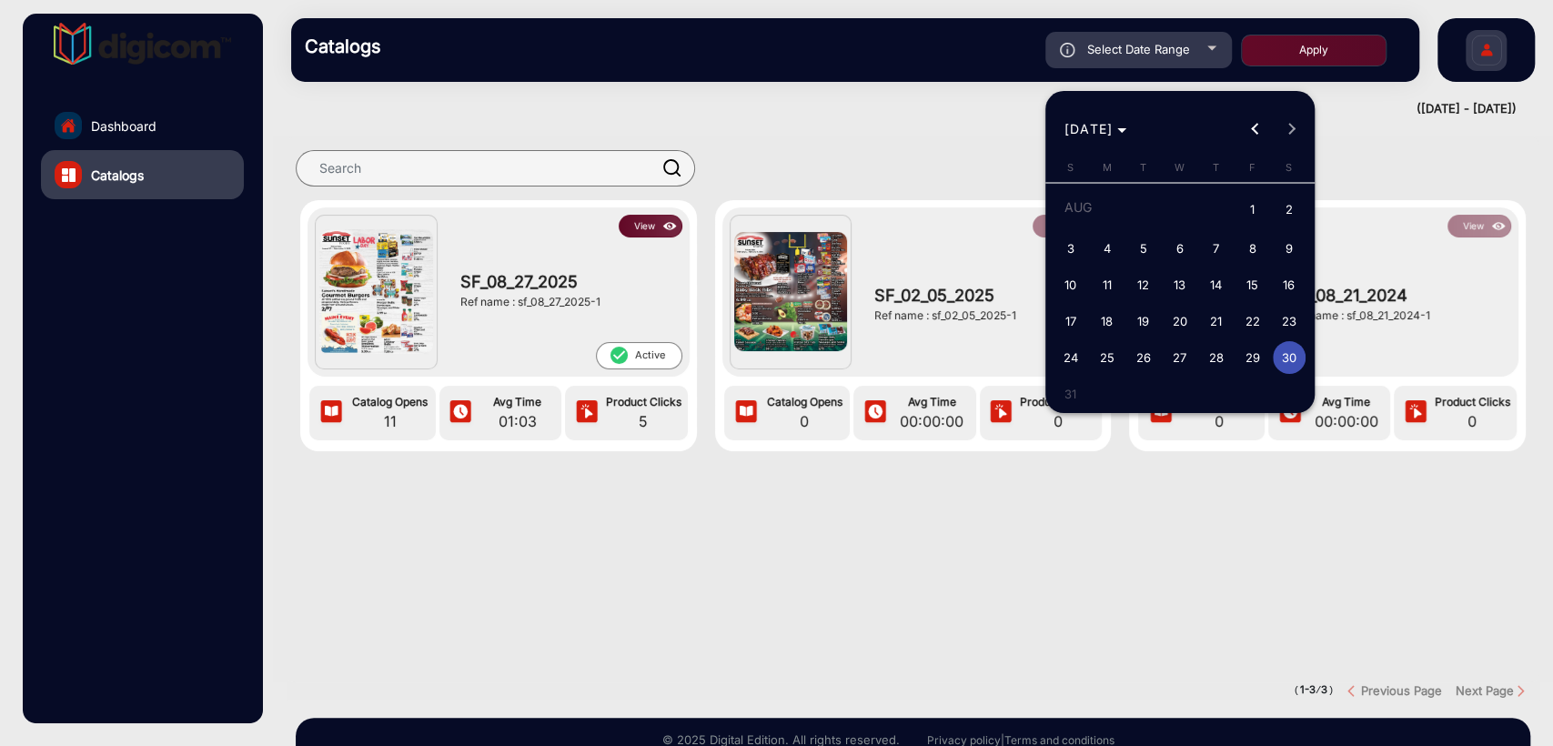
click at [1024, 570] on div at bounding box center [776, 373] width 1553 height 746
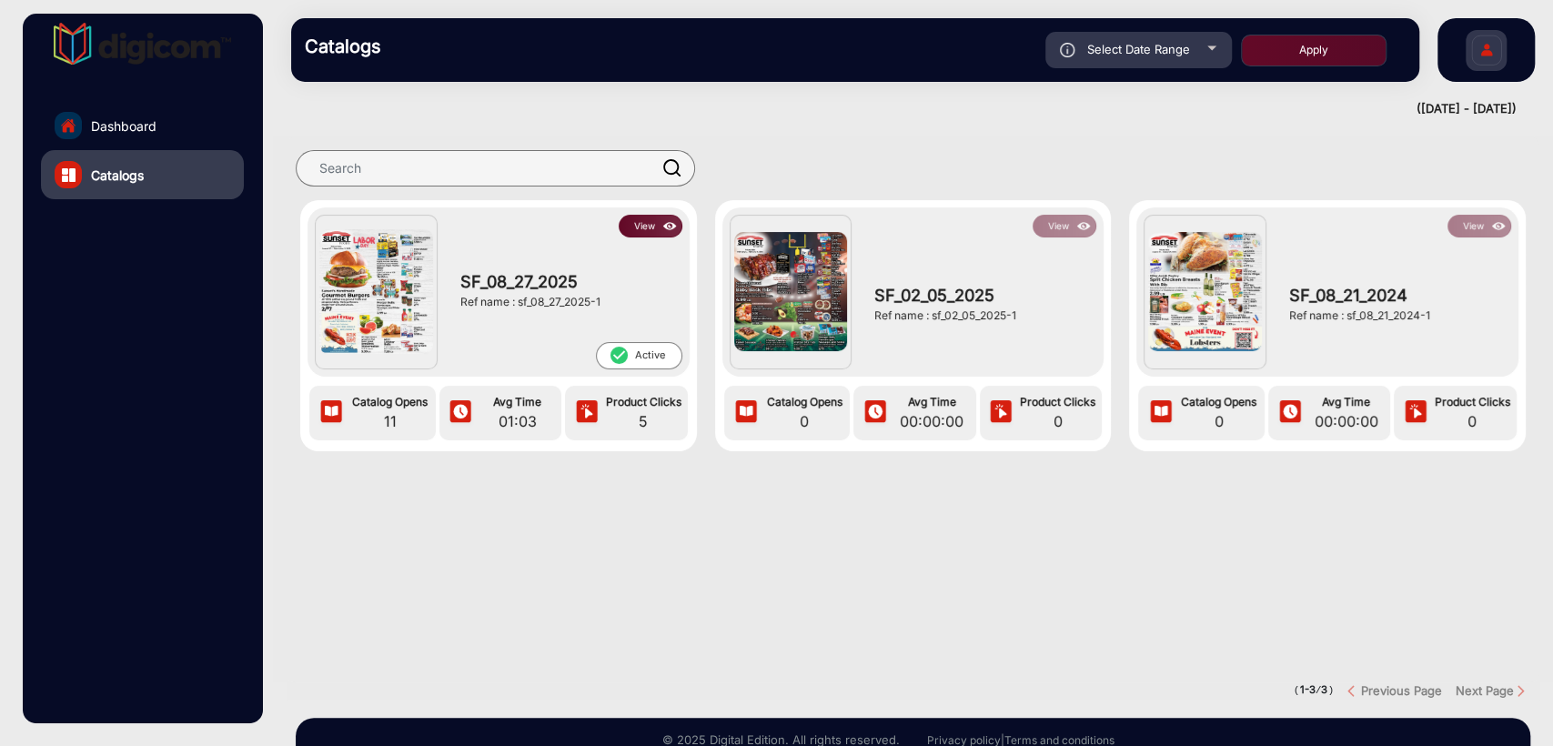
click at [962, 318] on div "Ref name : sf_02_05_2025-1" at bounding box center [980, 315] width 213 height 16
click at [1072, 321] on div "Ref name : sf_02_05_2025-1" at bounding box center [980, 315] width 213 height 16
drag, startPoint x: 1061, startPoint y: 320, endPoint x: 930, endPoint y: 322, distance: 131.0
click at [930, 322] on div "Ref name : sf_02_05_2025-1" at bounding box center [980, 315] width 213 height 16
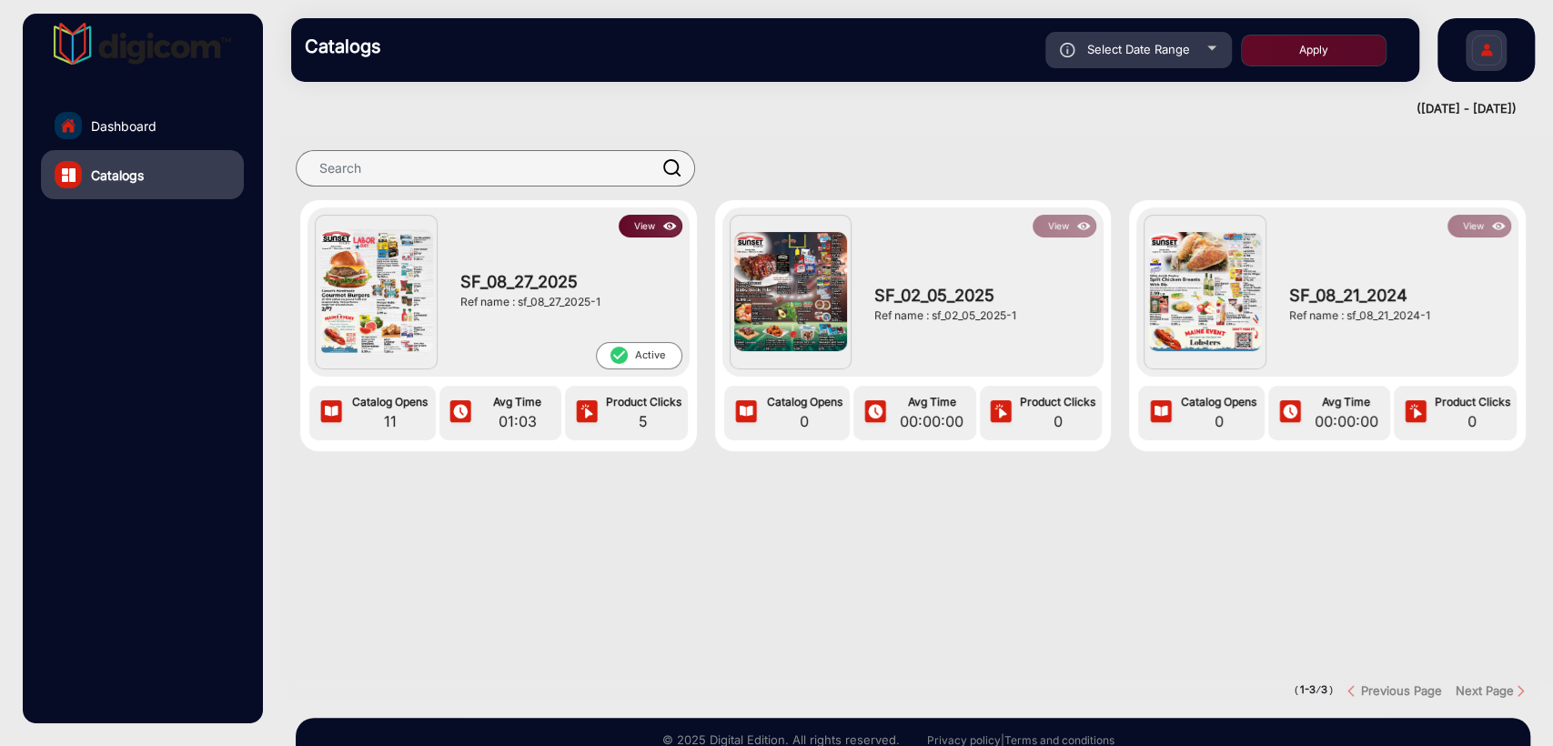
copy div "sf_02_05_2025-1"
click at [1158, 47] on span "Select Date Range" at bounding box center [1138, 49] width 103 height 15
type input "[DATE]"
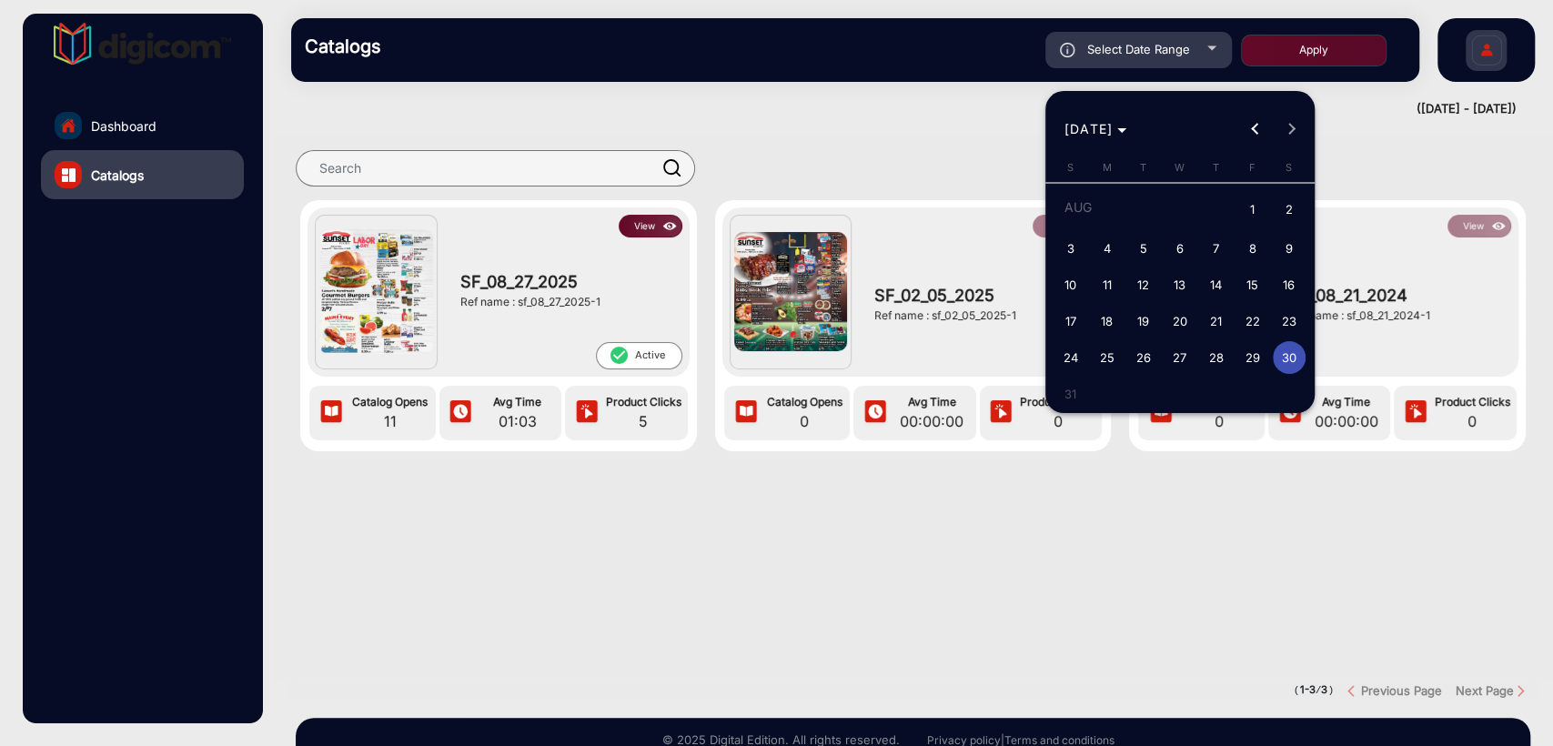
click at [1252, 353] on span "29" at bounding box center [1252, 357] width 33 height 33
type input "[DATE]"
click at [1252, 353] on span "29" at bounding box center [1252, 357] width 33 height 33
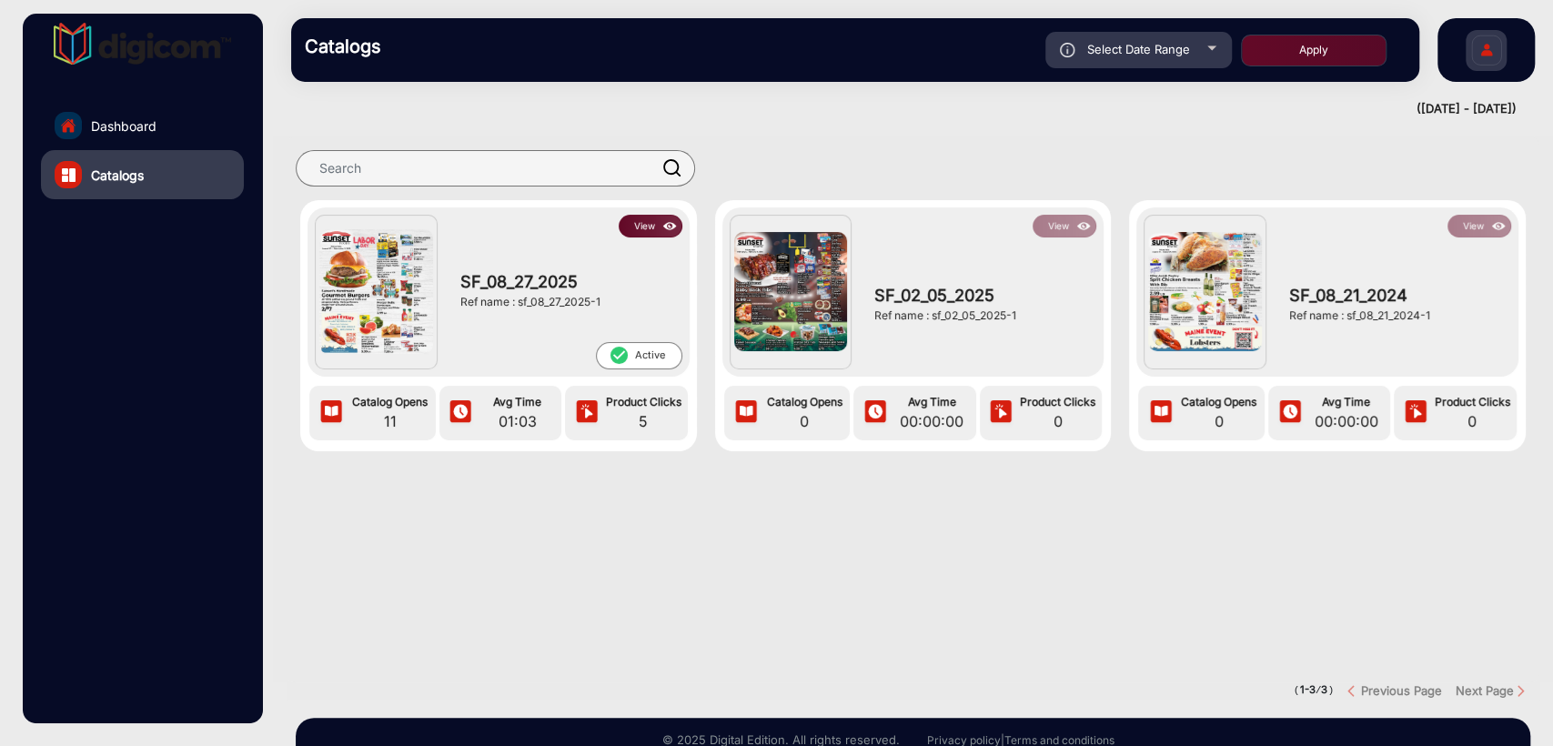
type input "[DATE]"
click at [1325, 58] on button "Apply" at bounding box center [1314, 51] width 146 height 32
type input "[DATE]"
drag, startPoint x: 519, startPoint y: 301, endPoint x: 636, endPoint y: 300, distance: 117.4
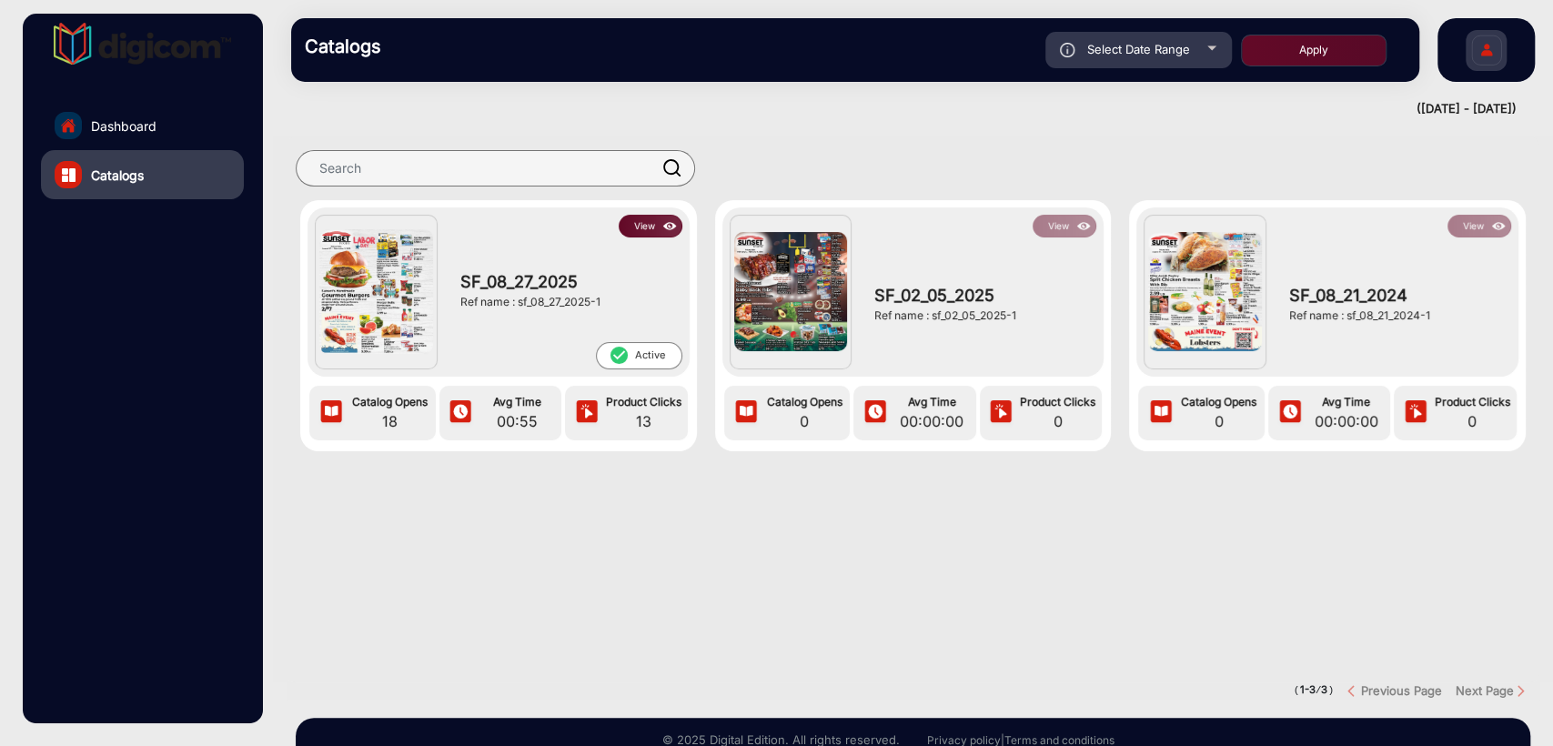
click at [636, 300] on div "Ref name : sf_08_27_2025-1" at bounding box center [566, 302] width 213 height 16
copy div "sf_08_27_2025-1"
click at [490, 533] on section "View SF_08_27_2025 Ref name : sf_08_27_2025-1 check_circle Active Catalog Opens…" at bounding box center [913, 409] width 1253 height 546
click at [535, 542] on section "View SF_08_27_2025 Ref name : sf_08_27_2025-1 check_circle Active Catalog Opens…" at bounding box center [913, 409] width 1253 height 546
